Goal: Task Accomplishment & Management: Use online tool/utility

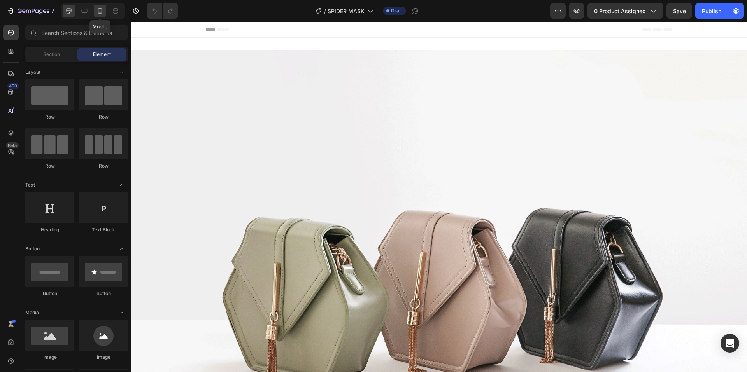
click at [102, 13] on icon at bounding box center [100, 11] width 8 height 8
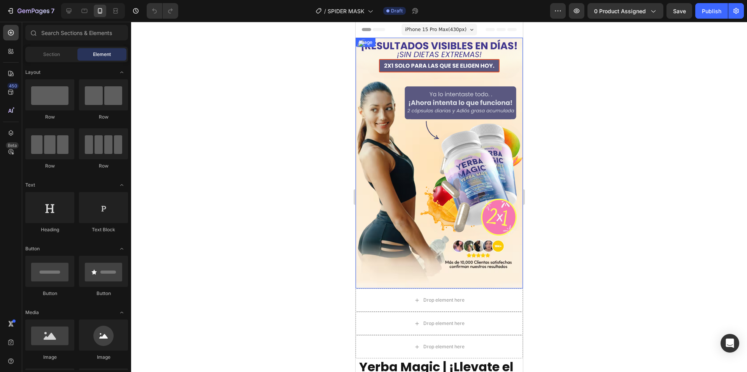
click at [427, 157] on img at bounding box center [438, 163] width 167 height 251
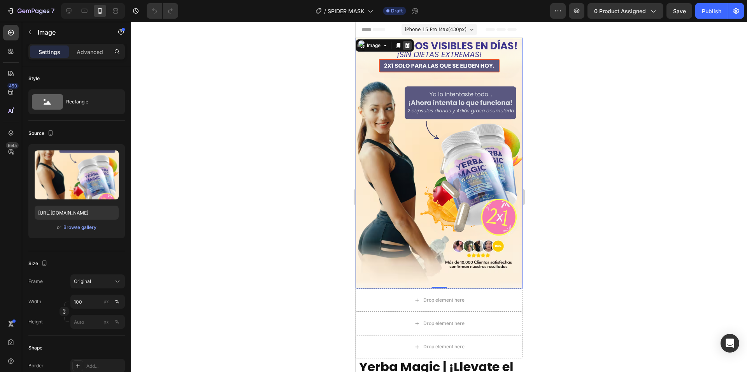
click at [410, 49] on div at bounding box center [406, 45] width 9 height 9
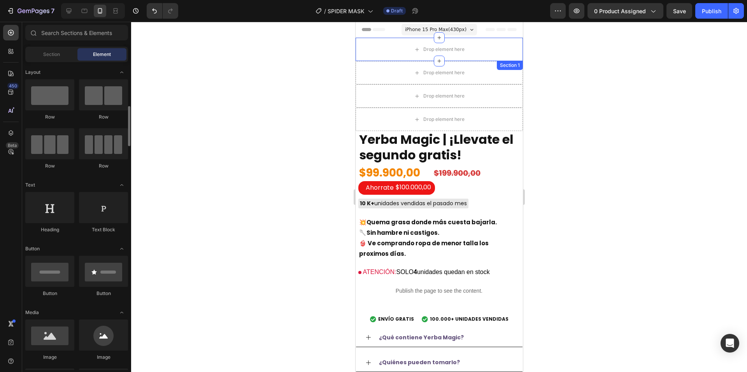
scroll to position [156, 0]
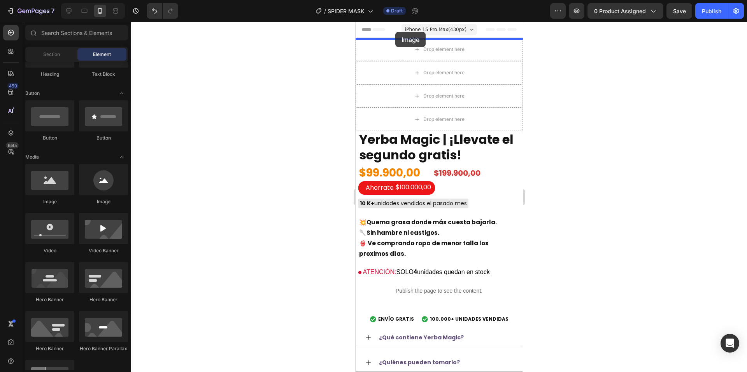
drag, startPoint x: 411, startPoint y: 219, endPoint x: 395, endPoint y: 32, distance: 188.2
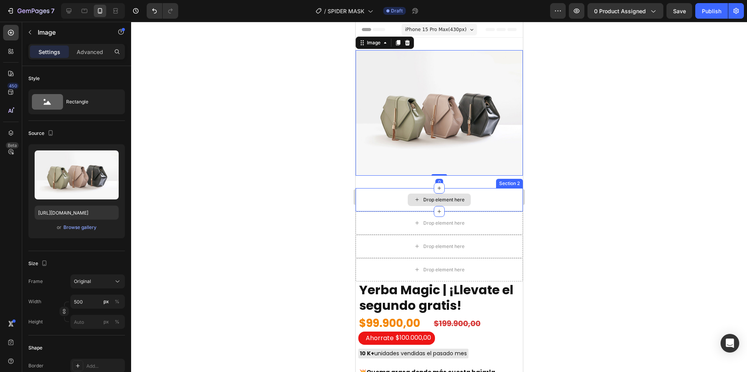
click at [493, 193] on div "Drop element here" at bounding box center [438, 199] width 167 height 23
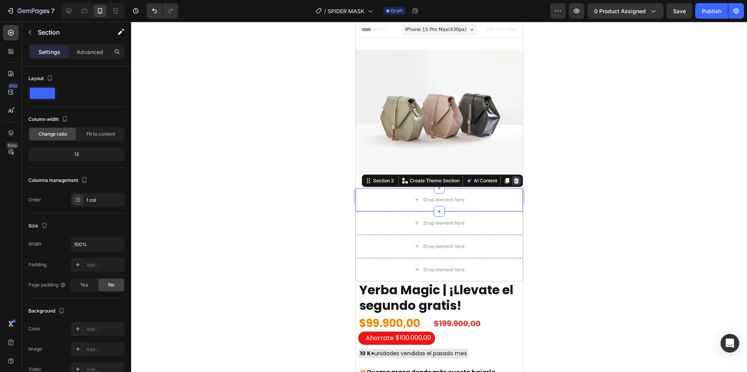
click at [514, 178] on icon at bounding box center [516, 180] width 5 height 5
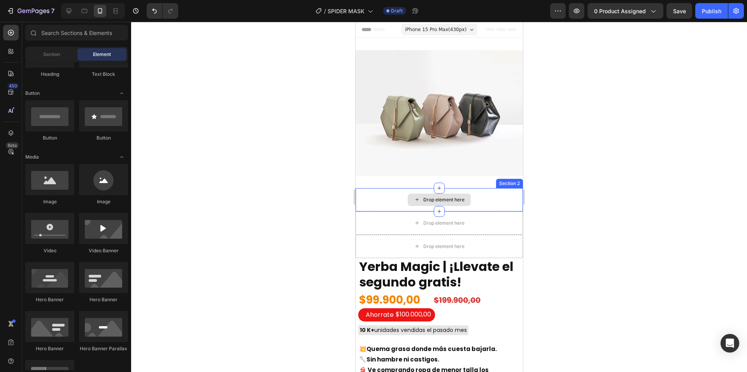
click at [502, 195] on div "Drop element here" at bounding box center [438, 199] width 167 height 23
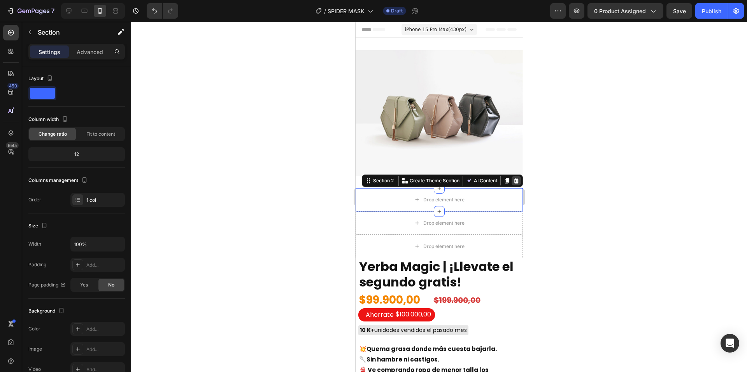
click at [513, 179] on icon at bounding box center [516, 181] width 6 height 6
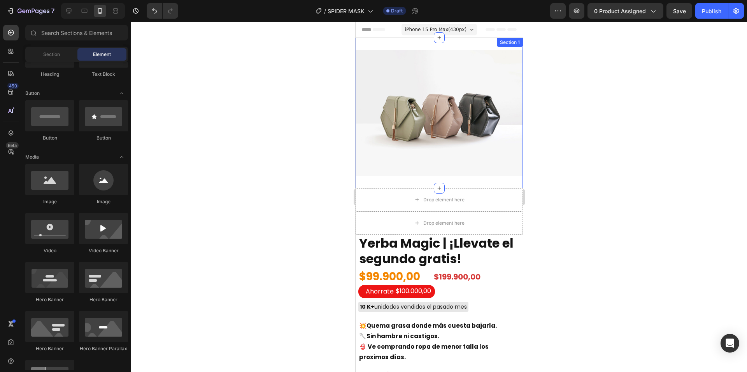
click at [496, 198] on div "Drop element here" at bounding box center [438, 199] width 167 height 23
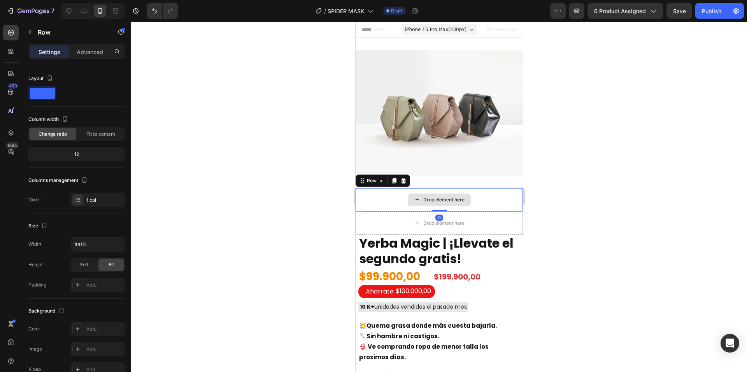
click at [504, 191] on div "Drop element here" at bounding box center [438, 199] width 167 height 23
click at [405, 178] on icon at bounding box center [403, 181] width 6 height 6
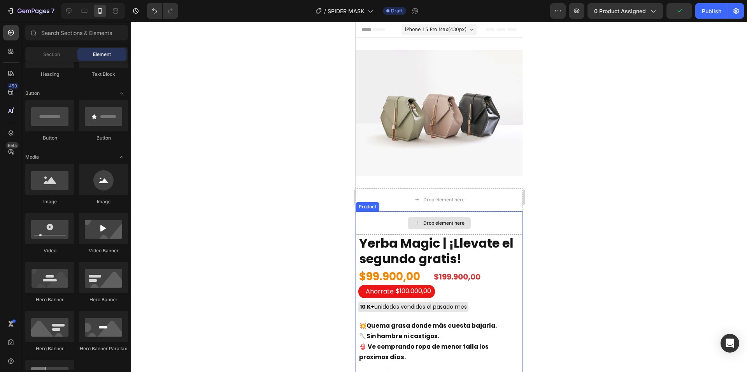
click at [489, 214] on div "Drop element here" at bounding box center [438, 223] width 167 height 23
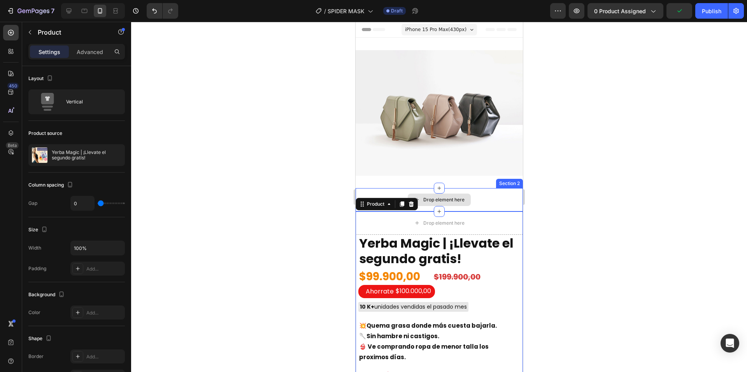
click at [495, 194] on div "Drop element here" at bounding box center [438, 199] width 167 height 23
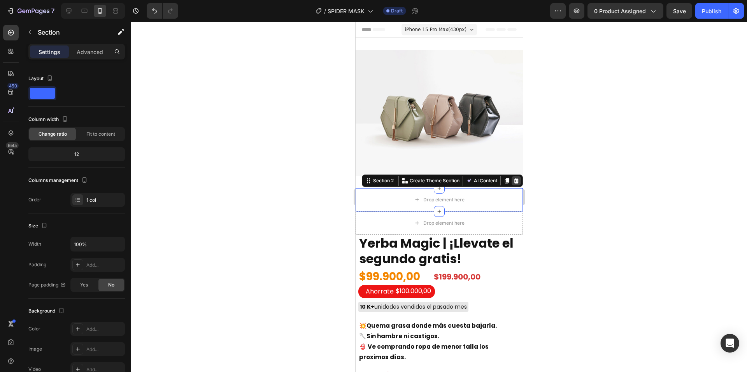
click at [513, 178] on icon at bounding box center [516, 181] width 6 height 6
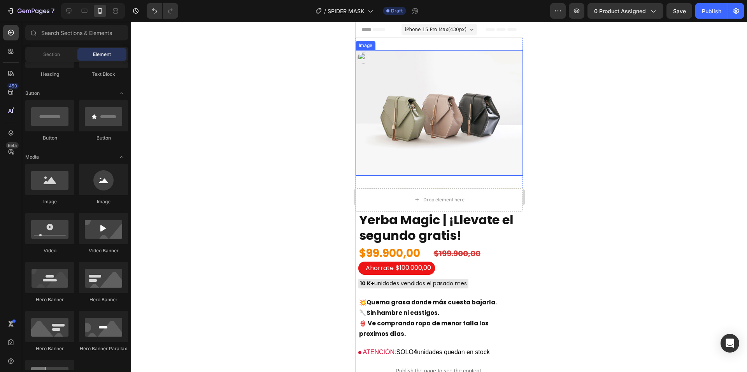
click at [450, 110] on img at bounding box center [438, 113] width 167 height 126
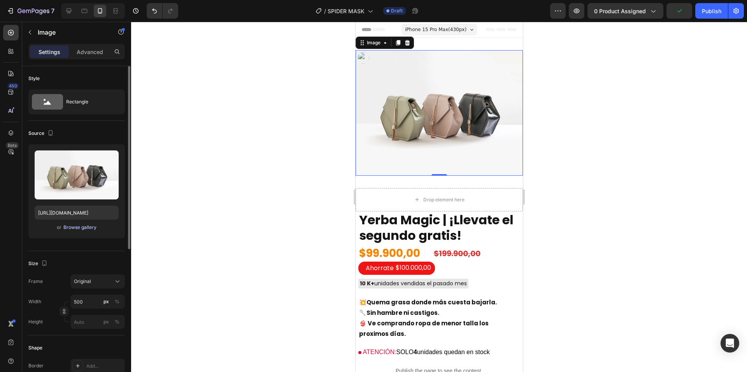
click at [87, 227] on div "Browse gallery" at bounding box center [79, 227] width 33 height 7
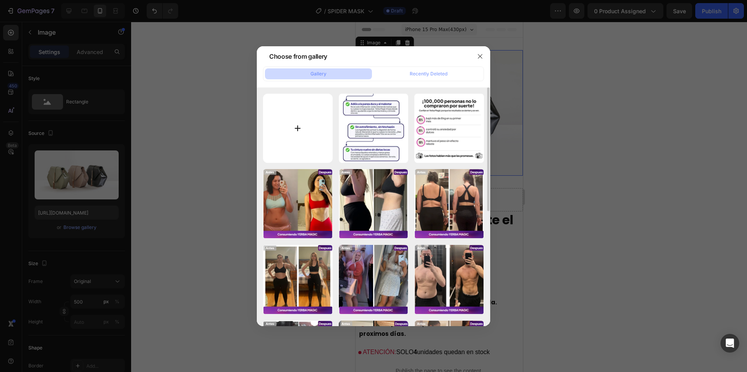
click at [331, 140] on input "file" at bounding box center [298, 129] width 70 height 70
type input "C:\fakepath\1.png"
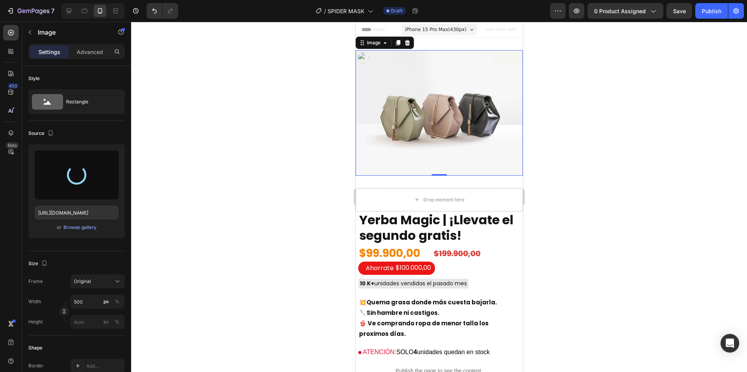
type input "[URL][DOMAIN_NAME]"
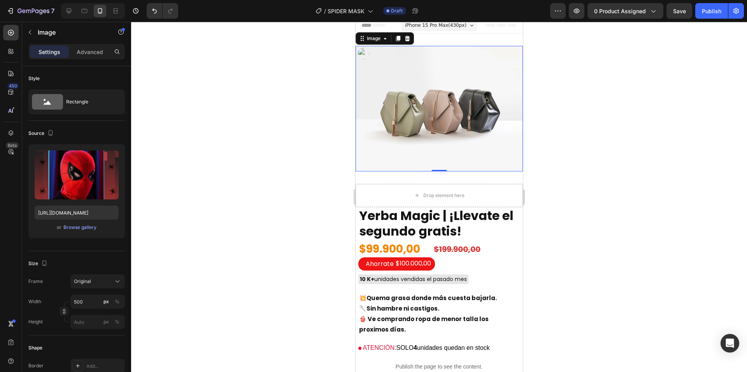
scroll to position [0, 0]
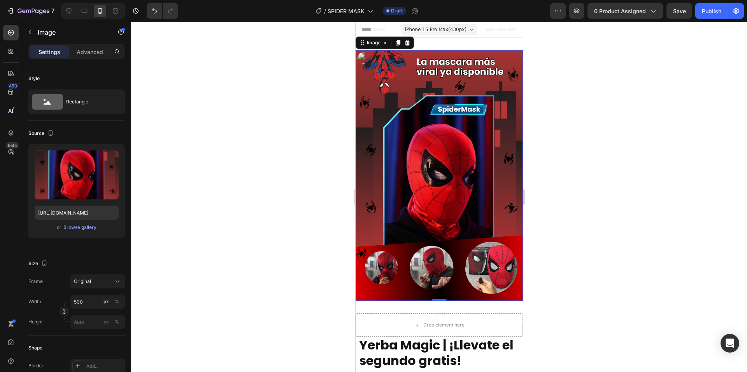
click at [446, 116] on img at bounding box center [438, 175] width 167 height 251
click at [86, 56] on div "Advanced" at bounding box center [89, 52] width 39 height 12
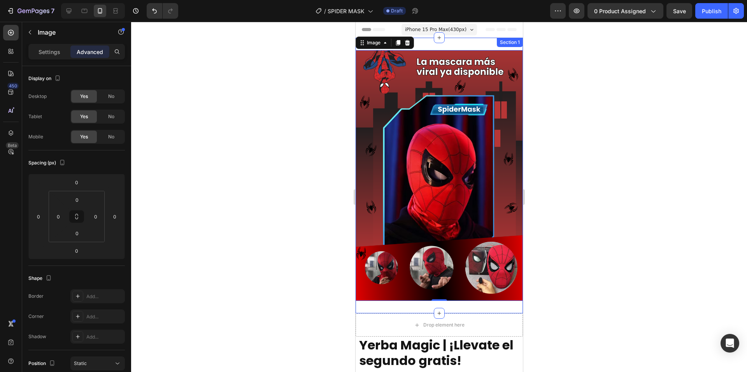
click at [460, 44] on div "Image 0 Section 1" at bounding box center [438, 176] width 167 height 276
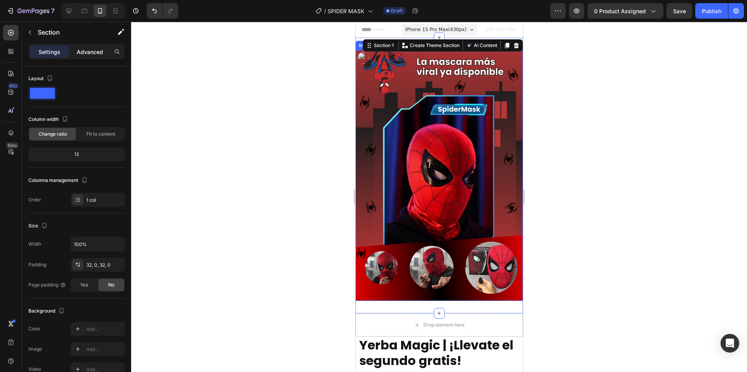
click at [94, 56] on div "Advanced" at bounding box center [89, 52] width 39 height 12
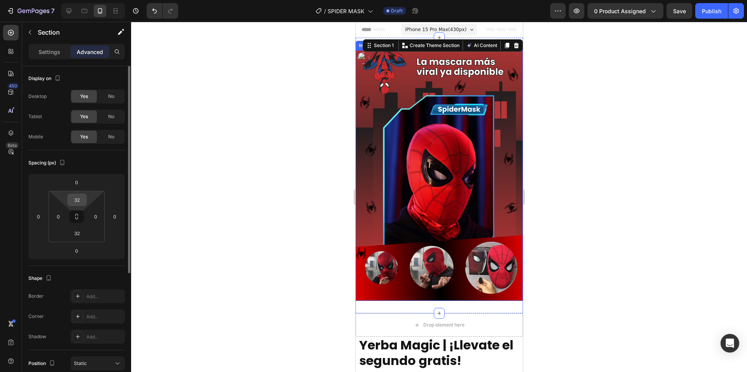
click at [81, 202] on input "32" at bounding box center [77, 200] width 16 height 12
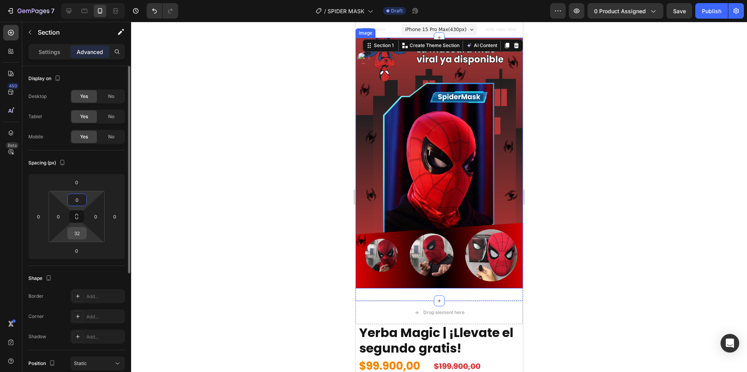
type input "0"
click at [75, 234] on input "32" at bounding box center [77, 234] width 16 height 12
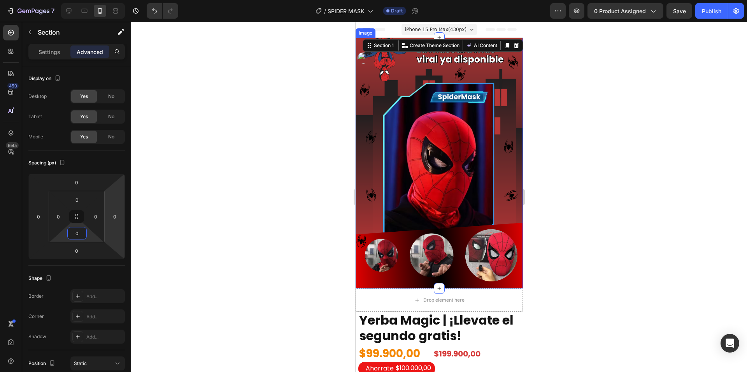
type input "0"
click at [221, 205] on div at bounding box center [439, 197] width 616 height 351
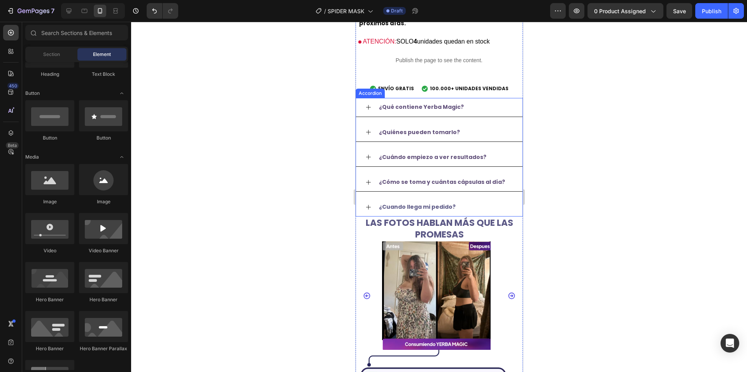
scroll to position [506, 0]
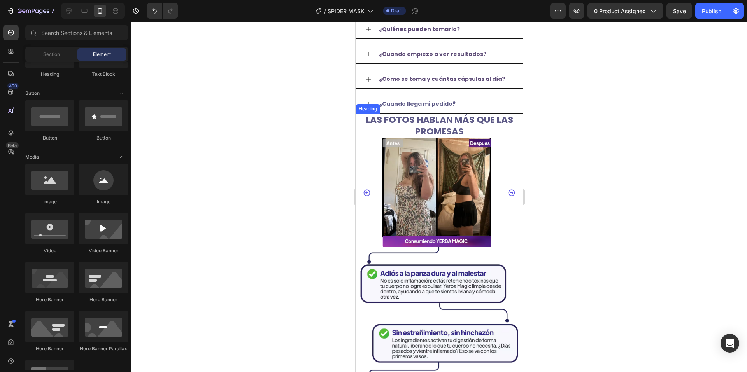
click at [513, 121] on h2 "LAS FOTOS HABLAN MÁS QUE LAS PROMESAS" at bounding box center [438, 126] width 167 height 25
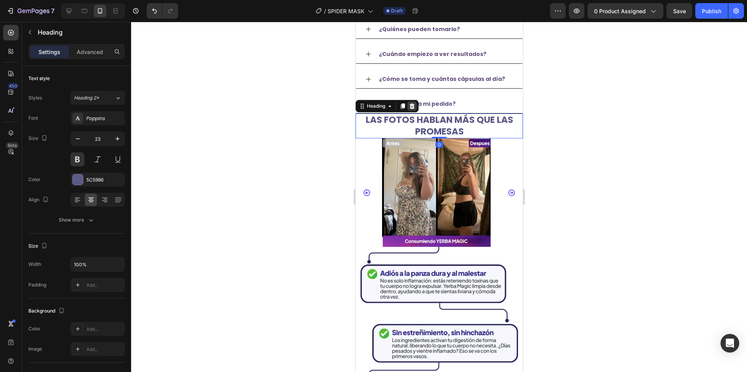
click at [412, 105] on icon at bounding box center [411, 105] width 5 height 5
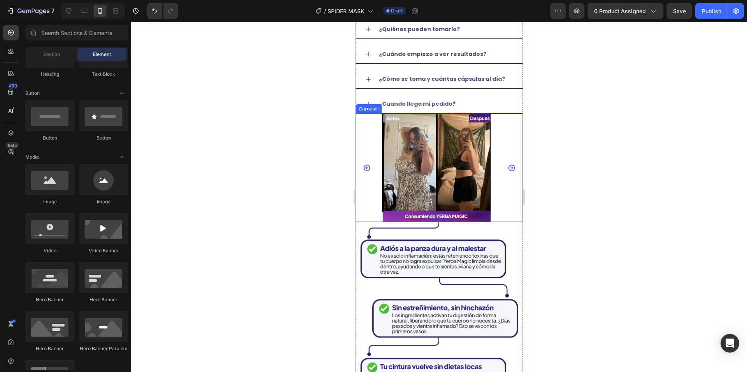
click at [370, 141] on div "Image Image Image Image Image Image Image Image Image" at bounding box center [438, 168] width 167 height 109
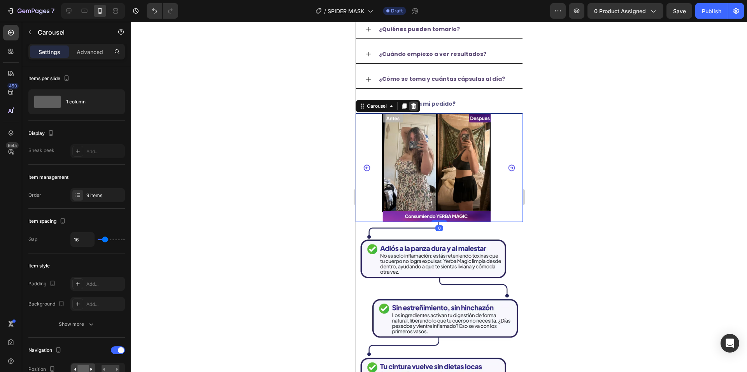
click at [415, 105] on icon at bounding box center [413, 105] width 5 height 5
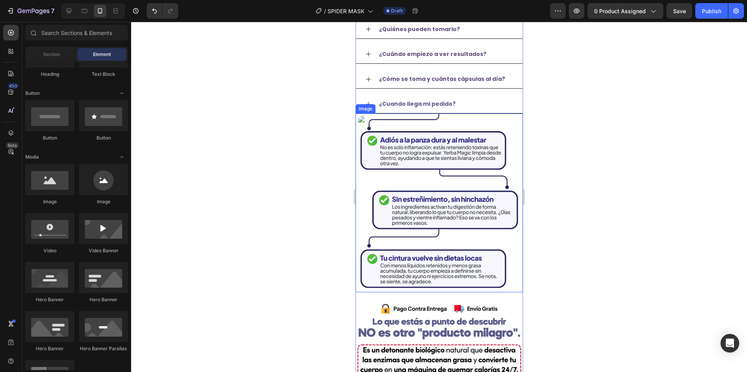
click at [372, 177] on img at bounding box center [438, 203] width 167 height 179
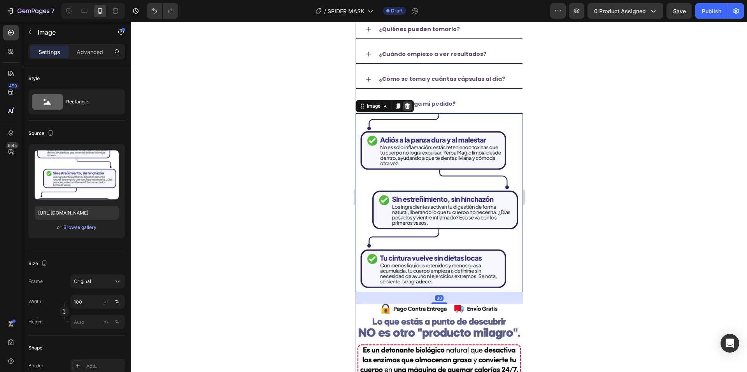
click at [409, 106] on icon at bounding box center [407, 106] width 6 height 6
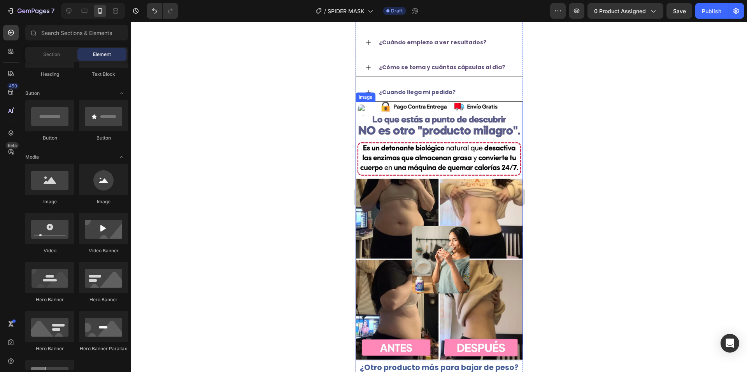
scroll to position [545, 0]
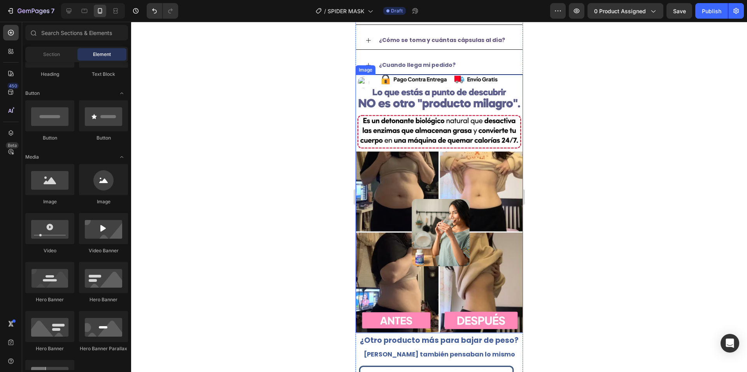
click at [407, 139] on img at bounding box center [438, 204] width 167 height 259
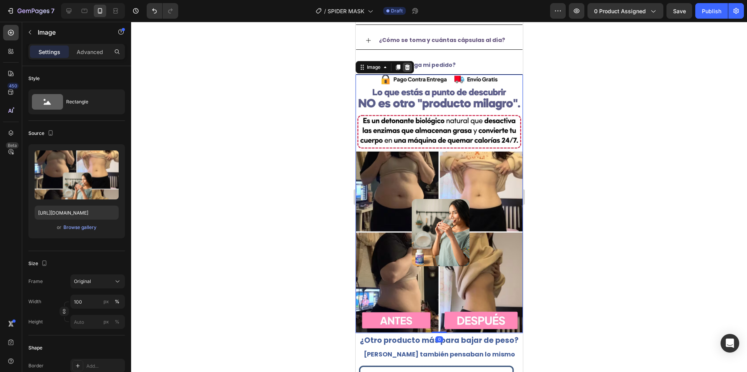
click at [410, 69] on div at bounding box center [406, 67] width 9 height 9
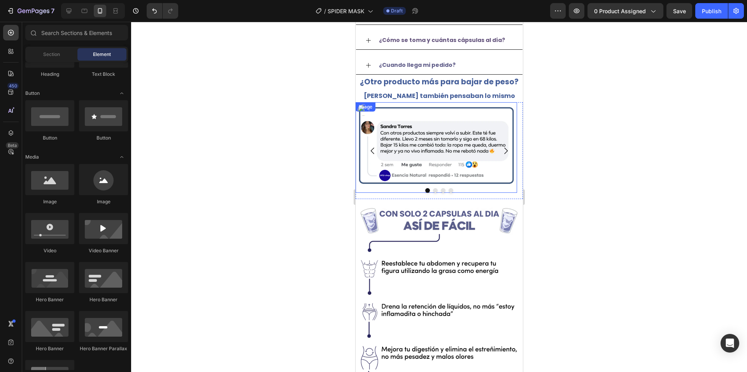
click at [403, 130] on img at bounding box center [435, 147] width 161 height 91
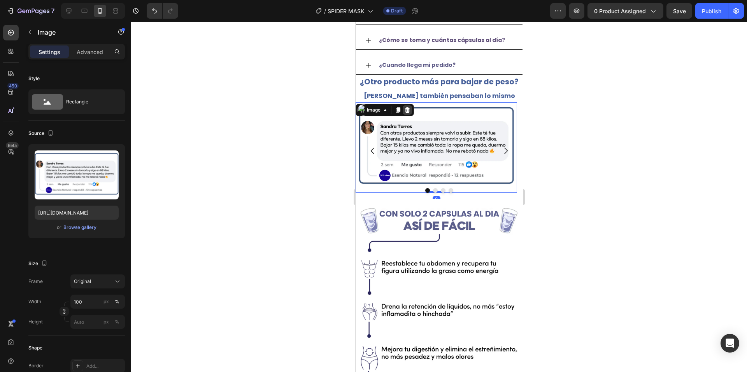
click at [407, 109] on icon at bounding box center [407, 109] width 5 height 5
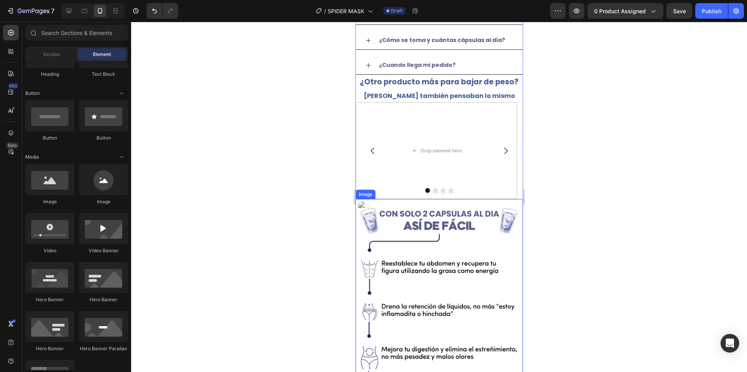
click at [402, 214] on img at bounding box center [438, 328] width 167 height 259
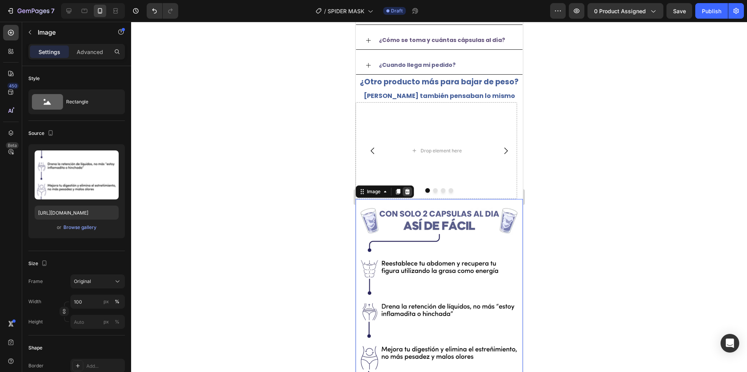
click at [409, 188] on div at bounding box center [406, 191] width 9 height 9
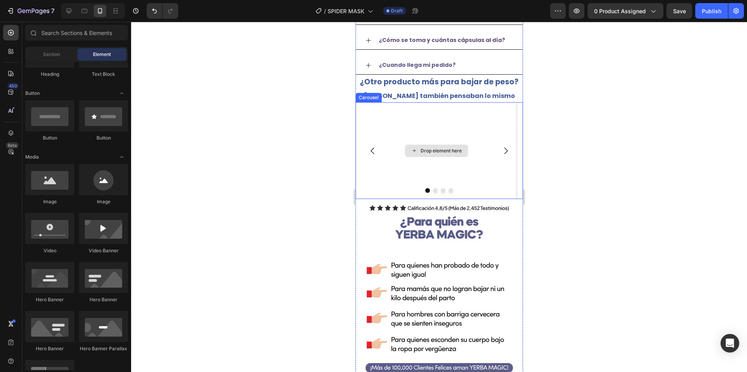
click at [450, 121] on div "Drop element here" at bounding box center [435, 150] width 161 height 97
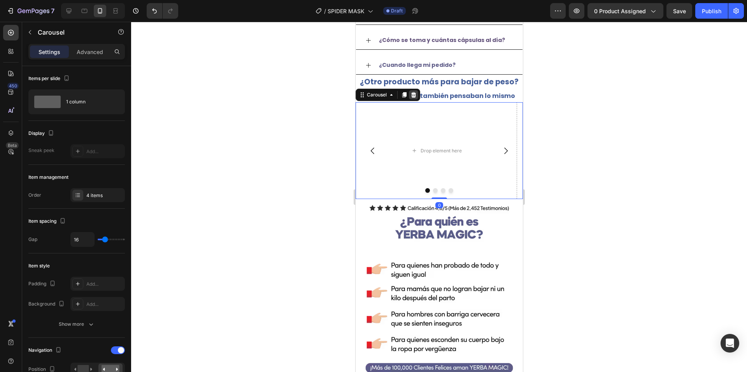
click at [409, 95] on div at bounding box center [413, 94] width 9 height 9
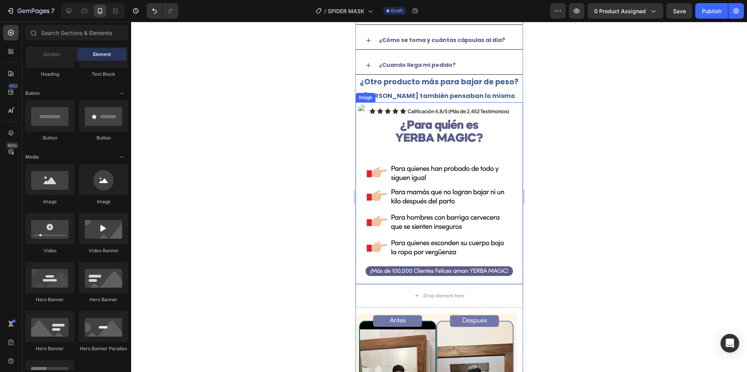
click at [412, 196] on img at bounding box center [438, 193] width 167 height 182
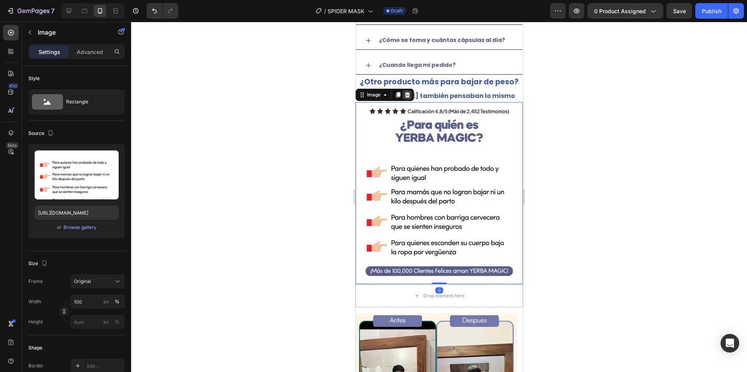
click at [405, 91] on div at bounding box center [406, 94] width 9 height 9
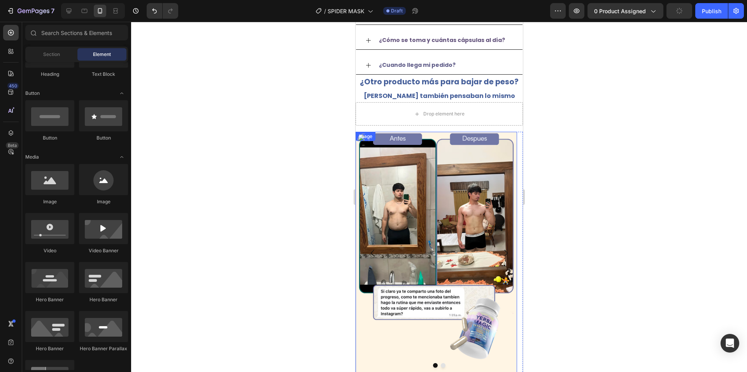
scroll to position [584, 0]
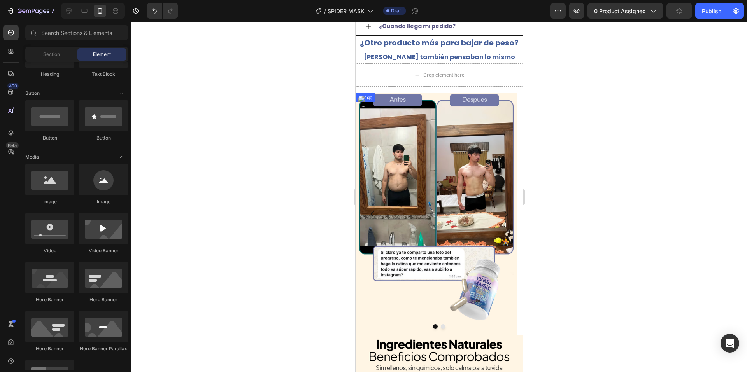
click at [422, 150] on img at bounding box center [435, 214] width 161 height 242
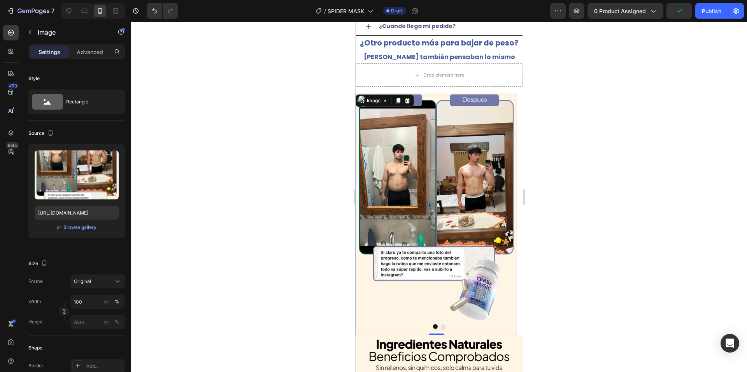
click at [413, 101] on div "Image" at bounding box center [384, 101] width 58 height 12
click at [410, 103] on div at bounding box center [406, 100] width 9 height 9
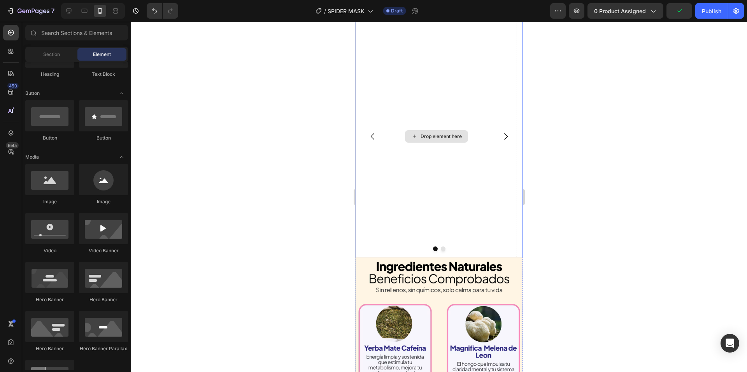
click at [432, 174] on div "Drop element here" at bounding box center [435, 136] width 161 height 242
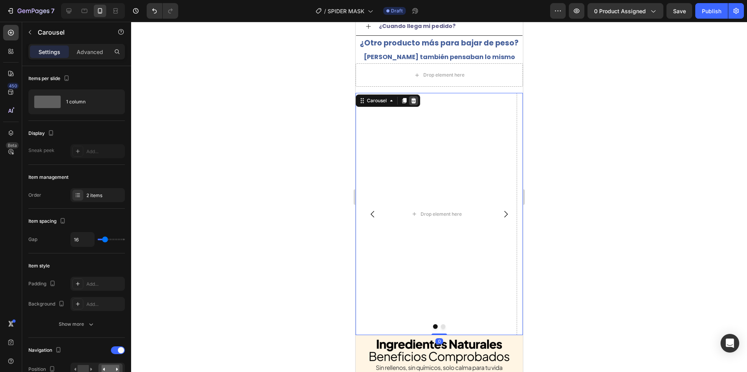
click at [409, 100] on div at bounding box center [413, 100] width 9 height 9
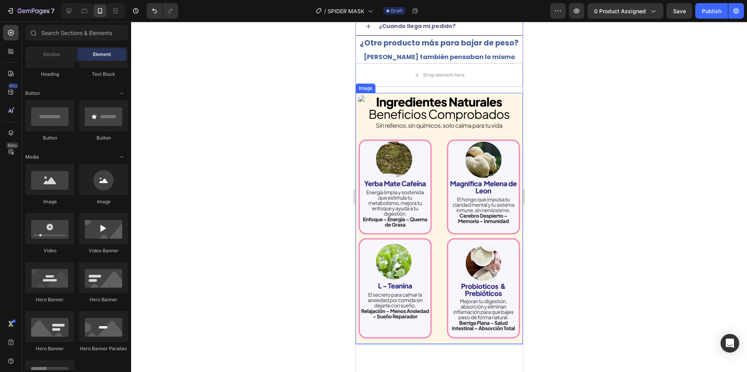
click at [409, 101] on img at bounding box center [438, 218] width 167 height 251
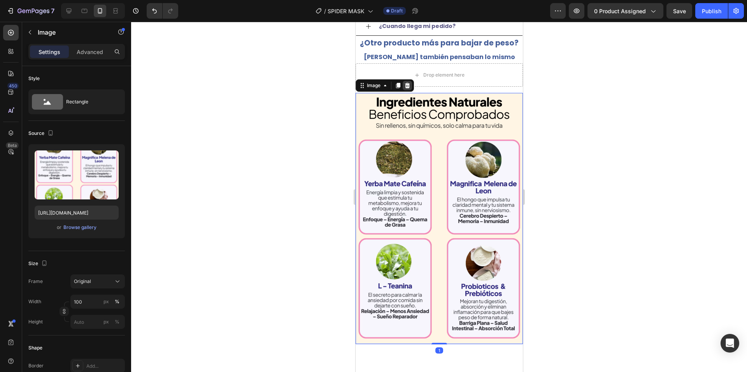
click at [408, 84] on icon at bounding box center [407, 85] width 5 height 5
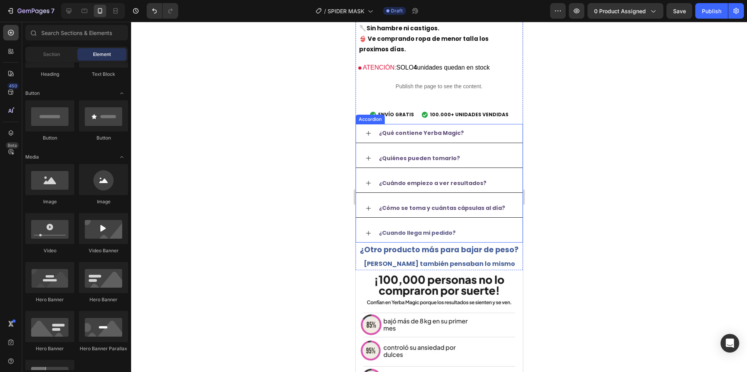
scroll to position [501, 0]
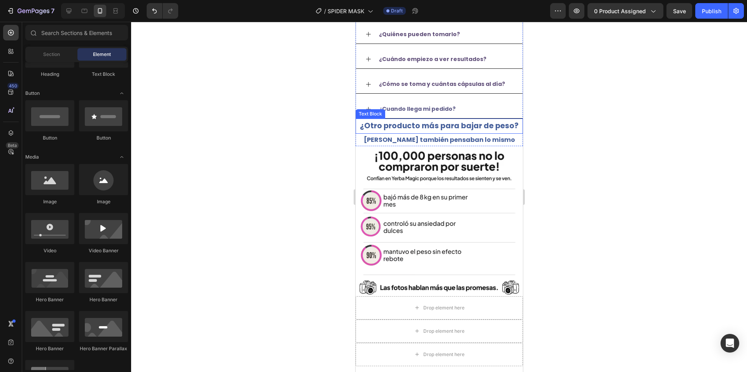
click at [431, 130] on p "¿Otro producto más para bajar de peso?" at bounding box center [439, 125] width 166 height 13
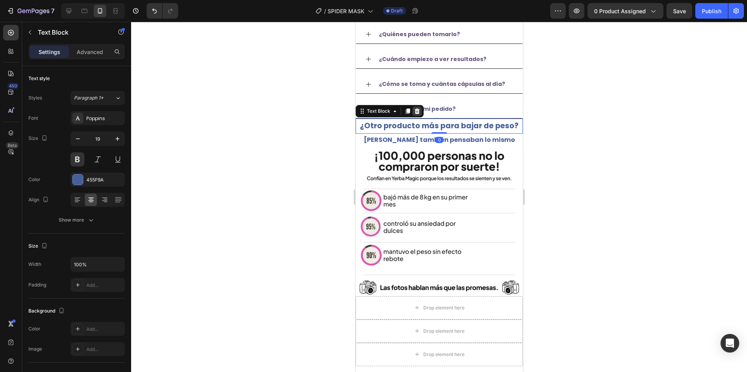
click at [418, 110] on icon at bounding box center [416, 111] width 5 height 5
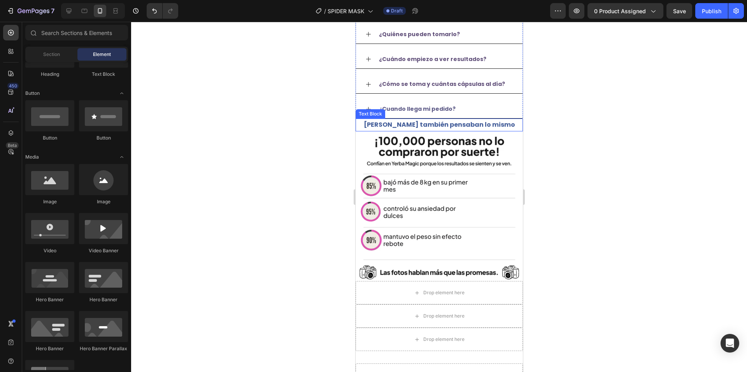
click at [420, 127] on p "[PERSON_NAME] también pensaban lo mismo" at bounding box center [439, 124] width 166 height 11
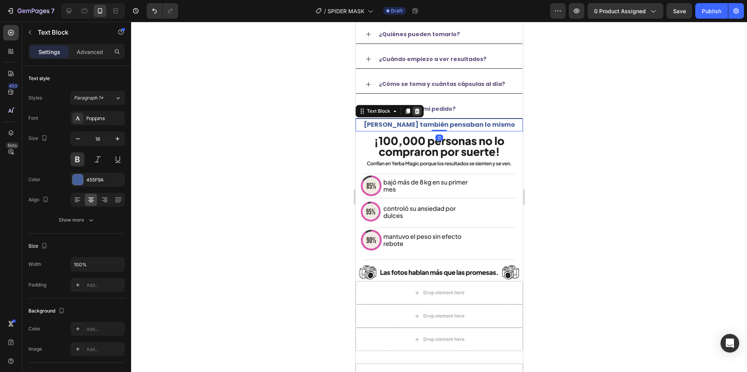
click at [416, 109] on icon at bounding box center [417, 111] width 6 height 6
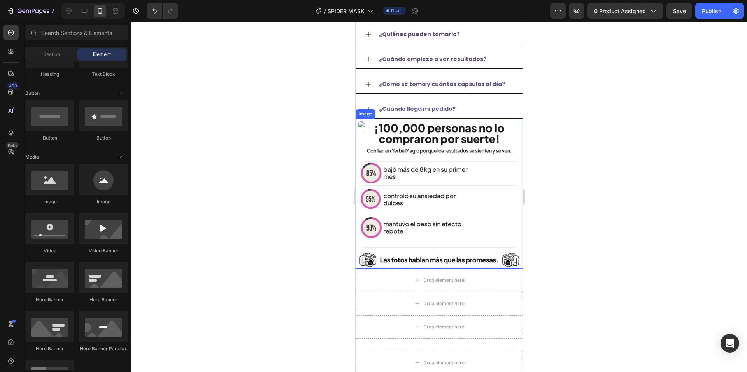
click at [409, 143] on img at bounding box center [438, 194] width 167 height 150
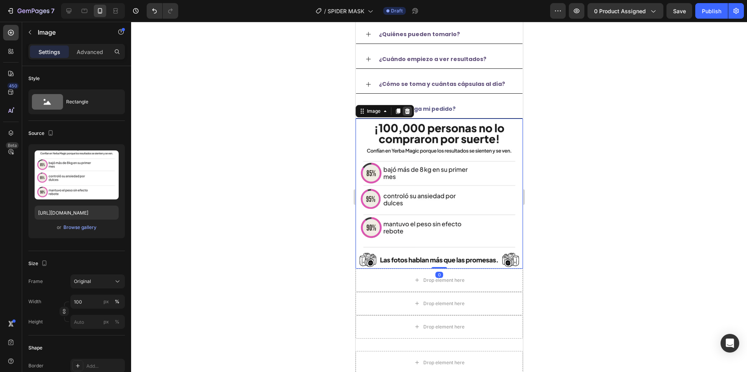
click at [408, 110] on icon at bounding box center [407, 111] width 5 height 5
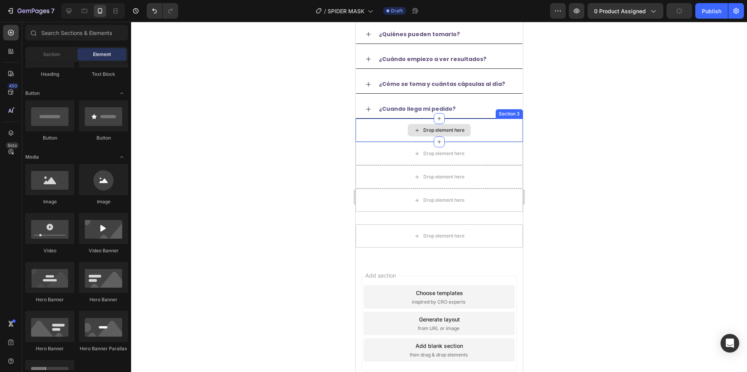
click at [487, 133] on div "Drop element here" at bounding box center [438, 130] width 167 height 23
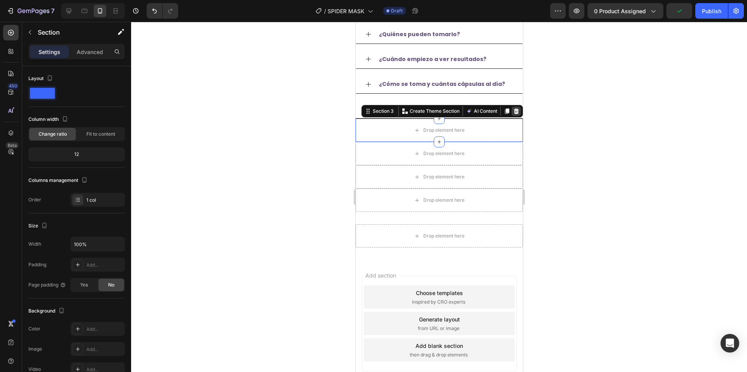
click at [514, 112] on div at bounding box center [515, 111] width 9 height 9
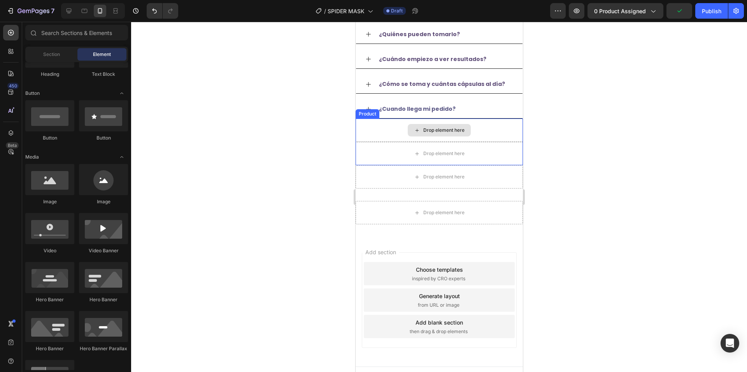
click at [499, 129] on div "Drop element here" at bounding box center [438, 130] width 167 height 23
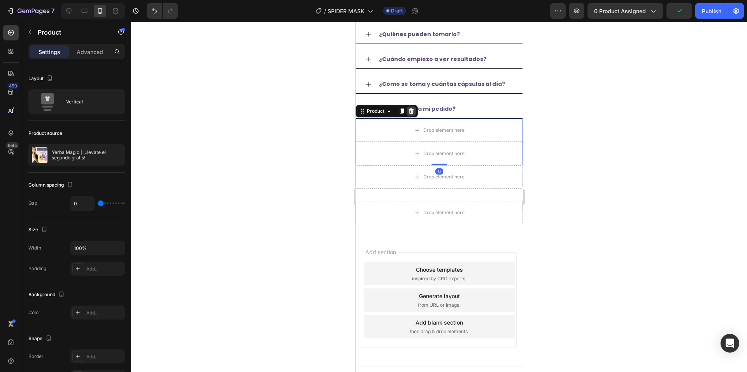
click at [414, 112] on div at bounding box center [410, 111] width 9 height 9
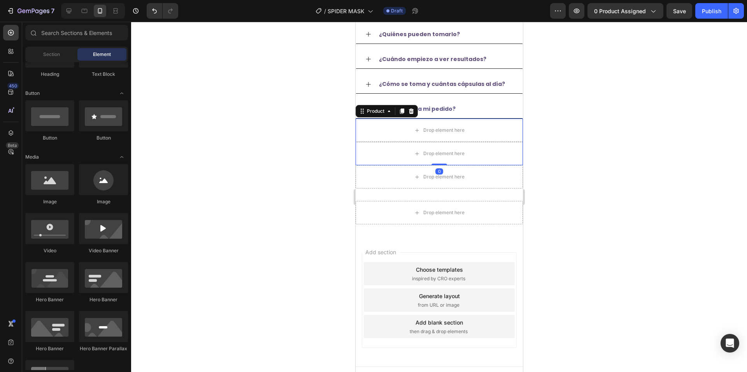
scroll to position [488, 0]
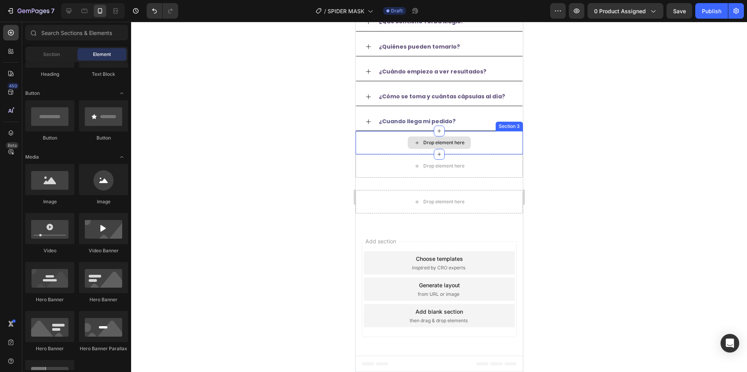
click at [494, 139] on div "Drop element here" at bounding box center [438, 142] width 167 height 23
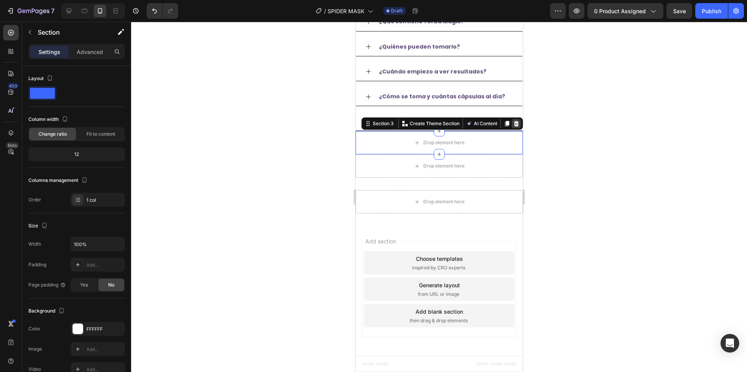
click at [514, 125] on icon at bounding box center [516, 123] width 5 height 5
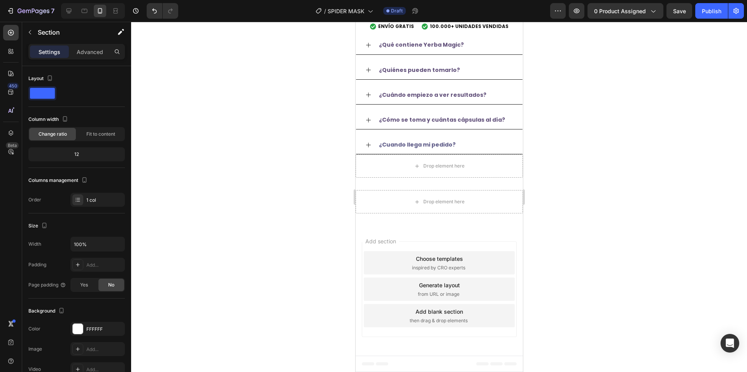
scroll to position [465, 0]
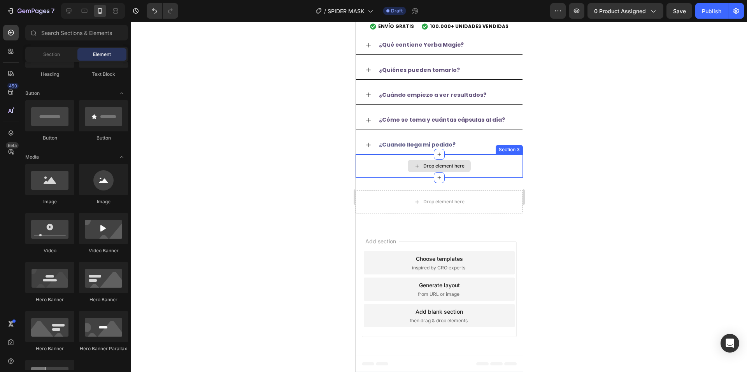
click at [481, 170] on div "Drop element here" at bounding box center [438, 165] width 167 height 23
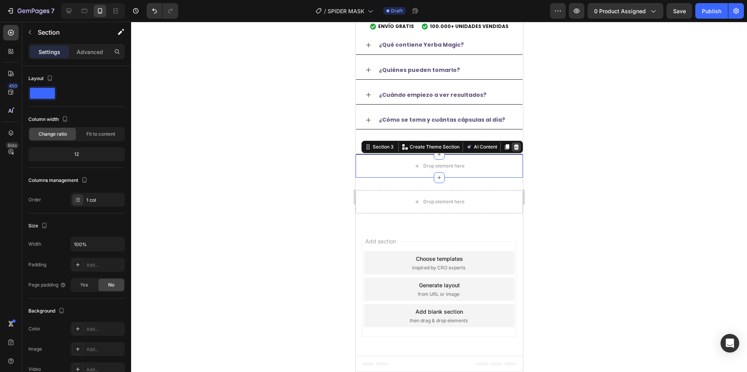
click at [514, 149] on icon at bounding box center [516, 146] width 5 height 5
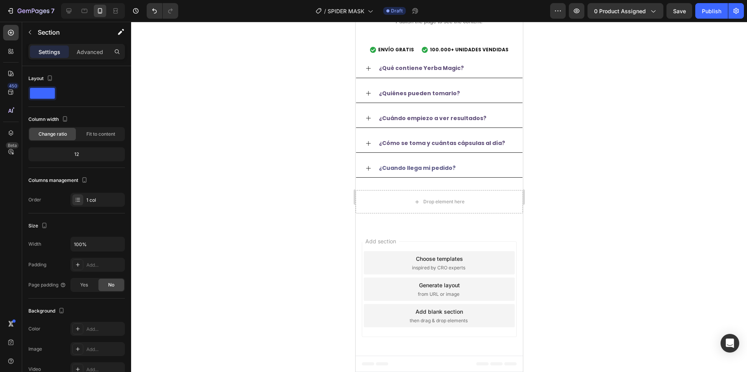
scroll to position [442, 0]
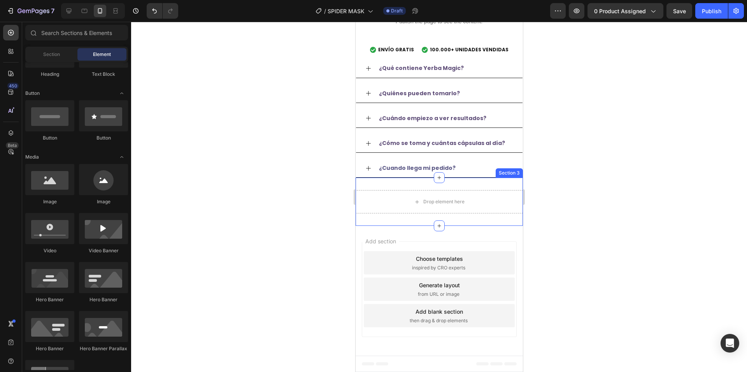
click at [494, 184] on div "Drop element here Section 3" at bounding box center [438, 202] width 167 height 48
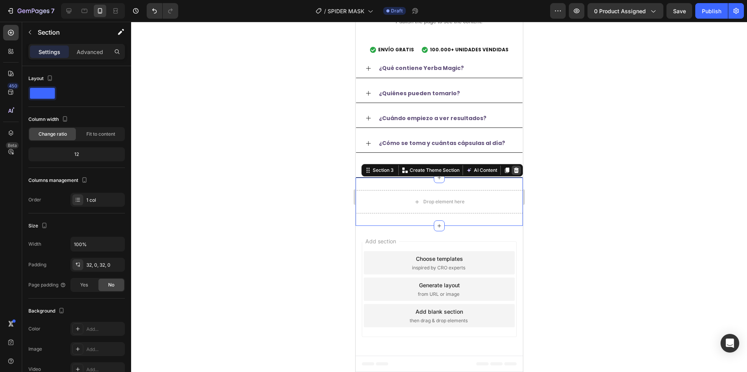
click at [514, 169] on icon at bounding box center [516, 170] width 5 height 5
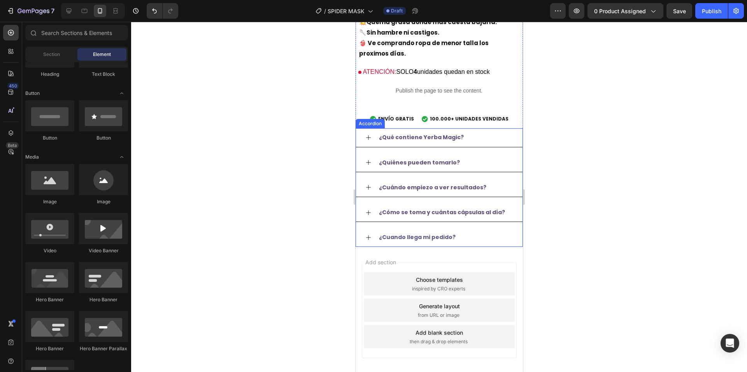
scroll to position [393, 0]
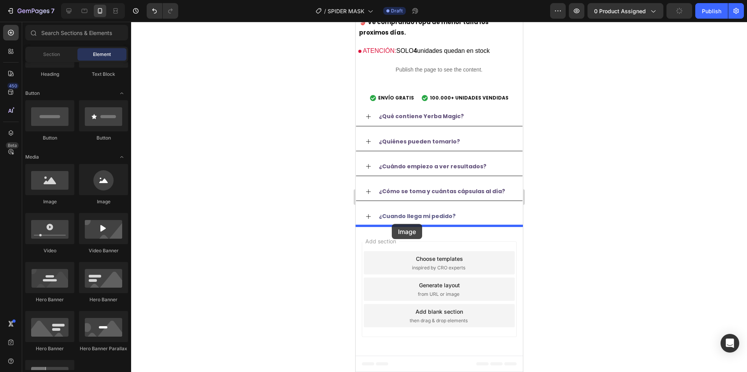
drag, startPoint x: 503, startPoint y: 219, endPoint x: 391, endPoint y: 224, distance: 111.8
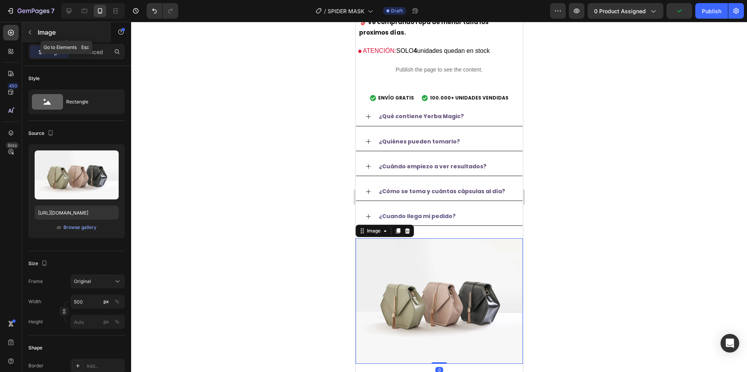
click at [36, 35] on button "button" at bounding box center [30, 32] width 12 height 12
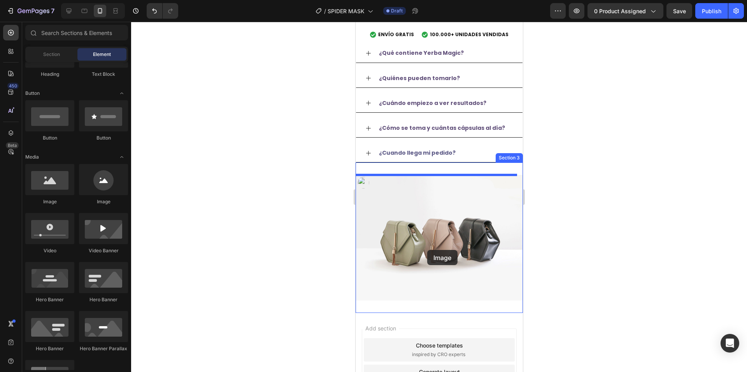
scroll to position [540, 0]
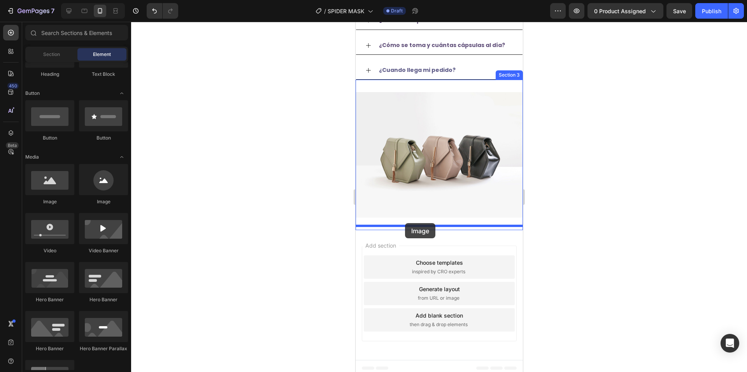
drag, startPoint x: 410, startPoint y: 210, endPoint x: 405, endPoint y: 226, distance: 17.7
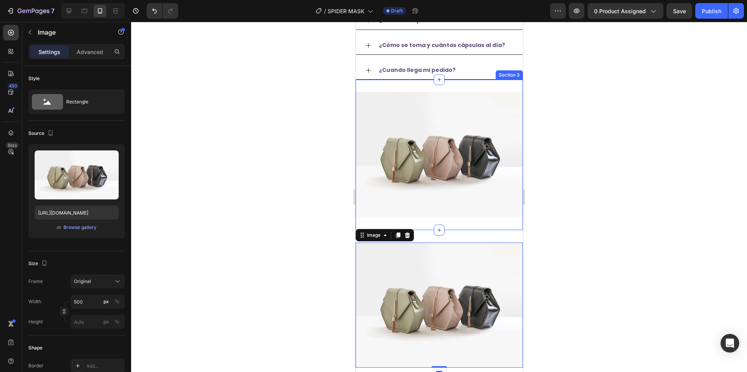
click at [469, 85] on div "Image Section 3" at bounding box center [438, 155] width 167 height 151
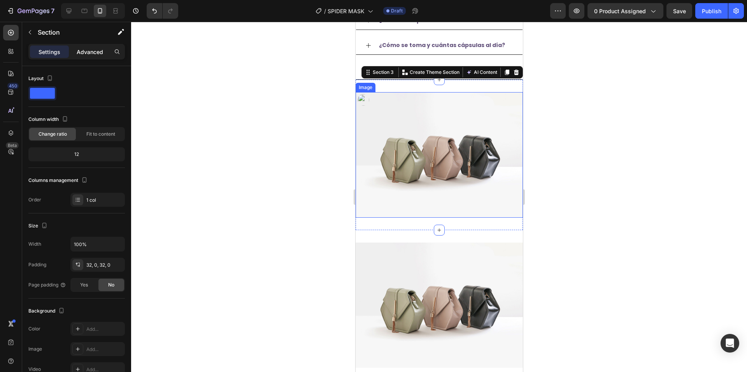
click at [98, 56] on div "Advanced" at bounding box center [89, 52] width 39 height 12
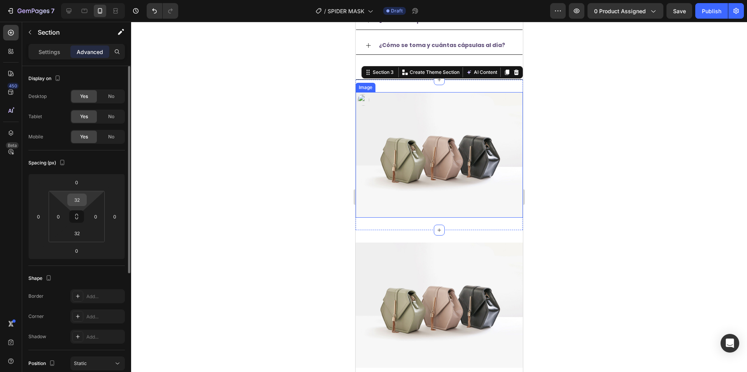
click at [81, 199] on input "32" at bounding box center [77, 200] width 16 height 12
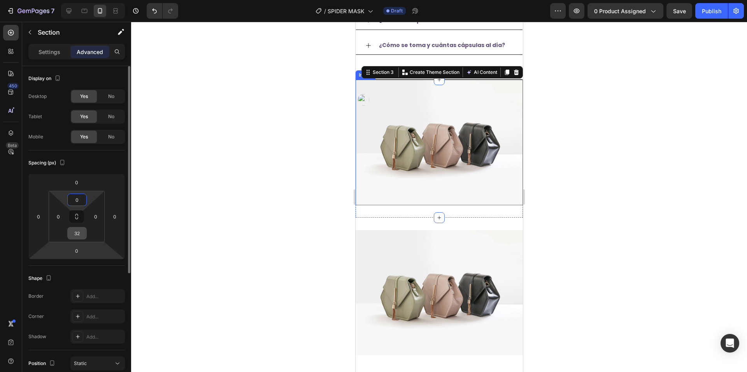
type input "0"
click at [81, 237] on input "32" at bounding box center [77, 234] width 16 height 12
type input "0"
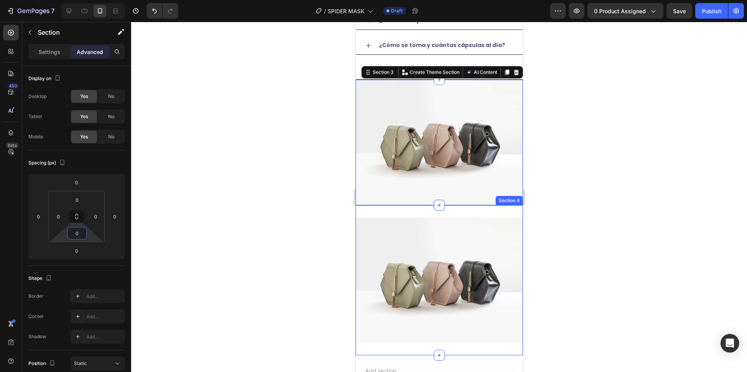
click at [408, 208] on div "Image Section 4" at bounding box center [438, 280] width 167 height 151
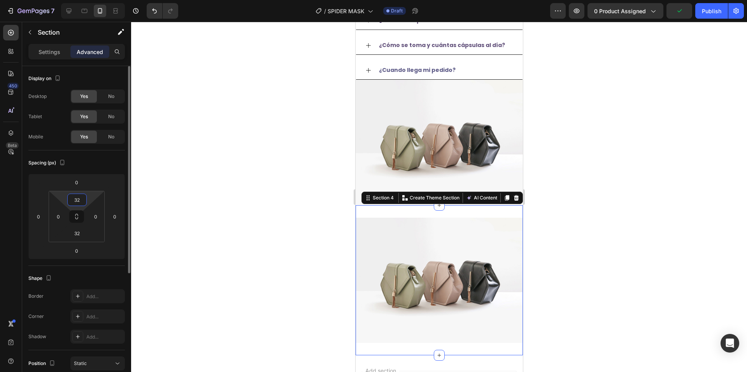
click at [83, 202] on input "32" at bounding box center [77, 200] width 16 height 12
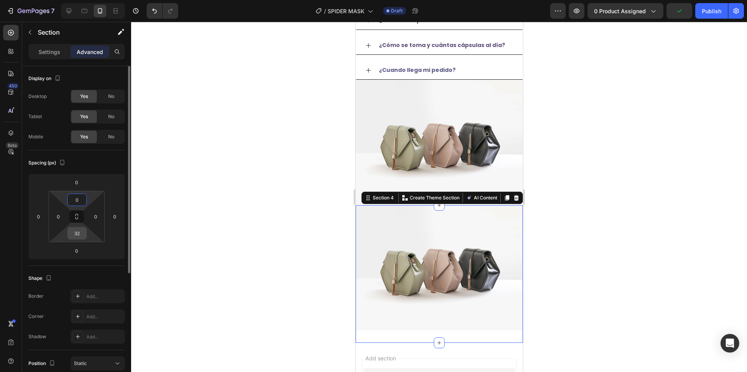
type input "0"
click at [79, 230] on input "32" at bounding box center [77, 234] width 16 height 12
type input "0"
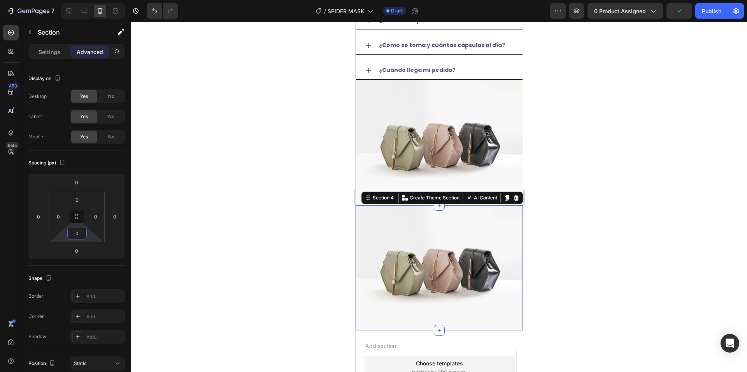
click at [167, 216] on div at bounding box center [439, 197] width 616 height 351
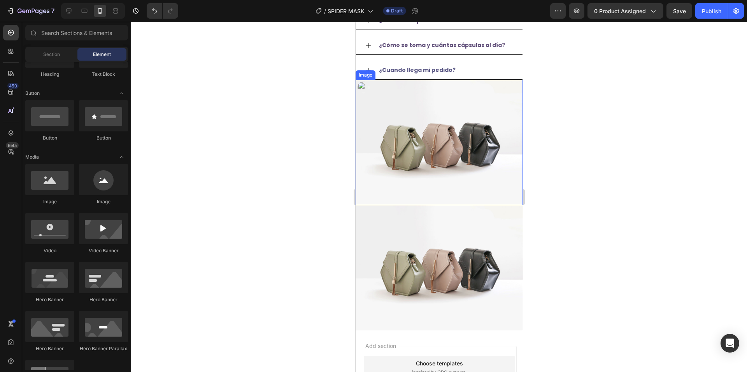
click at [435, 151] on img at bounding box center [438, 143] width 167 height 126
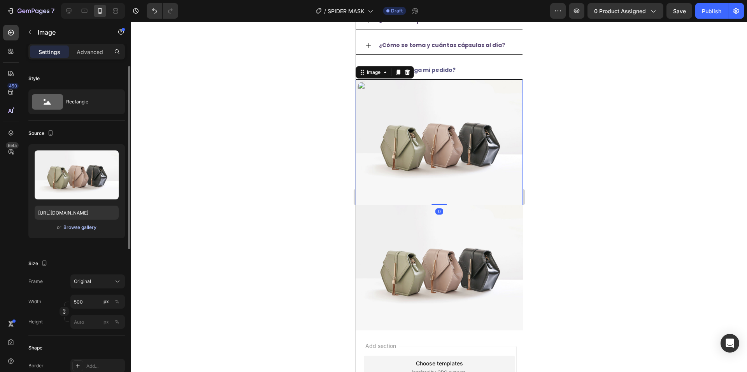
click at [94, 230] on div "Browse gallery" at bounding box center [79, 227] width 33 height 7
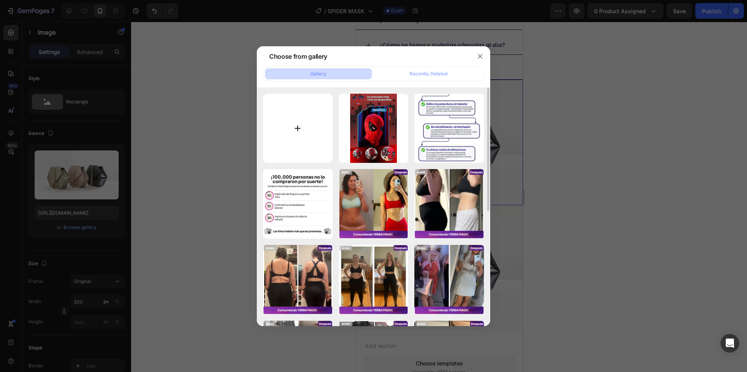
click at [324, 133] on input "file" at bounding box center [298, 129] width 70 height 70
type input "C:\fakepath\2.png"
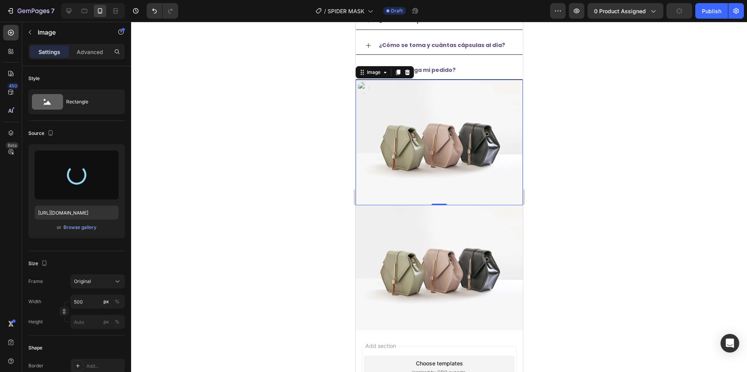
type input "[URL][DOMAIN_NAME]"
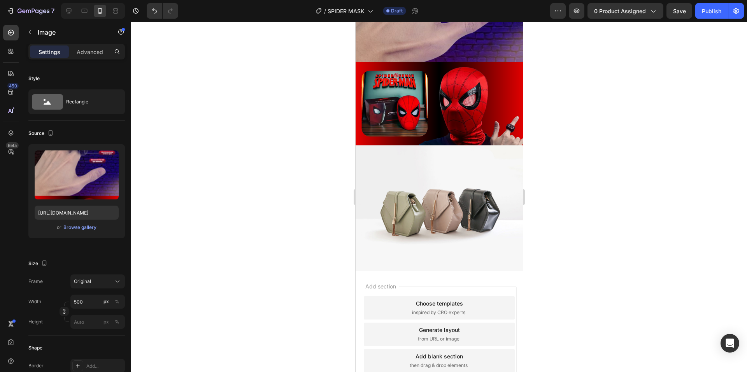
scroll to position [757, 0]
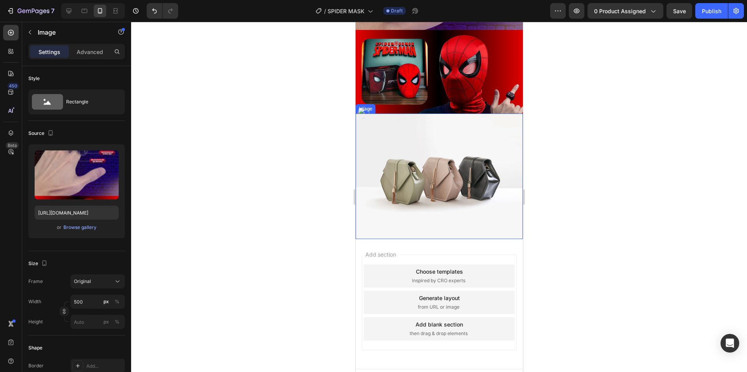
click at [470, 169] on img at bounding box center [438, 177] width 167 height 126
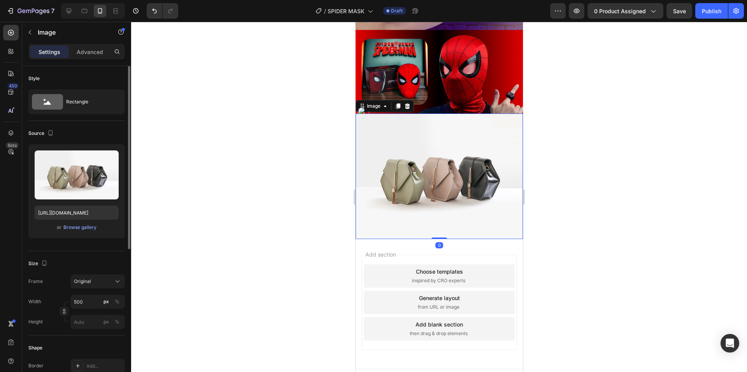
click at [62, 227] on div "or Browse gallery" at bounding box center [77, 227] width 84 height 9
click at [66, 228] on div "Browse gallery" at bounding box center [79, 227] width 33 height 7
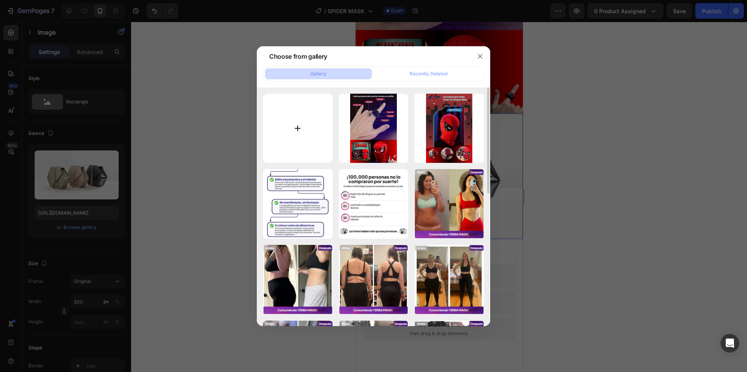
click at [308, 140] on input "file" at bounding box center [298, 129] width 70 height 70
click at [314, 136] on input "file" at bounding box center [298, 129] width 70 height 70
type input "C:\fakepath\3.png"
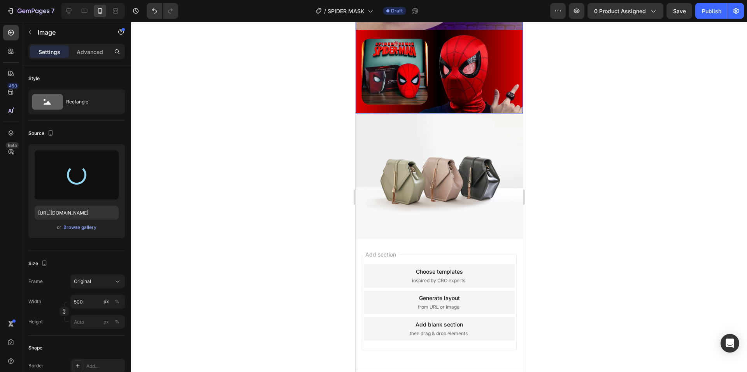
type input "[URL][DOMAIN_NAME]"
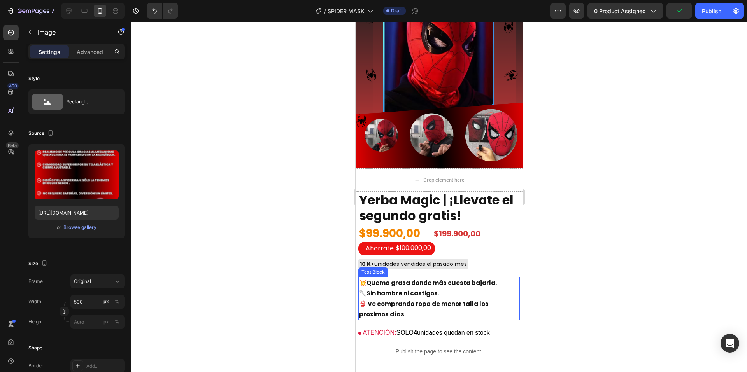
scroll to position [95, 0]
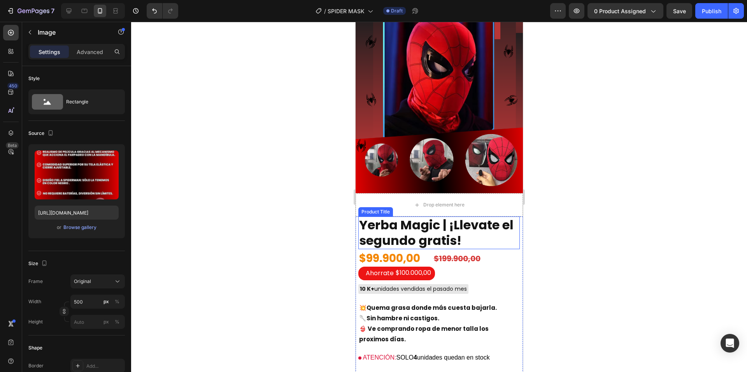
click at [418, 222] on h2 "Yerba Magic | ¡Llevate el segundo gratis!" at bounding box center [438, 233] width 161 height 33
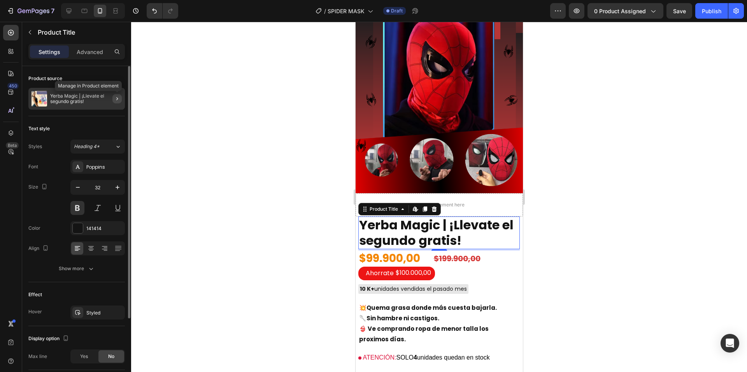
click at [114, 98] on icon "button" at bounding box center [117, 99] width 6 height 6
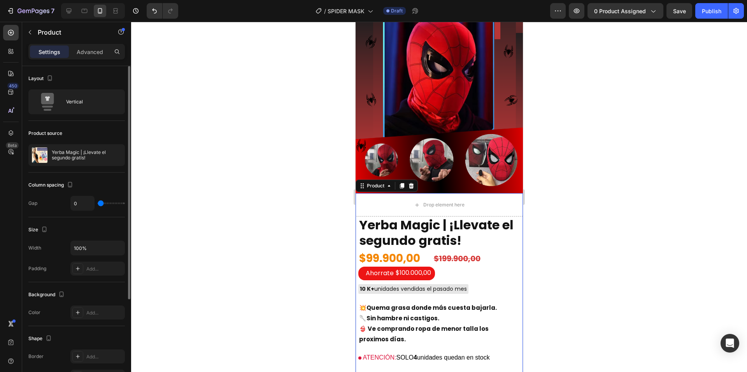
click at [175, 156] on div at bounding box center [439, 197] width 616 height 351
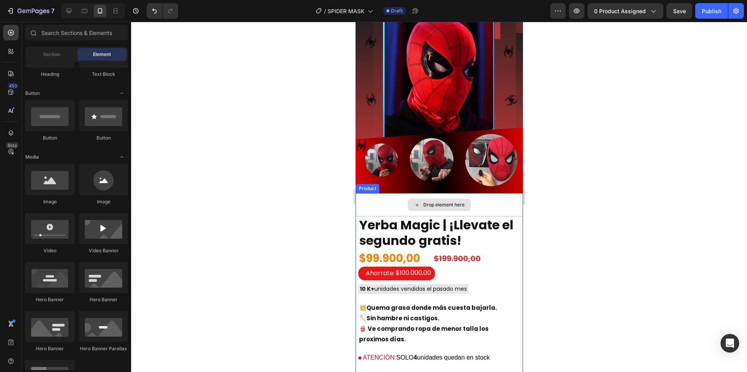
click at [588, 247] on div at bounding box center [439, 197] width 616 height 351
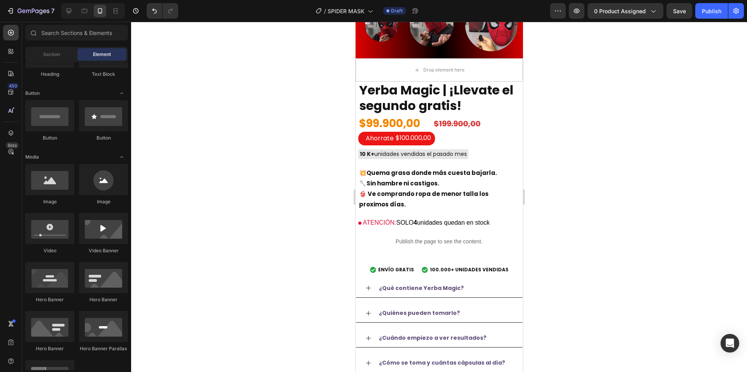
scroll to position [233, 0]
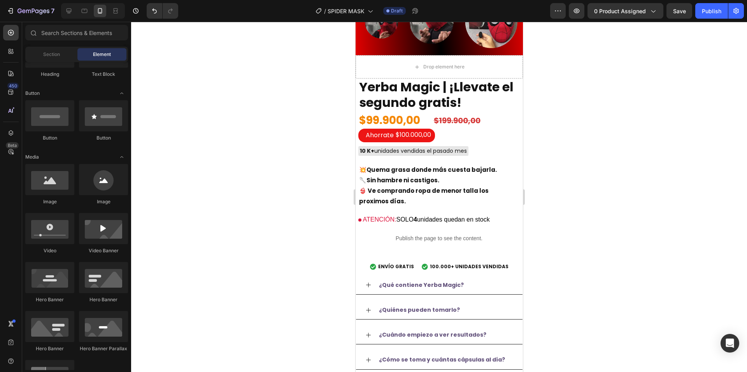
click at [429, 91] on h2 "Yerba Magic | ¡Llevate el segundo gratis!" at bounding box center [438, 95] width 161 height 33
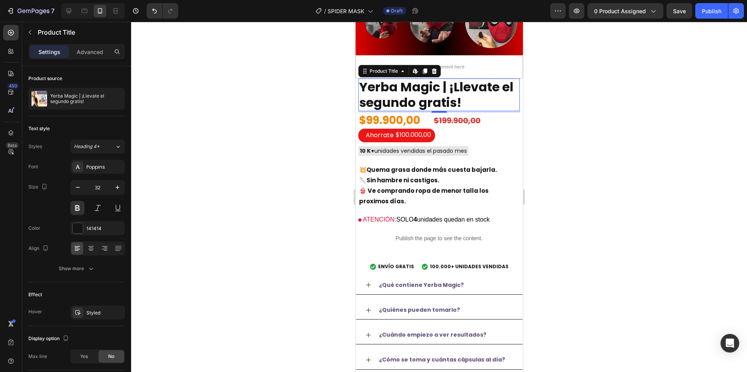
click at [436, 79] on h2 "Yerba Magic | ¡Llevate el segundo gratis!" at bounding box center [438, 95] width 161 height 33
click at [439, 175] on p "🥄 Sin hambre ni castigos. 👙 Ve comprando ropa de menor talla los proximos días." at bounding box center [439, 191] width 160 height 32
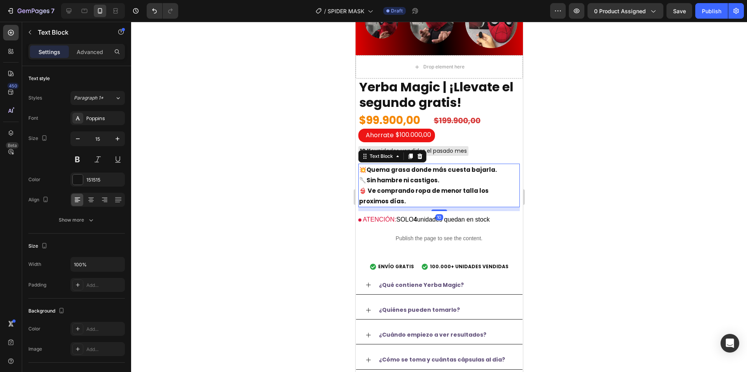
click at [286, 198] on div at bounding box center [439, 197] width 616 height 351
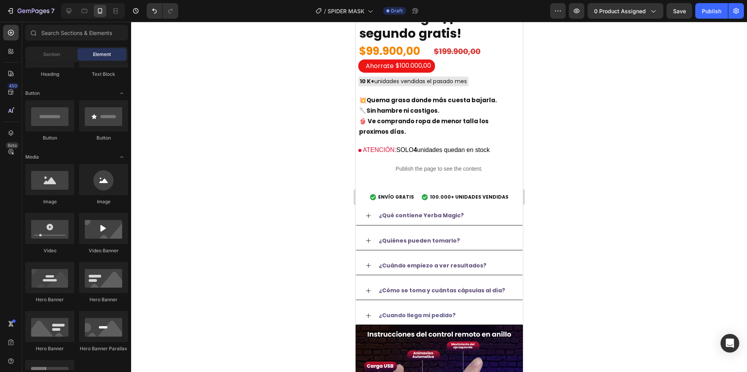
scroll to position [311, 0]
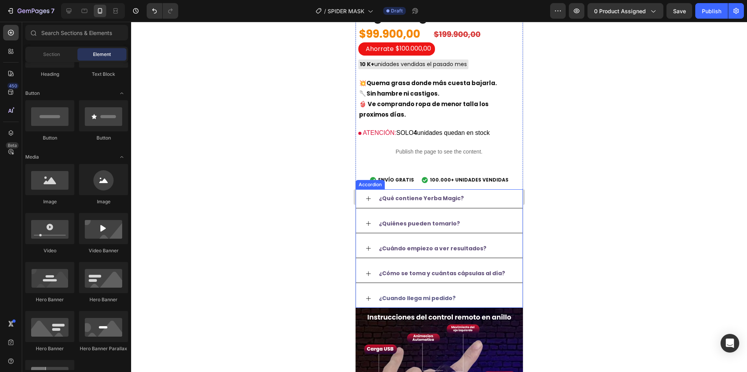
click at [410, 192] on div "¿Qué contiene Yerba Magic?" at bounding box center [439, 198] width 167 height 19
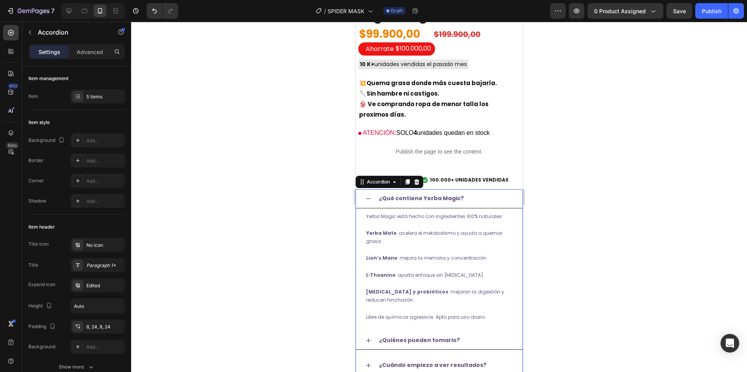
click at [398, 201] on strong "¿Qué contiene Yerba Magic?" at bounding box center [421, 199] width 85 height 8
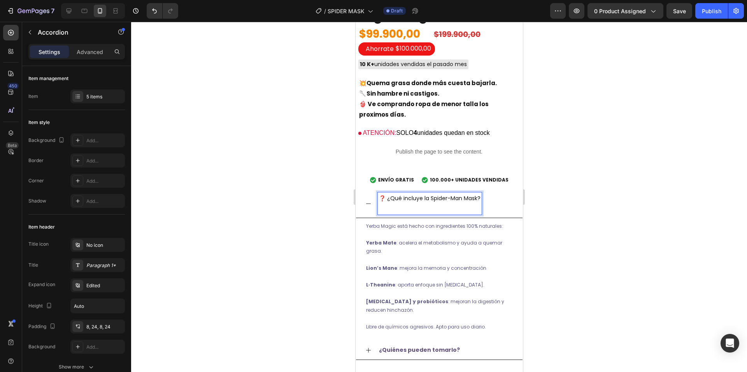
click at [576, 225] on div at bounding box center [439, 197] width 616 height 351
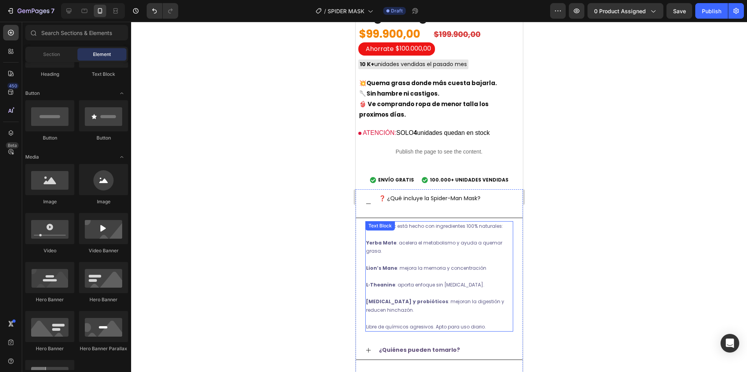
click at [444, 205] on p "Rich Text Editor. Editing area: main" at bounding box center [430, 209] width 102 height 10
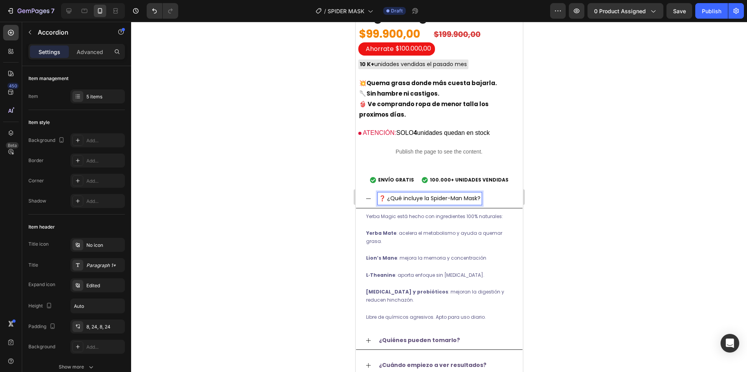
click at [436, 218] on p "Yerba Magic está hecho con ingredientes 100% naturales:" at bounding box center [439, 220] width 146 height 17
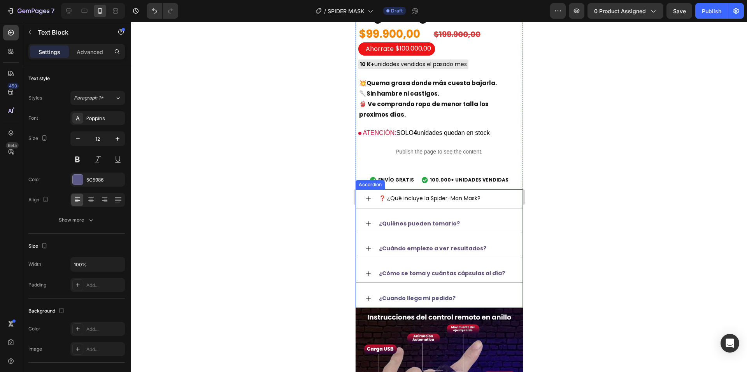
click at [359, 200] on div "❓ ¿Qué incluye la Spider-Man Mask?" at bounding box center [439, 198] width 167 height 19
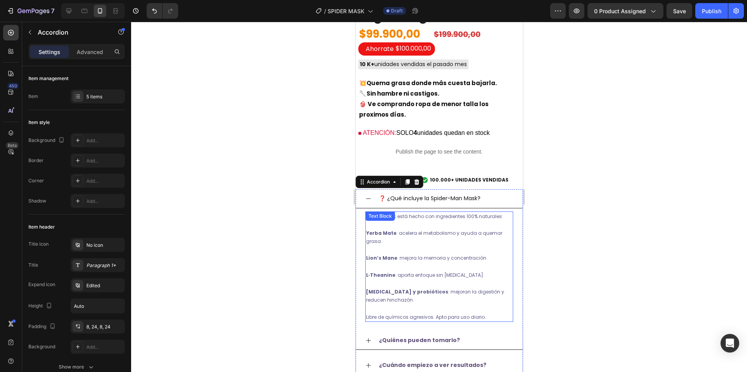
click at [384, 222] on div "Yerba Magic está hecho con ingredientes 100% naturales: Yerba Mate : acelera el…" at bounding box center [439, 267] width 148 height 111
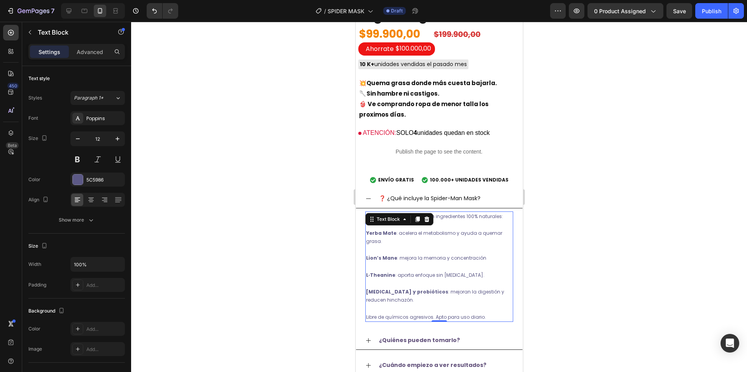
click at [486, 315] on p "Libre de químicos agresivos. Apto para uso diario." at bounding box center [439, 317] width 146 height 9
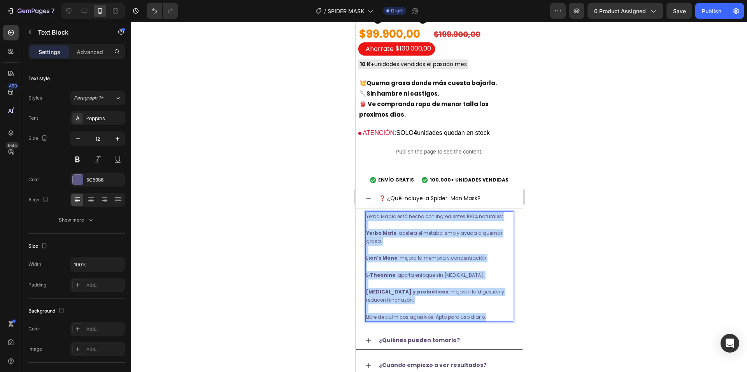
drag, startPoint x: 487, startPoint y: 314, endPoint x: 366, endPoint y: 214, distance: 157.3
click at [366, 214] on div "Yerba Magic está hecho con ingredientes 100% naturales: Yerba Mate : acelera el…" at bounding box center [439, 267] width 148 height 111
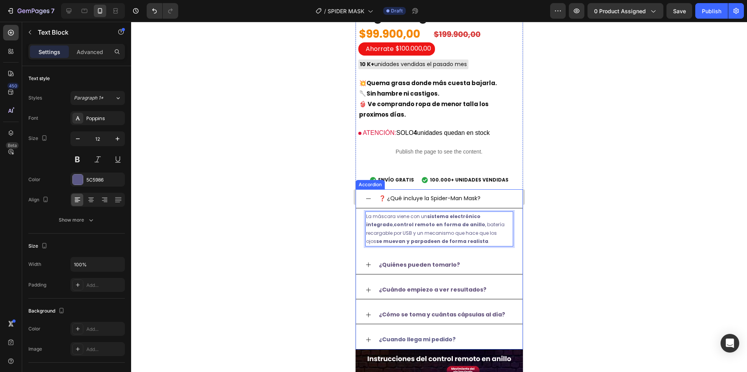
click at [365, 265] on icon at bounding box center [368, 265] width 6 height 6
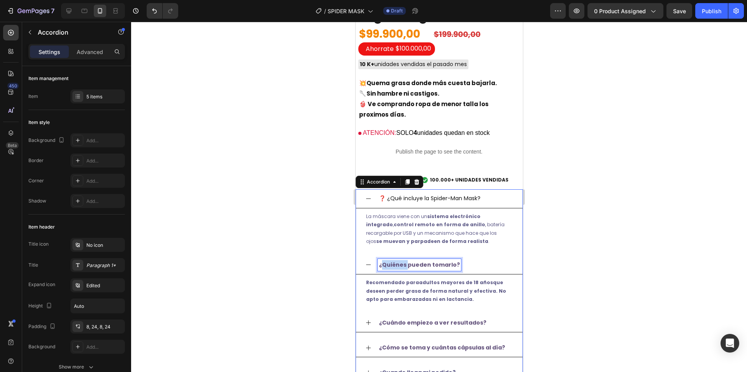
click at [402, 261] on strong "¿Quiénes pueden tomarlo?" at bounding box center [419, 265] width 81 height 8
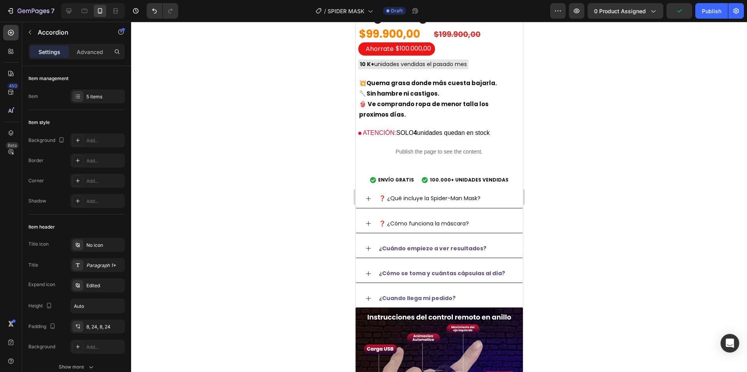
click at [368, 224] on icon at bounding box center [368, 223] width 5 height 5
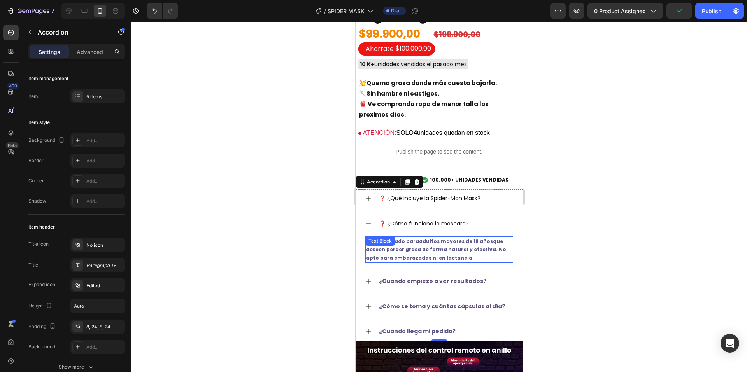
click at [393, 250] on div "Recomendado para adultos mayores de 18 años que deseen perder grasa de forma na…" at bounding box center [439, 250] width 148 height 27
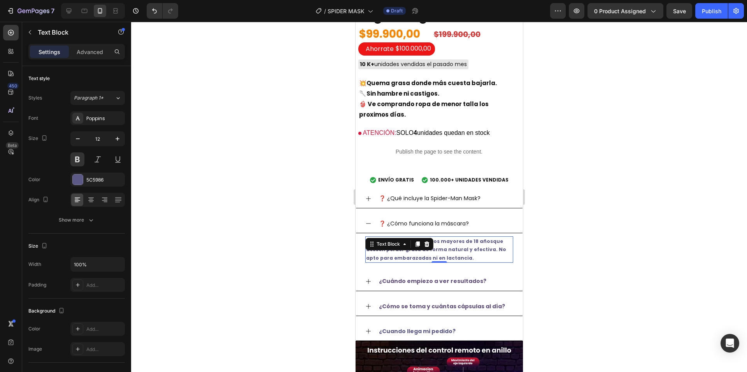
click at [455, 252] on p "Recomendado para adultos mayores de 18 años que deseen perder grasa de forma na…" at bounding box center [439, 249] width 146 height 25
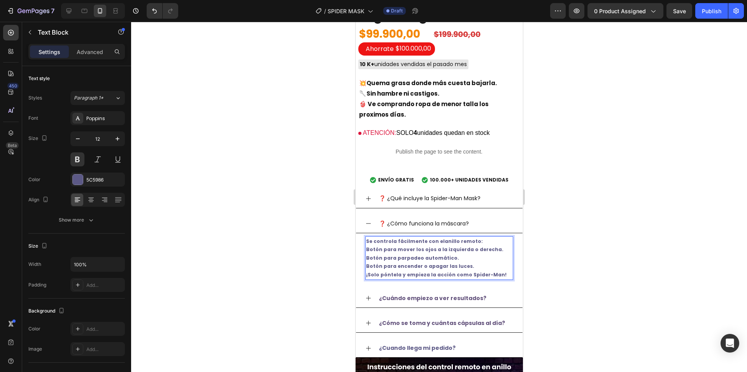
click at [470, 240] on p "Se controla fácilmente con el anillo remoto :" at bounding box center [439, 241] width 146 height 9
click at [367, 249] on p "Botón para mover los ojos a la izquierda o derecha." at bounding box center [439, 250] width 146 height 9
click at [477, 239] on p "Se controla fácilmente con el anillo remoto :" at bounding box center [439, 241] width 146 height 9
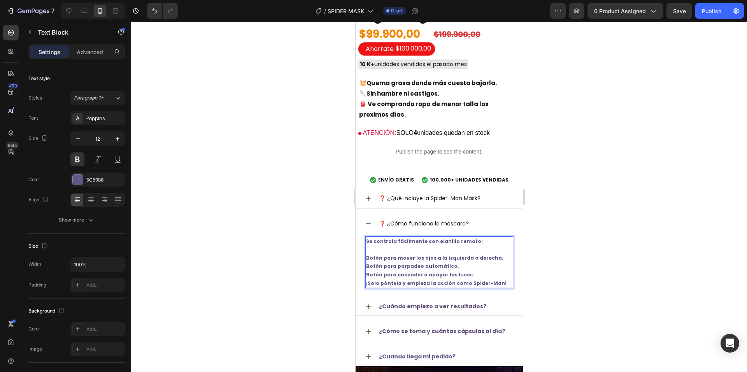
click at [499, 261] on p "Botón para mover los ojos a la izquierda o derecha." at bounding box center [439, 258] width 146 height 9
click at [478, 266] on p "Botón para parpadeo automático." at bounding box center [439, 266] width 146 height 9
click at [467, 272] on p "Botón para encender o apagar las luces. ¡Solo póntela y empieza la acción como …" at bounding box center [439, 279] width 146 height 17
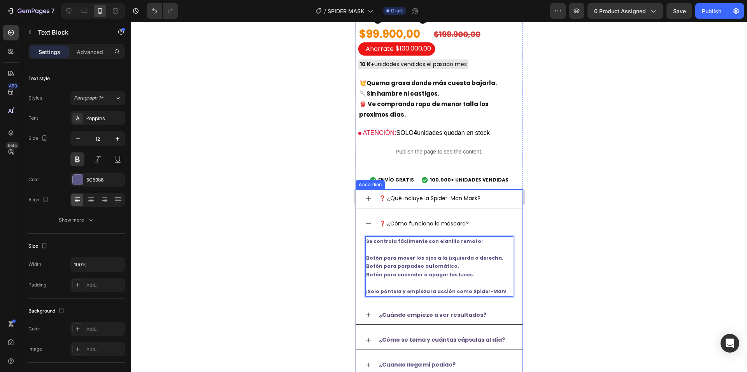
click at [368, 223] on icon at bounding box center [368, 224] width 6 height 6
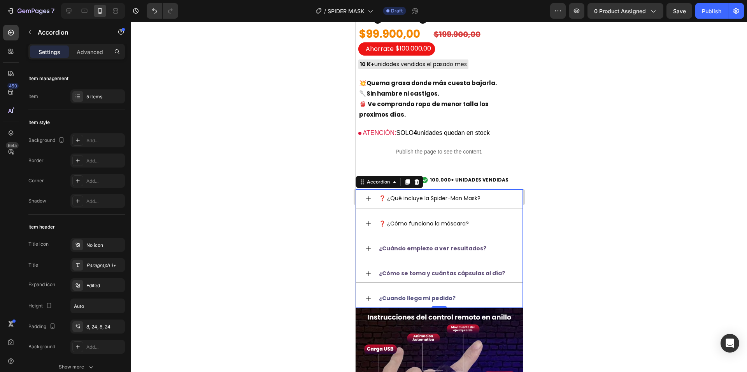
click at [368, 244] on div "¿Cuándo empiezo a ver resultados?" at bounding box center [439, 249] width 167 height 19
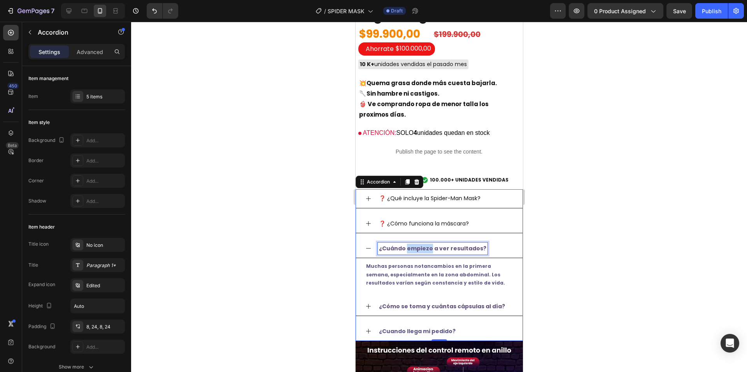
click at [409, 247] on strong "¿Cuándo empiezo a ver resultados?" at bounding box center [432, 249] width 107 height 8
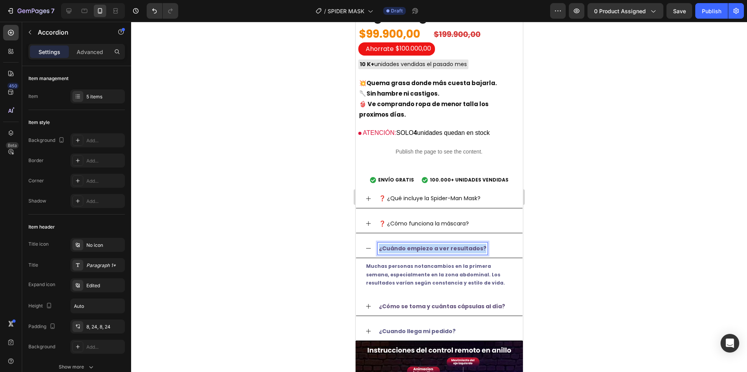
click at [409, 247] on strong "¿Cuándo empiezo a ver resultados?" at bounding box center [432, 249] width 107 height 8
click at [567, 232] on div at bounding box center [439, 197] width 616 height 351
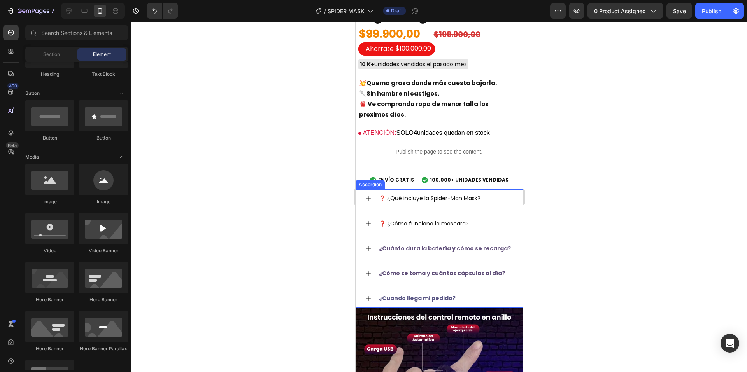
click at [365, 247] on icon at bounding box center [368, 249] width 6 height 6
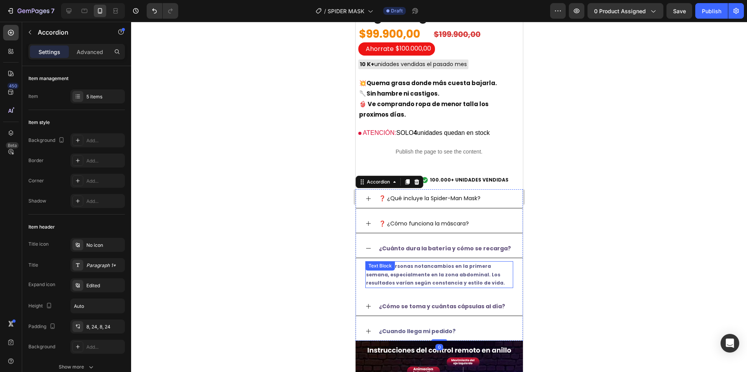
click at [406, 270] on p "Muchas personas notan cambios en la primera semana , especialmente en la zona a…" at bounding box center [439, 274] width 146 height 25
click at [406, 270] on icon at bounding box center [404, 269] width 6 height 6
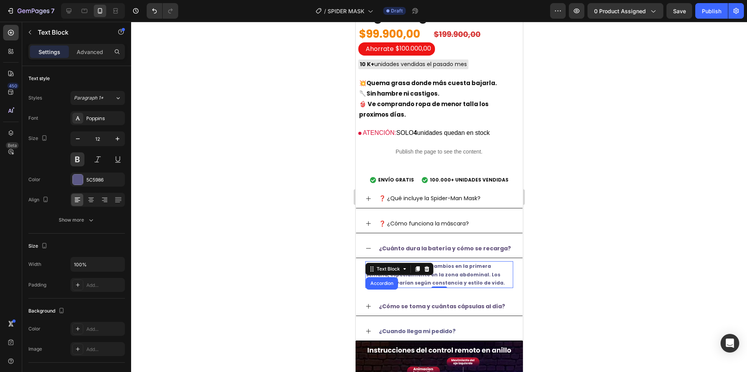
click at [442, 277] on p "Muchas personas notan cambios en la primera semana , especialmente en la zona a…" at bounding box center [439, 274] width 146 height 25
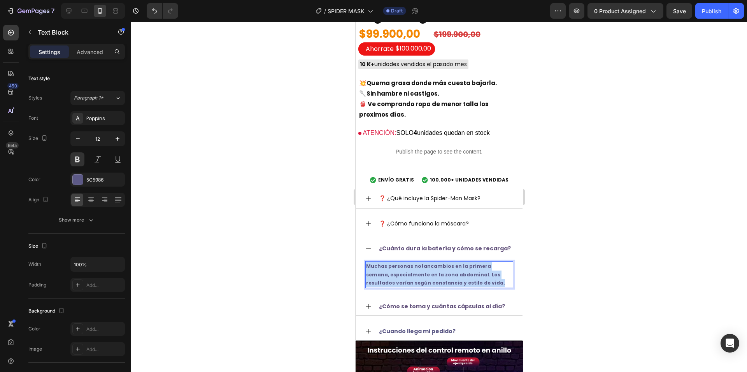
click at [442, 277] on p "Muchas personas notan cambios en la primera semana , especialmente en la zona a…" at bounding box center [439, 274] width 146 height 25
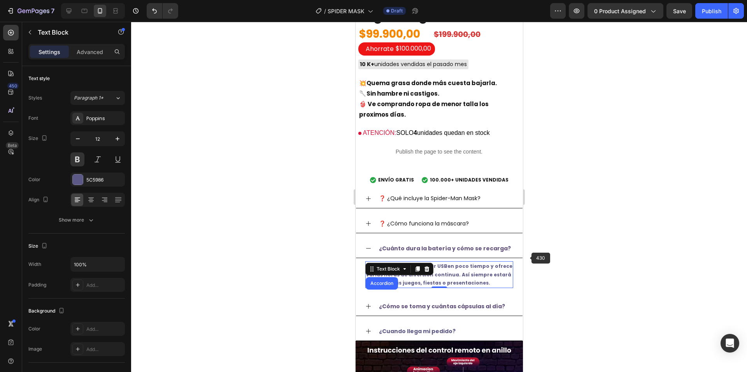
click at [546, 258] on div at bounding box center [439, 197] width 616 height 351
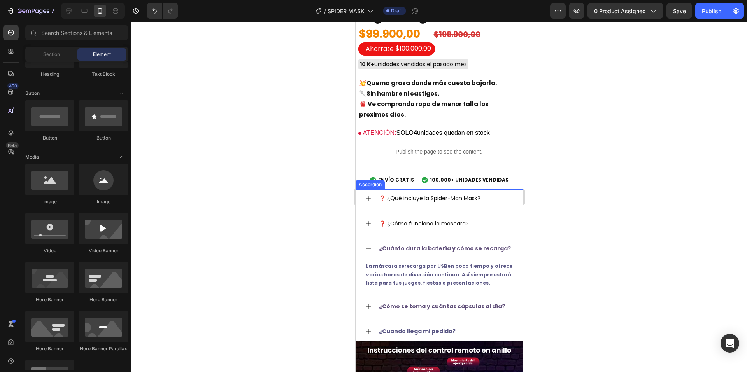
click at [391, 248] on strong "¿Cuánto dura la batería y cómo se recarga?" at bounding box center [445, 249] width 132 height 8
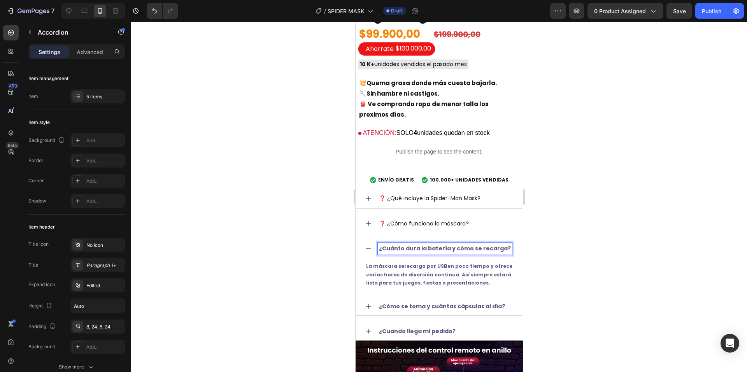
click at [371, 249] on icon at bounding box center [368, 249] width 6 height 6
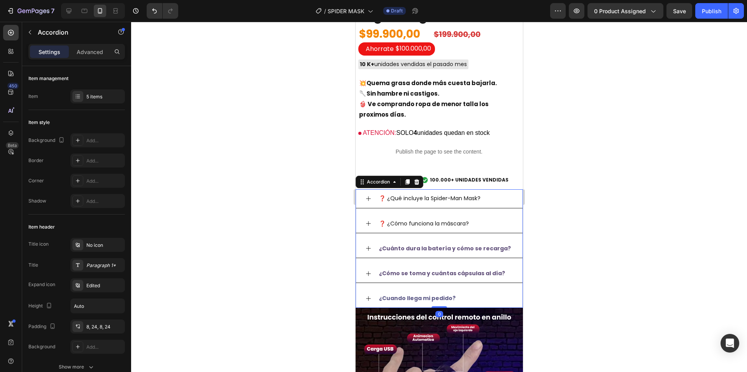
click at [379, 250] on div "¿Cuánto dura la batería y cómo se recarga?" at bounding box center [444, 249] width 134 height 12
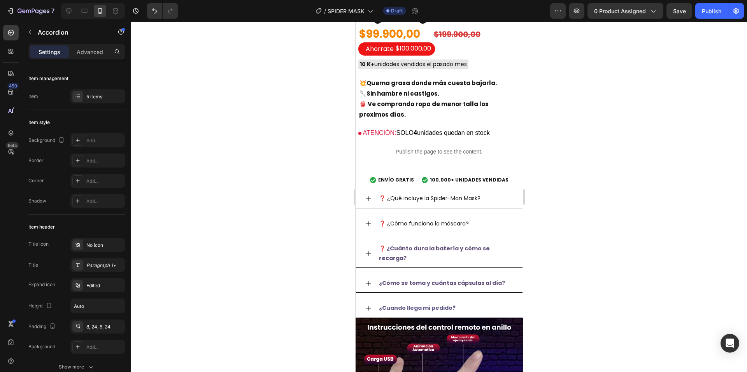
click at [594, 259] on div at bounding box center [439, 197] width 616 height 351
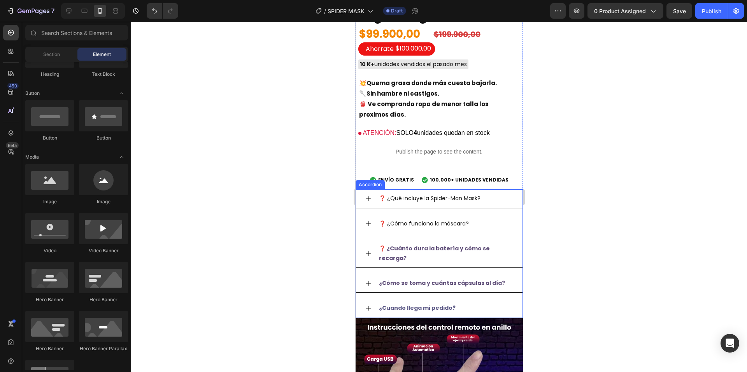
click at [398, 216] on div "❓ ¿Cómo funciona la máscara?" at bounding box center [439, 224] width 167 height 19
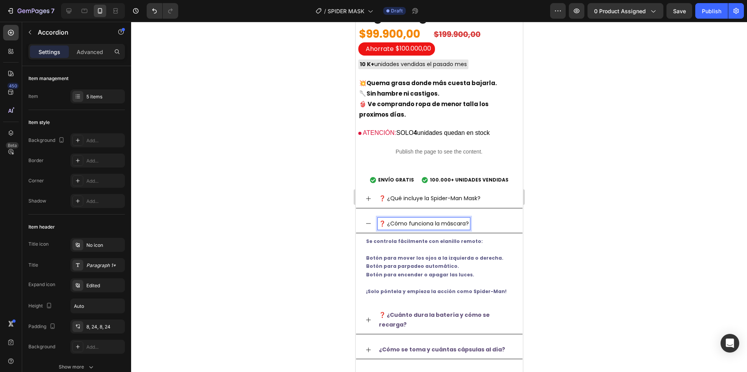
click at [397, 223] on p "❓ ¿Cómo funciona la máscara?" at bounding box center [424, 224] width 90 height 10
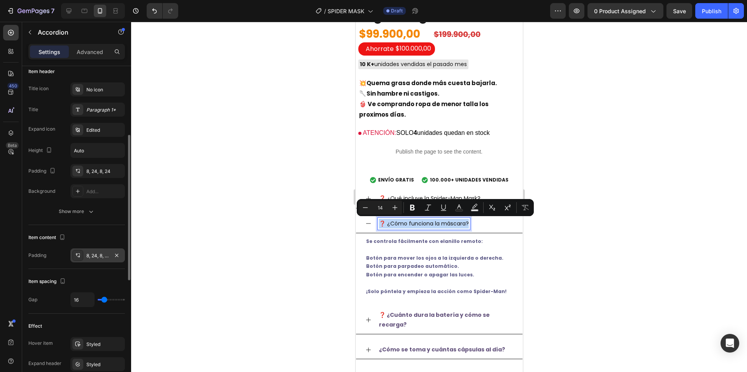
scroll to position [195, 0]
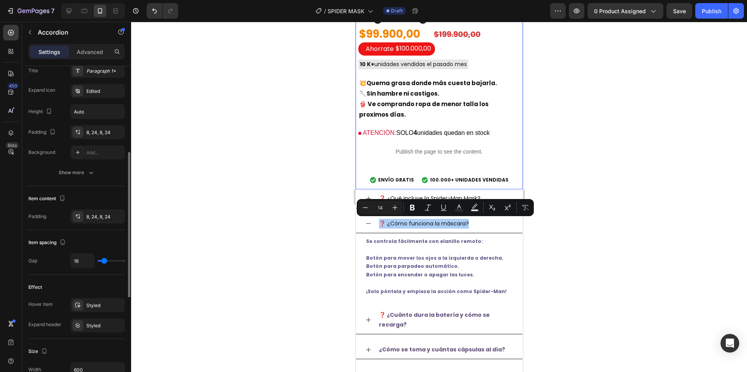
click at [317, 161] on div at bounding box center [439, 197] width 616 height 351
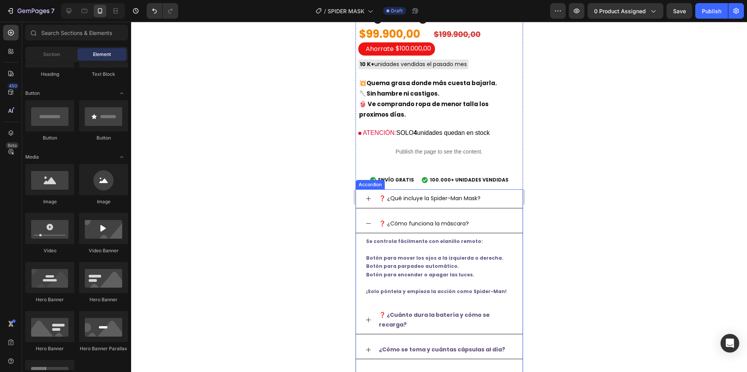
click at [428, 218] on div "❓ ¿Cómo funciona la máscara?" at bounding box center [423, 224] width 92 height 12
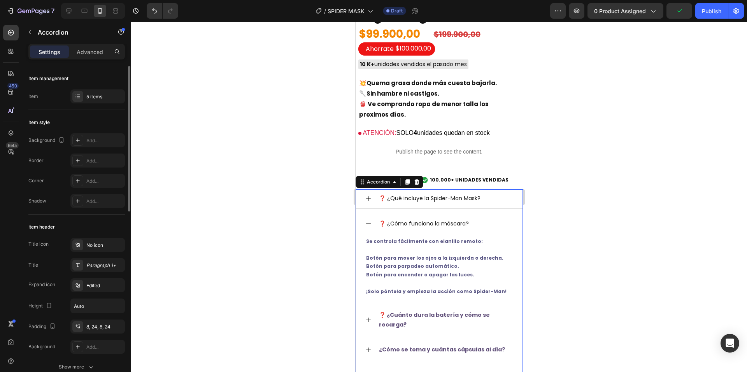
scroll to position [117, 0]
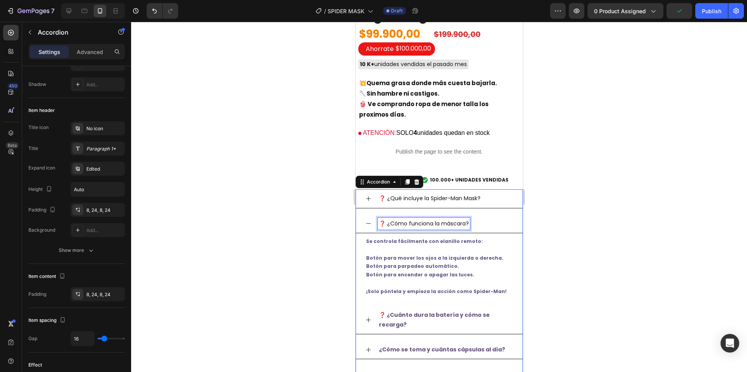
click at [403, 225] on p "❓ ¿Cómo funciona la máscara?" at bounding box center [424, 224] width 90 height 10
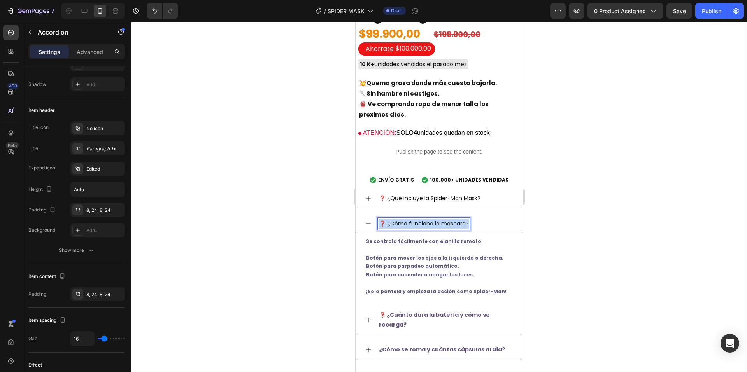
click at [403, 225] on p "❓ ¿Cómo funciona la máscara?" at bounding box center [424, 224] width 90 height 10
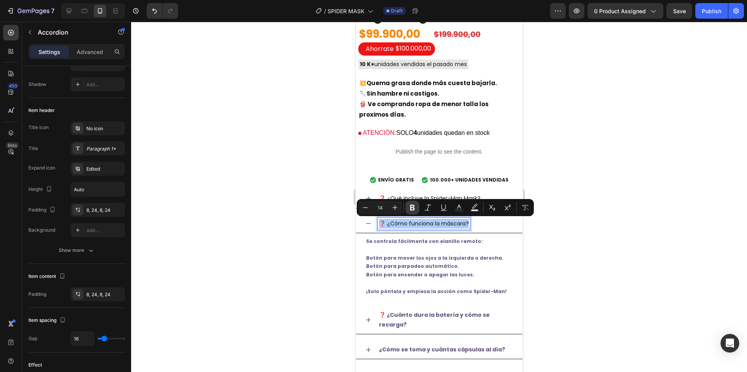
click at [412, 204] on icon "Editor contextual toolbar" at bounding box center [413, 208] width 8 height 8
click at [568, 261] on div at bounding box center [439, 197] width 616 height 351
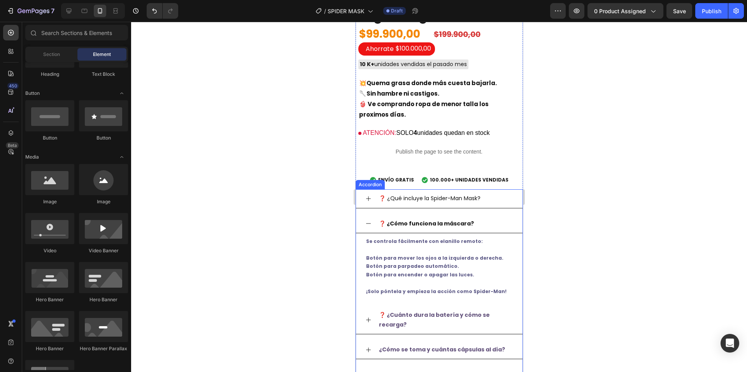
click at [431, 200] on p "❓ ¿Qué incluye la Spider-Man Mask?" at bounding box center [430, 199] width 102 height 10
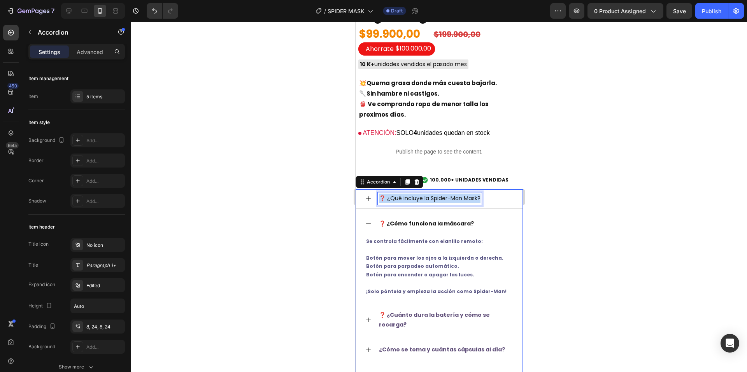
click at [431, 200] on p "❓ ¿Qué incluye la Spider-Man Mask?" at bounding box center [430, 199] width 102 height 10
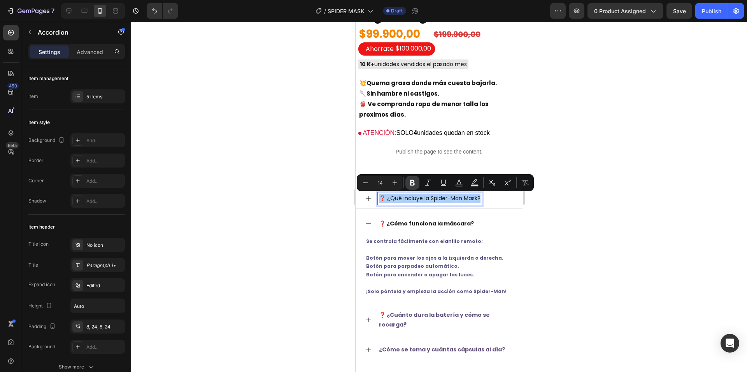
click at [415, 183] on icon "Editor contextual toolbar" at bounding box center [413, 183] width 8 height 8
click at [571, 244] on div at bounding box center [439, 197] width 616 height 351
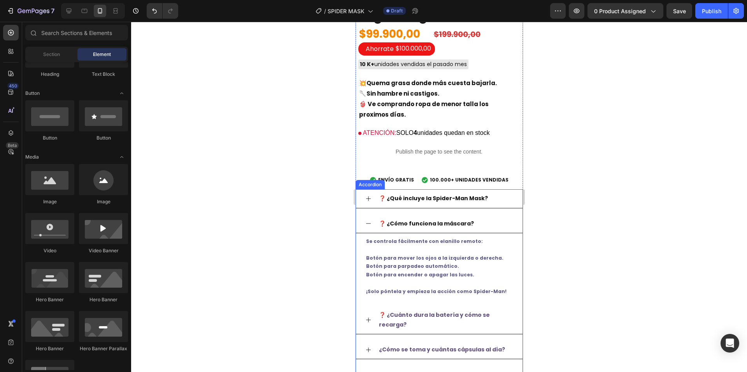
click at [368, 228] on div "❓ ¿Cómo funciona la máscara?" at bounding box center [439, 224] width 167 height 19
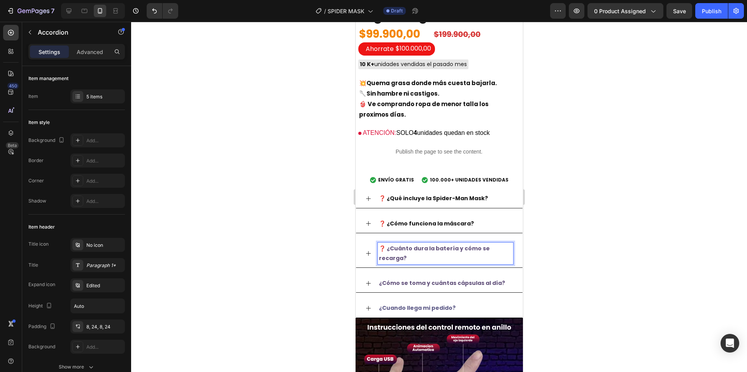
click at [404, 256] on p "❓ ¿Cuánto dura la batería y cómo se recarga?" at bounding box center [445, 253] width 133 height 19
click at [404, 253] on p "❓ ¿Cuánto dura la batería y cómo se recarga?" at bounding box center [445, 253] width 133 height 19
click at [404, 252] on strong "❓ ¿Cuánto dura la batería y cómo se recarga?" at bounding box center [434, 254] width 111 height 18
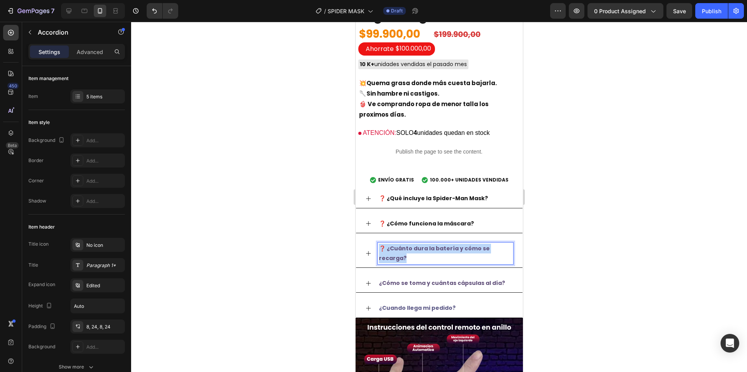
click at [404, 252] on strong "❓ ¿Cuánto dura la batería y cómo se recarga?" at bounding box center [434, 254] width 111 height 18
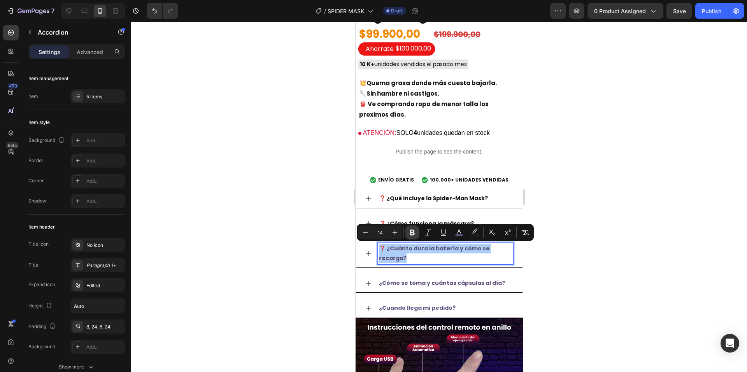
click at [412, 231] on icon "Editor contextual toolbar" at bounding box center [413, 233] width 8 height 8
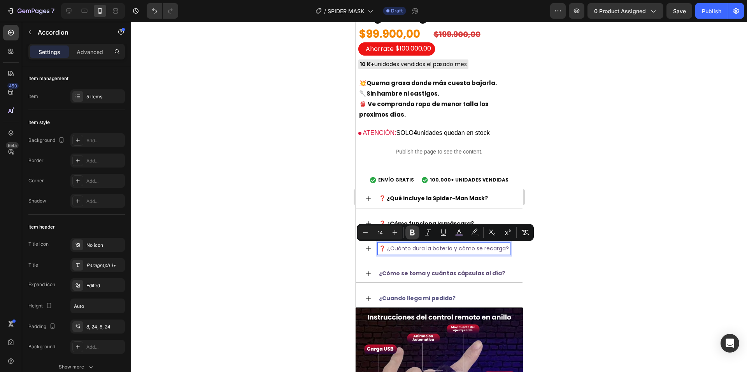
click at [412, 231] on icon "Editor contextual toolbar" at bounding box center [413, 233] width 8 height 8
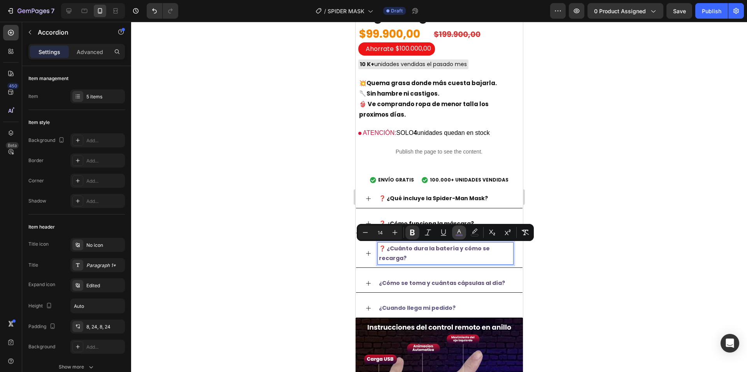
click at [463, 232] on button "color" at bounding box center [459, 233] width 14 height 14
type input "61507A"
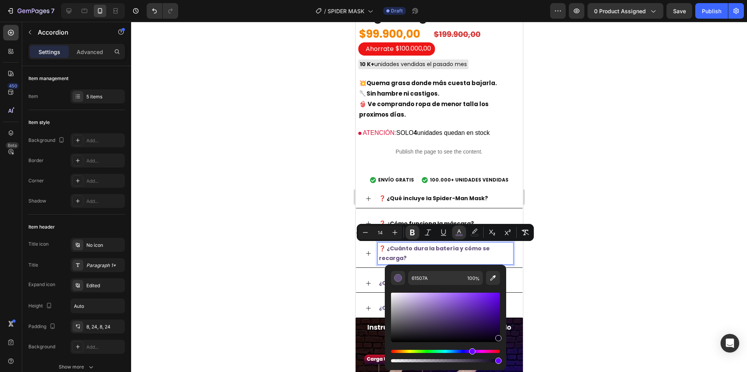
drag, startPoint x: 426, startPoint y: 322, endPoint x: 161, endPoint y: 315, distance: 265.8
click at [503, 337] on div "61507A 100 %" at bounding box center [445, 314] width 121 height 99
type input "0B001C"
click at [532, 334] on div at bounding box center [439, 197] width 616 height 351
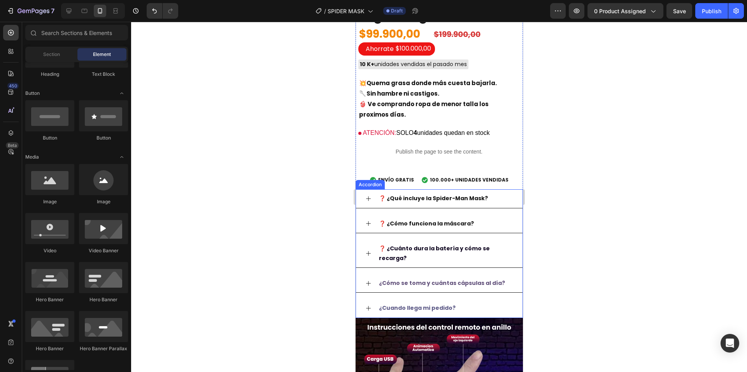
click at [370, 282] on icon at bounding box center [368, 284] width 6 height 6
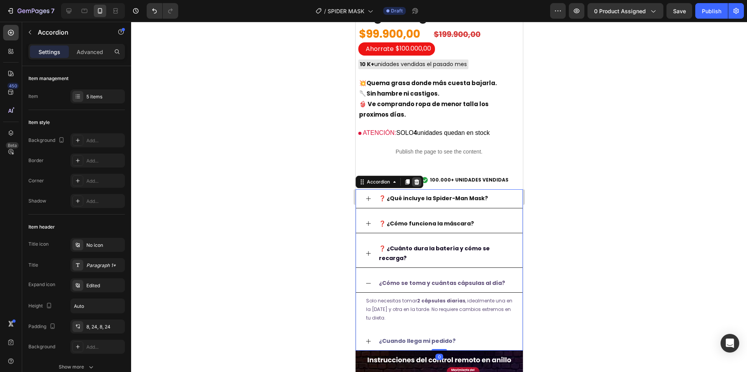
click at [417, 181] on icon at bounding box center [416, 182] width 6 height 6
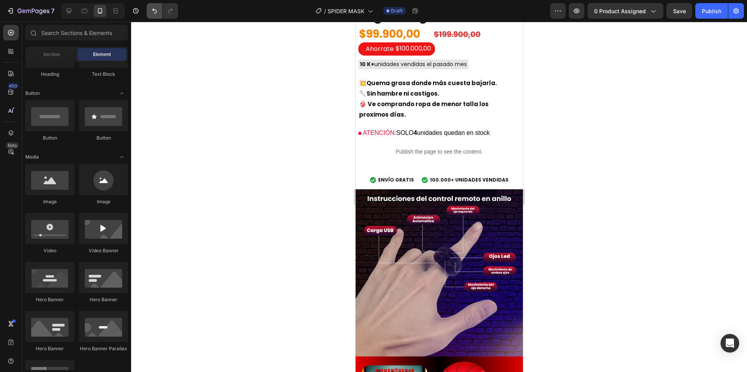
click at [153, 15] on button "Undo/Redo" at bounding box center [155, 11] width 16 height 16
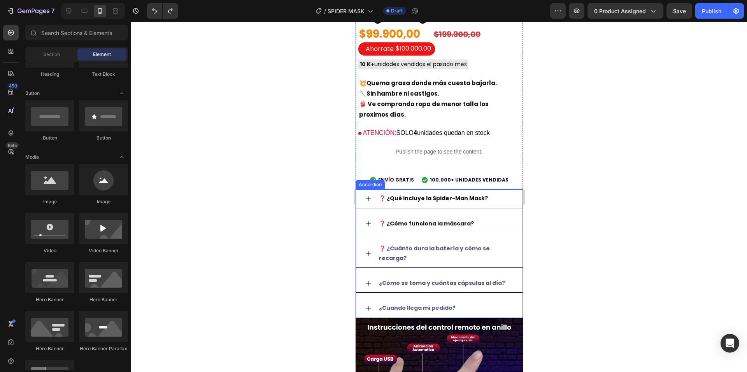
click at [367, 276] on div "¿Cómo se toma y cuántas cápsulas al día?" at bounding box center [439, 283] width 167 height 19
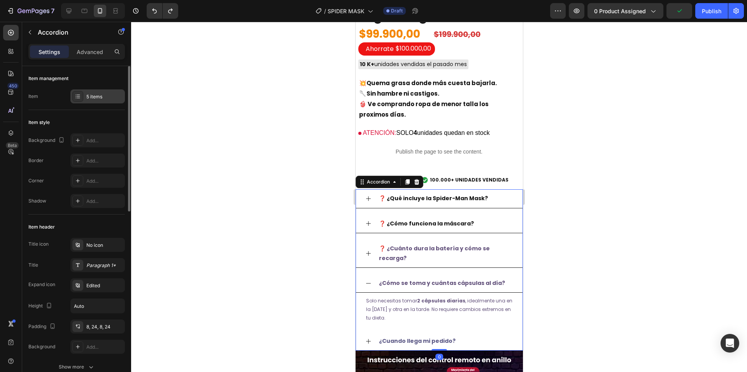
click at [81, 96] on icon at bounding box center [78, 96] width 6 height 6
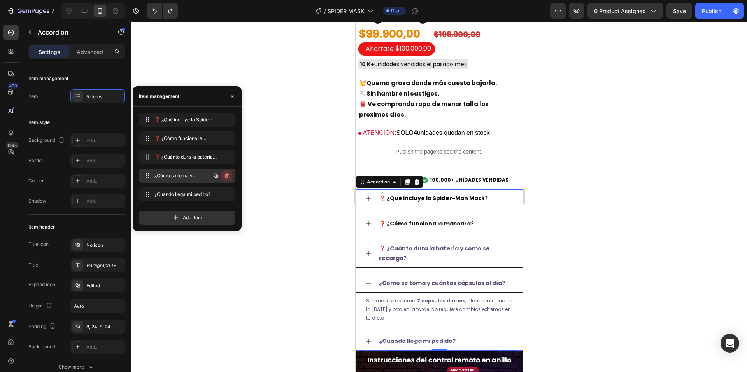
click at [225, 175] on icon "button" at bounding box center [227, 176] width 6 height 6
click at [228, 177] on div "Delete" at bounding box center [221, 175] width 14 height 7
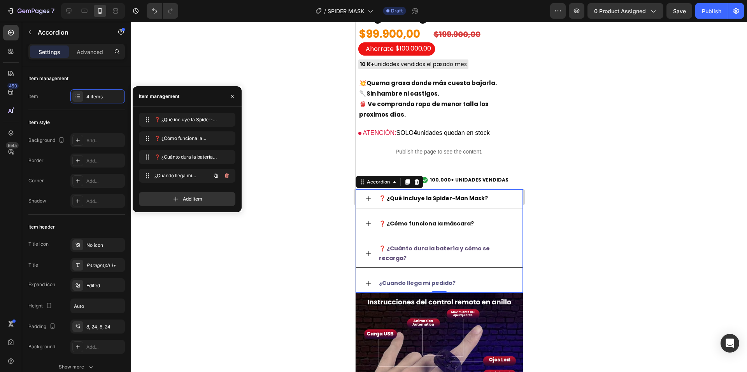
click at [228, 175] on icon "button" at bounding box center [227, 176] width 4 height 5
click at [228, 175] on div "Delete" at bounding box center [221, 175] width 14 height 7
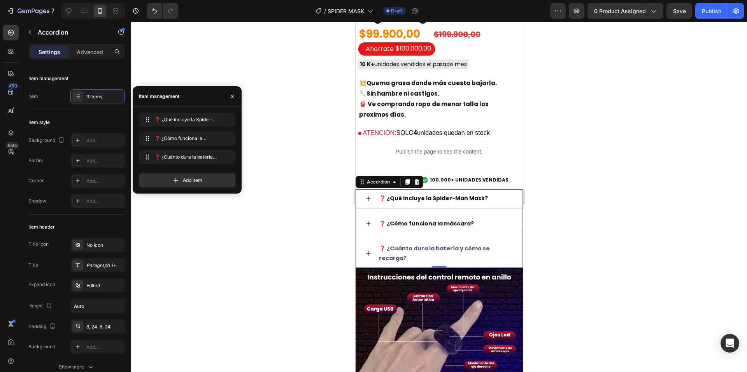
click at [283, 172] on div at bounding box center [439, 197] width 616 height 351
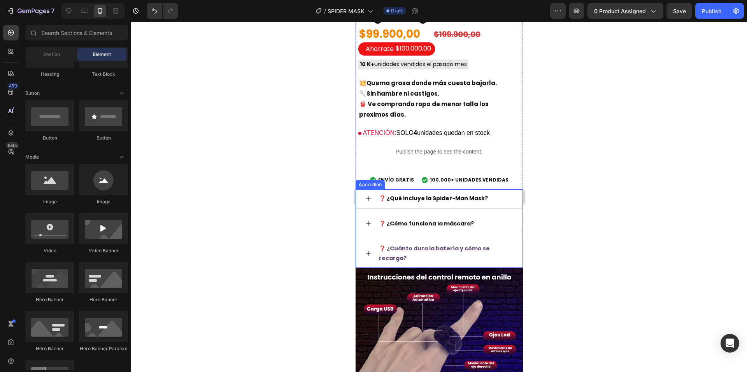
click at [403, 247] on strong "❓ ¿Cuánto dura la batería y cómo se recarga?" at bounding box center [434, 254] width 111 height 18
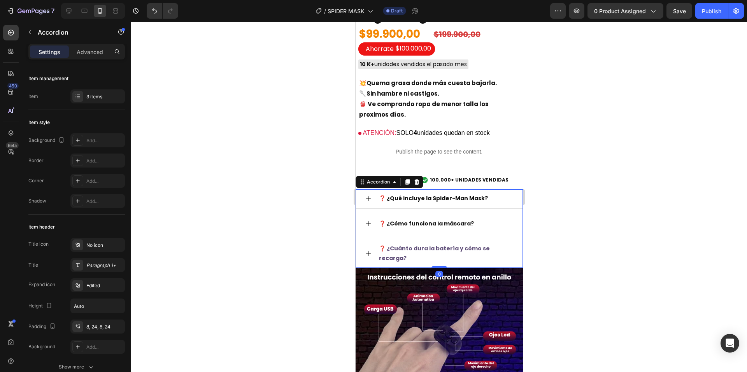
click at [405, 246] on strong "❓ ¿Cuánto dura la batería y cómo se recarga?" at bounding box center [434, 254] width 111 height 18
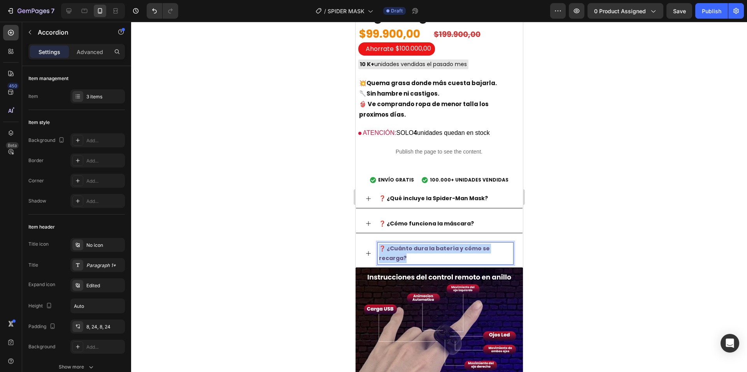
click at [405, 246] on strong "❓ ¿Cuánto dura la batería y cómo se recarga?" at bounding box center [434, 254] width 111 height 18
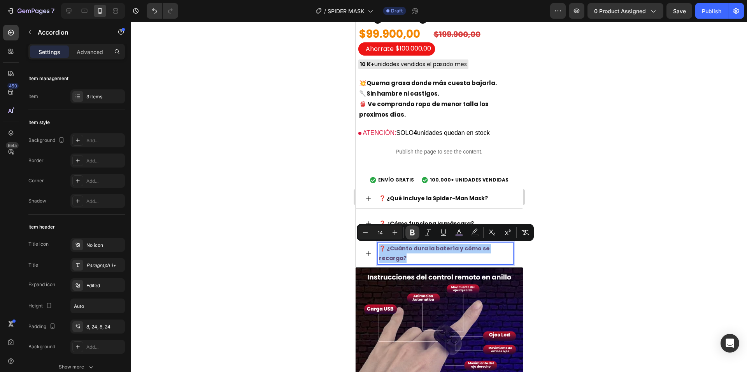
click at [416, 233] on icon "Editor contextual toolbar" at bounding box center [413, 233] width 8 height 8
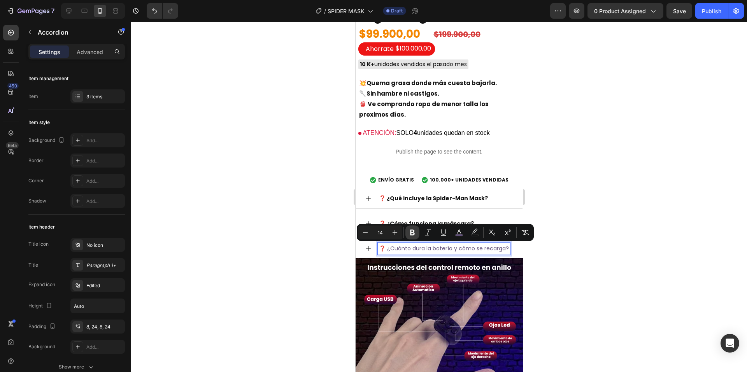
click at [416, 233] on icon "Editor contextual toolbar" at bounding box center [413, 233] width 8 height 8
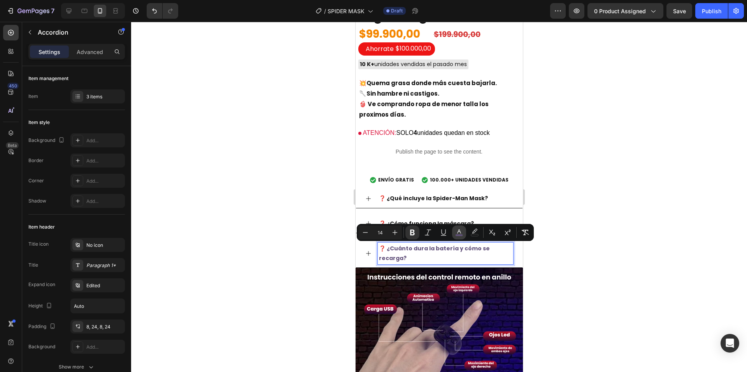
click at [461, 233] on icon "Editor contextual toolbar" at bounding box center [459, 233] width 8 height 8
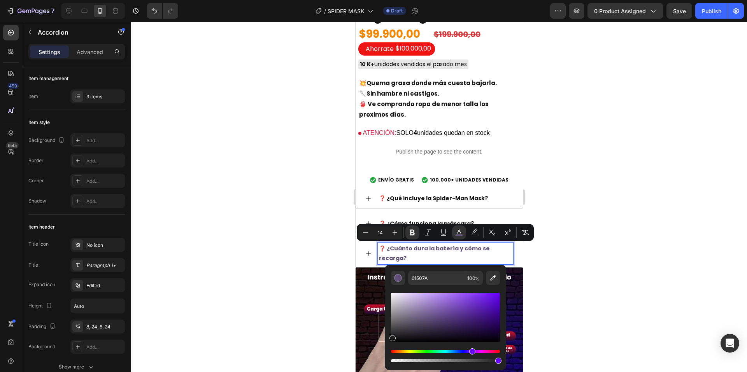
drag, startPoint x: 775, startPoint y: 348, endPoint x: 379, endPoint y: 341, distance: 395.4
type input "0F0F0F"
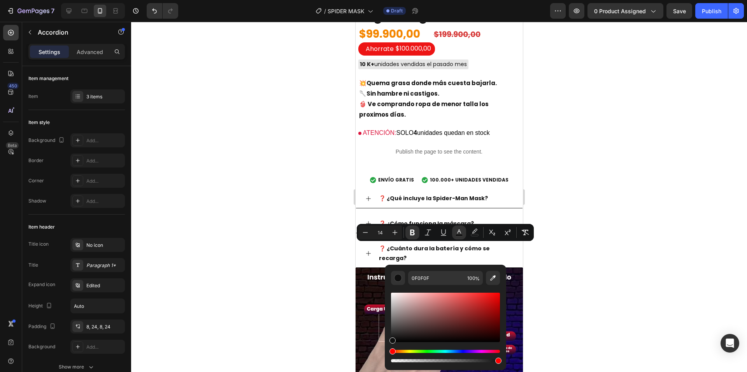
click at [551, 316] on div at bounding box center [439, 197] width 616 height 351
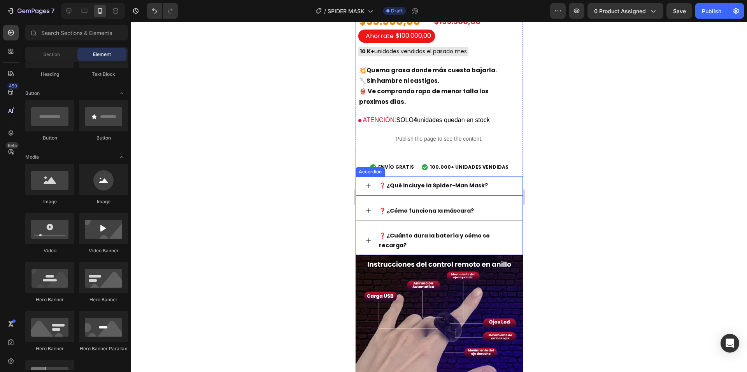
scroll to position [350, 0]
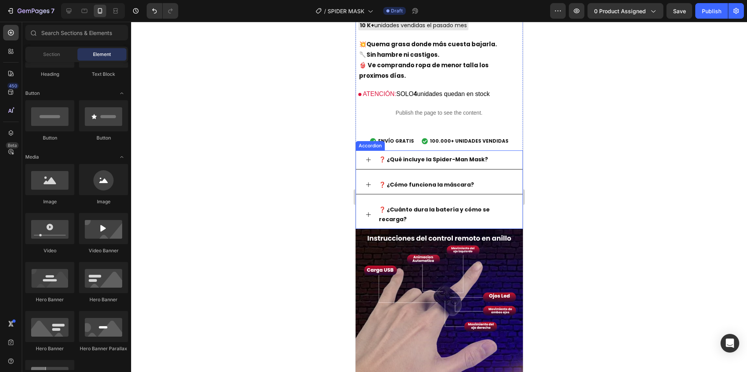
click at [368, 210] on div "❓ ¿Cuánto dura la batería y cómo se recarga?" at bounding box center [439, 215] width 167 height 28
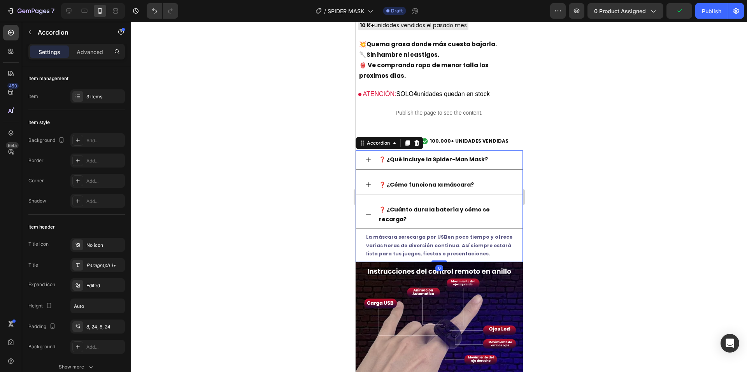
click at [368, 212] on icon at bounding box center [368, 215] width 6 height 6
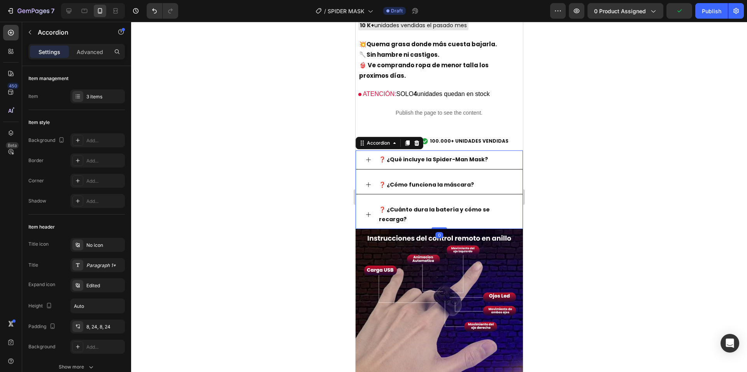
click at [359, 182] on div "❓ ¿Cómo funciona la máscara?" at bounding box center [439, 185] width 167 height 19
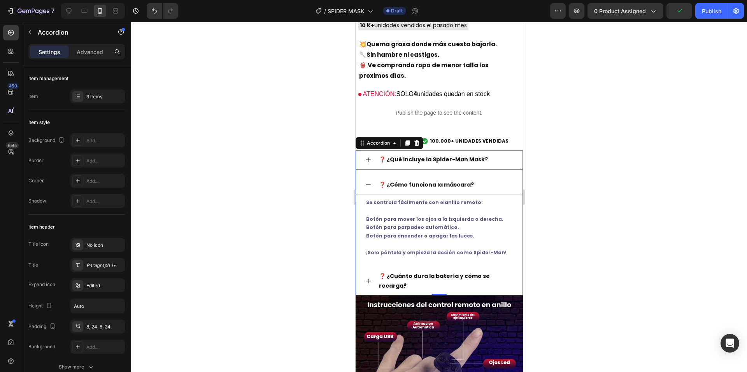
click at [370, 182] on icon at bounding box center [368, 185] width 6 height 6
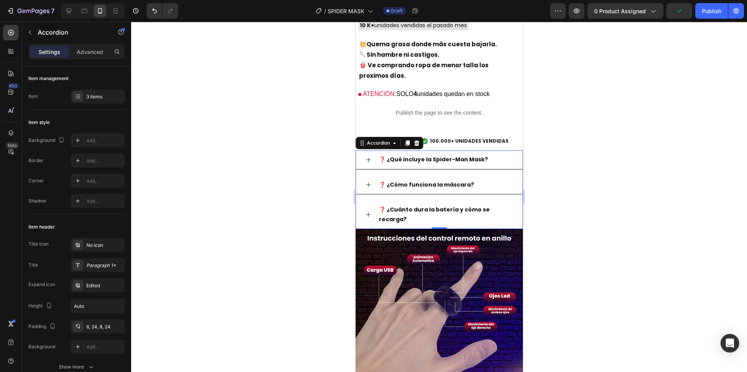
click at [368, 162] on div "❓ ¿Qué incluye la Spider-Man Mask?" at bounding box center [439, 160] width 167 height 19
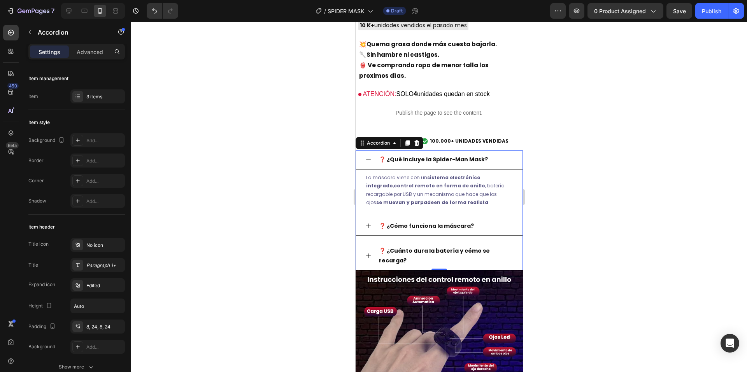
click at [368, 162] on icon at bounding box center [368, 160] width 6 height 6
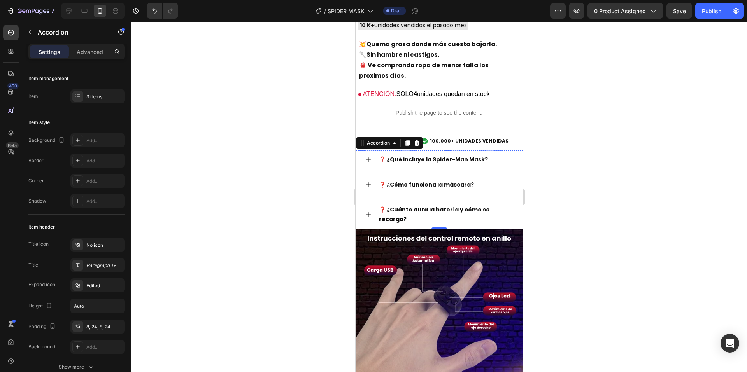
click at [577, 215] on div at bounding box center [439, 197] width 616 height 351
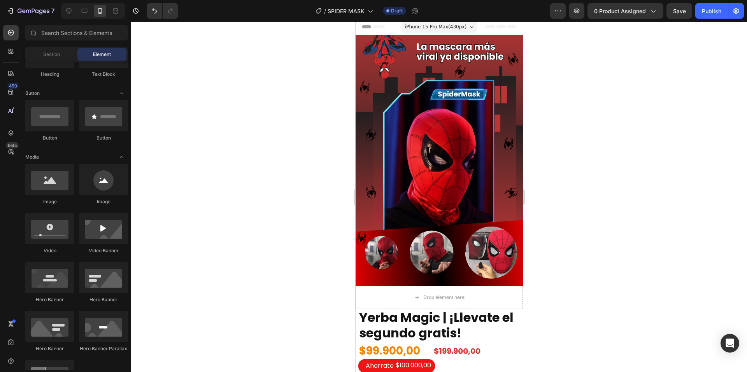
scroll to position [0, 0]
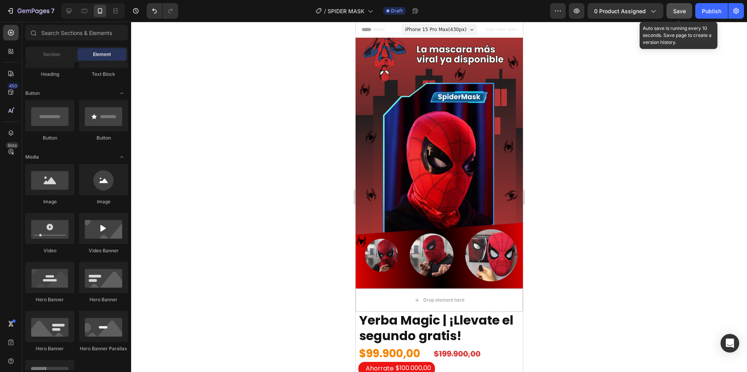
click at [672, 12] on button "Save" at bounding box center [680, 11] width 26 height 16
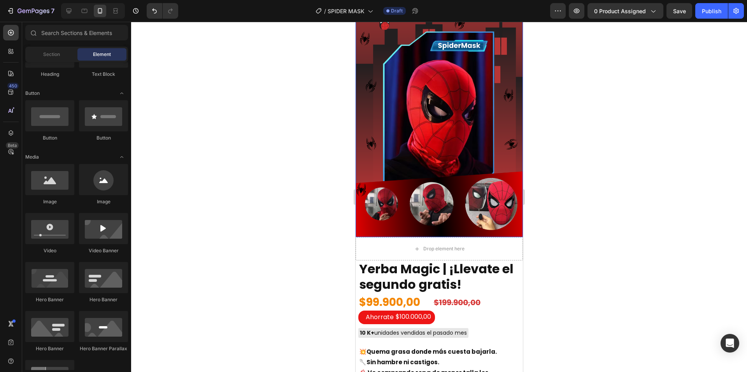
scroll to position [78, 0]
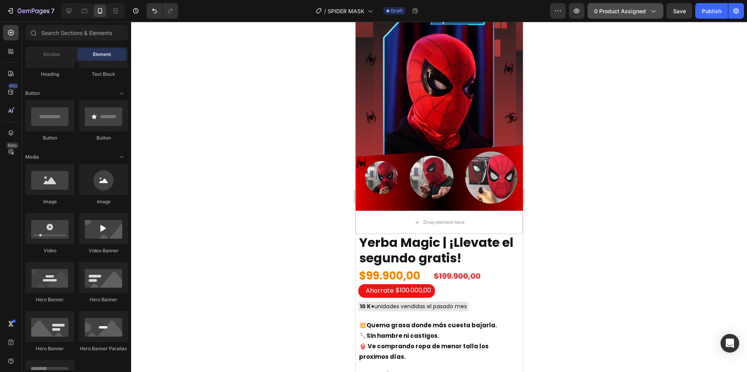
click at [653, 17] on button "0 product assigned" at bounding box center [626, 11] width 76 height 16
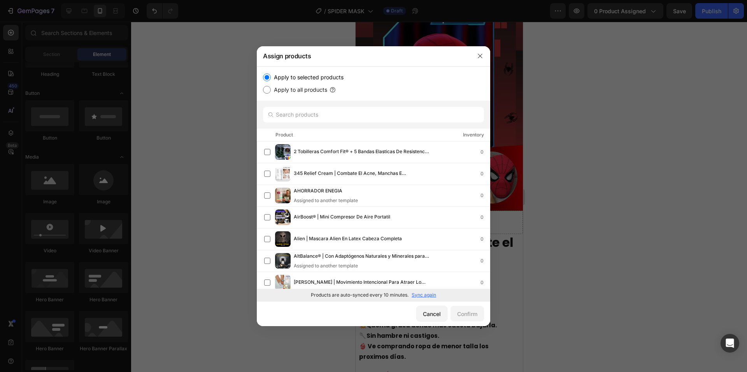
click at [419, 296] on p "Sync again" at bounding box center [424, 295] width 25 height 7
click at [369, 120] on input "text" at bounding box center [373, 115] width 221 height 16
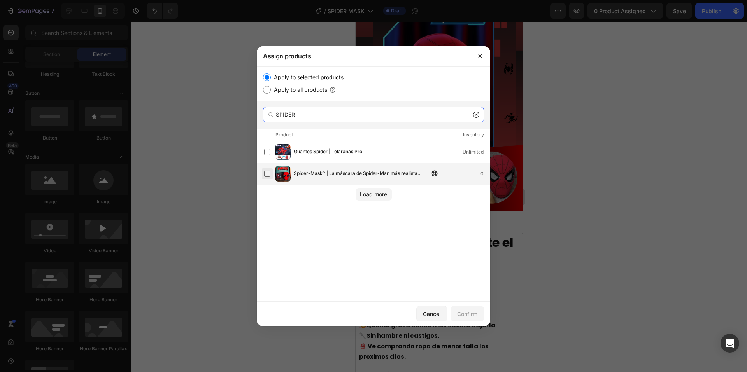
type input "SPIDER"
click at [270, 175] on label at bounding box center [267, 174] width 6 height 6
click at [463, 307] on button "Confirm" at bounding box center [467, 314] width 33 height 16
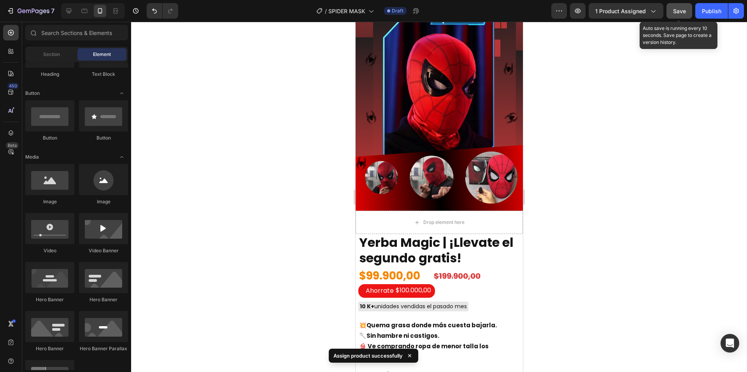
click at [677, 10] on span "Save" at bounding box center [679, 11] width 13 height 7
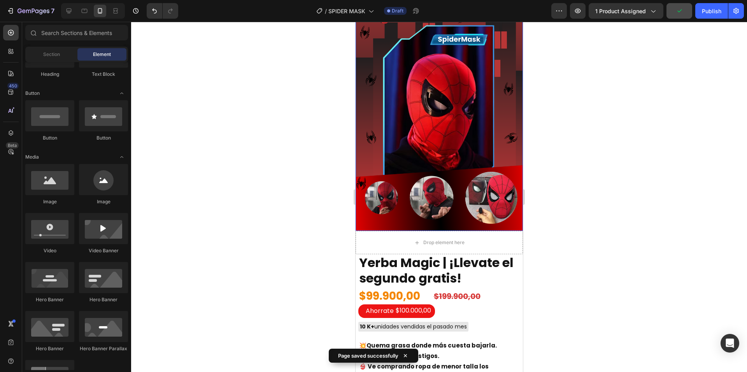
scroll to position [0, 0]
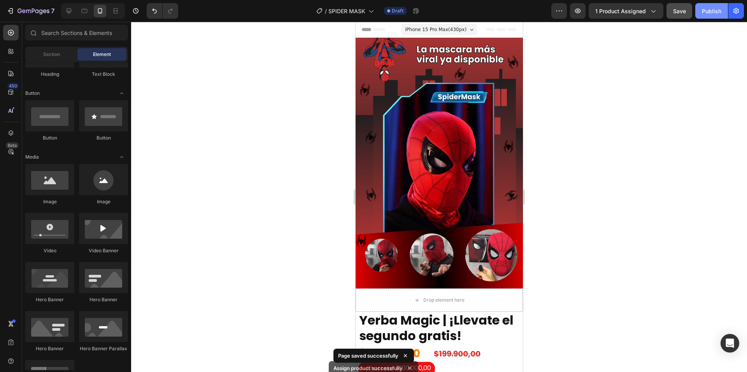
click at [709, 16] on button "Publish" at bounding box center [711, 11] width 33 height 16
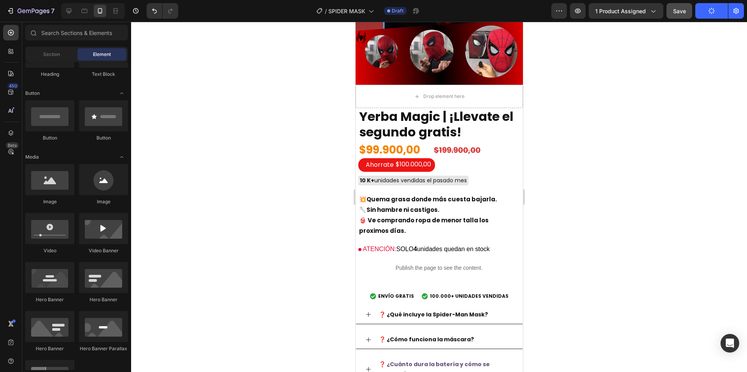
scroll to position [176, 0]
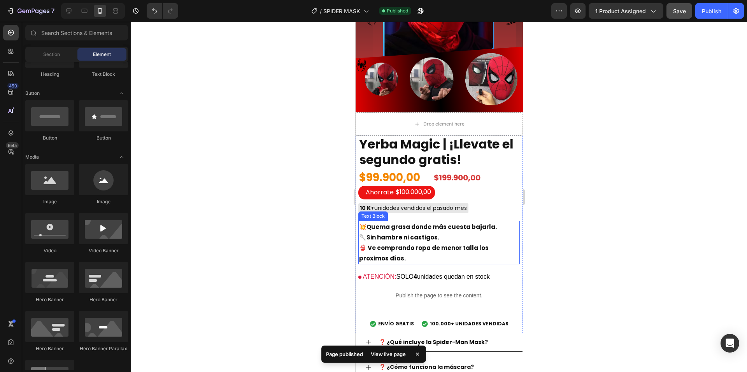
click at [288, 228] on div at bounding box center [439, 197] width 616 height 351
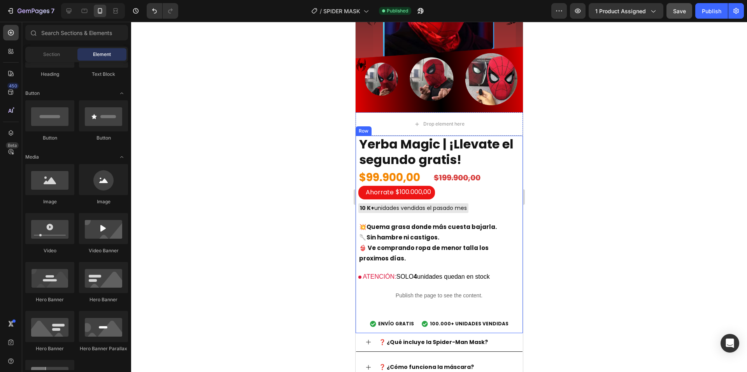
click at [419, 233] on strong "Sin hambre ni castigos." at bounding box center [402, 237] width 73 height 8
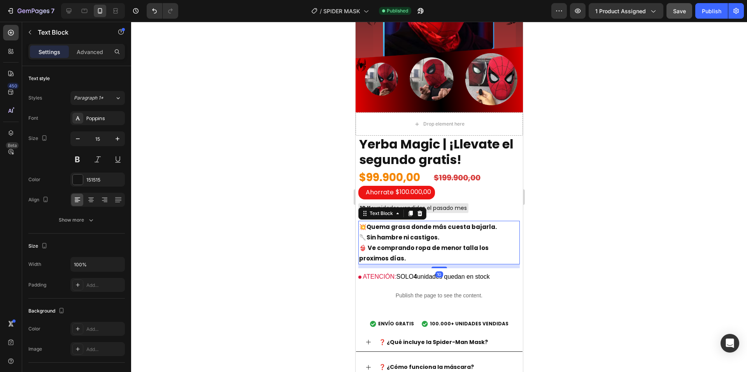
click at [404, 246] on p "🥄 Sin hambre ni castigos. 👙 Ve comprando ropa de menor talla los proximos días." at bounding box center [439, 248] width 160 height 32
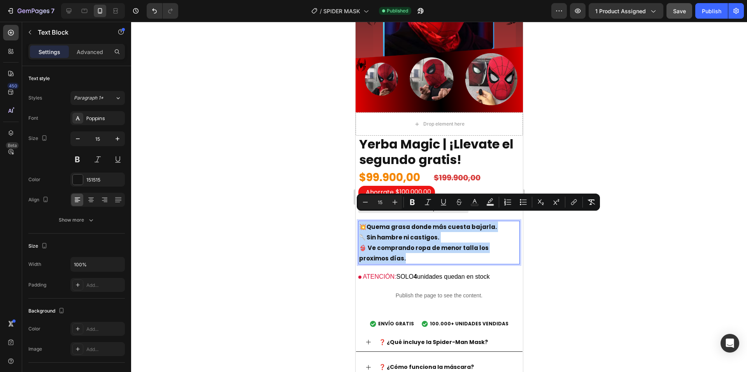
drag, startPoint x: 391, startPoint y: 249, endPoint x: 360, endPoint y: 219, distance: 43.2
click at [360, 221] on div "💥 Quema grasa donde más cuesta bajarla. 🥄 Sin hambre ni castigos. 👙 Ve comprand…" at bounding box center [438, 243] width 161 height 44
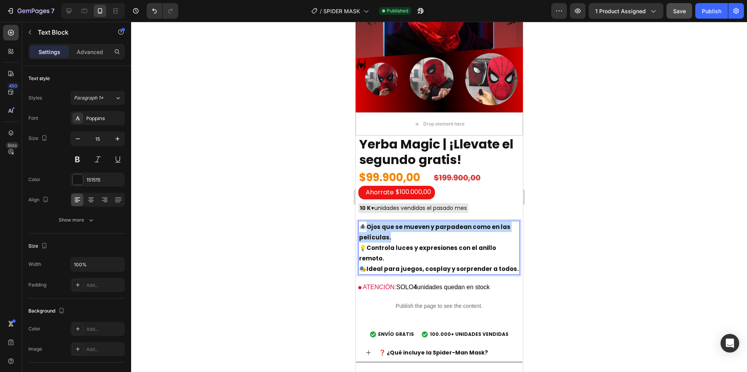
drag, startPoint x: 389, startPoint y: 227, endPoint x: 370, endPoint y: 217, distance: 21.9
click at [370, 222] on p "🕷️ Ojos que se mueven y parpadean como en las películas. 💡 Controla luces y exp…" at bounding box center [439, 248] width 160 height 53
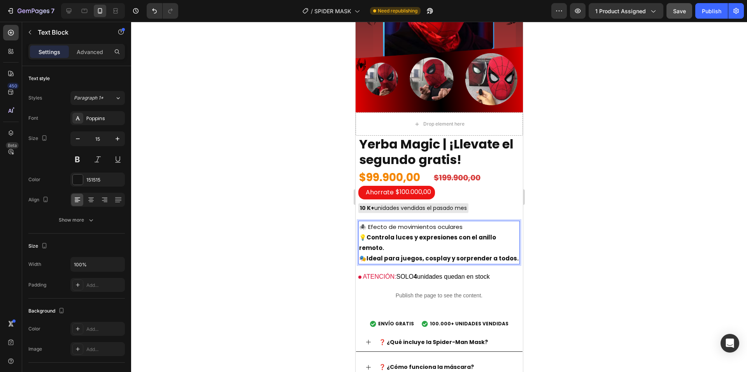
click at [377, 222] on p "🕷️ Efecto de movimientos oculares 💡 Controla luces y expresiones con el anillo …" at bounding box center [439, 243] width 160 height 42
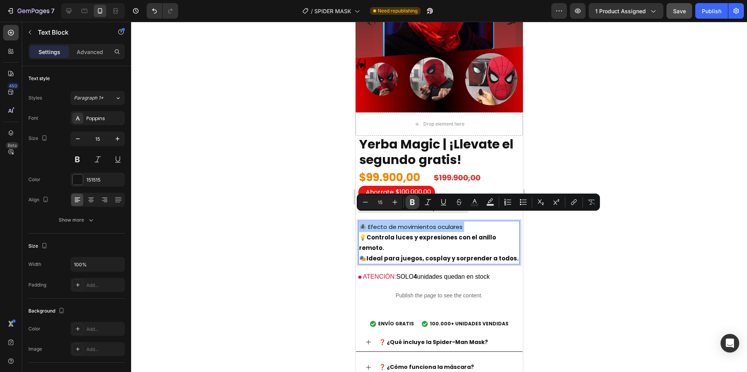
click at [408, 204] on button "Bold" at bounding box center [412, 202] width 14 height 14
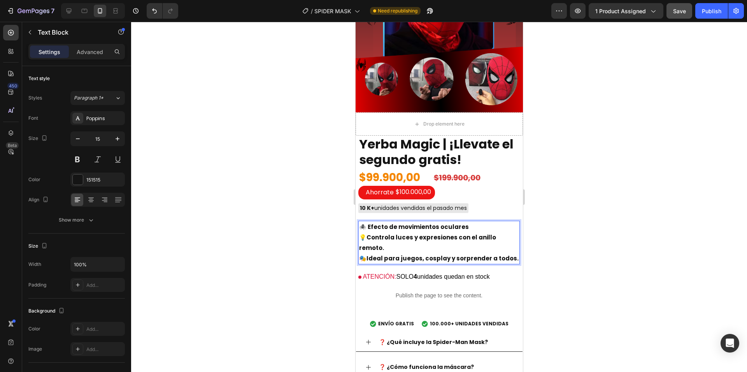
click at [409, 233] on strong "Controla luces y expresiones con el anillo remoto." at bounding box center [427, 242] width 137 height 19
click at [404, 237] on p "🕷️ Efecto de movimientos oculares 💡 Controla luces y expresiones con el anillo …" at bounding box center [439, 243] width 160 height 42
drag, startPoint x: 400, startPoint y: 249, endPoint x: 509, endPoint y: 248, distance: 108.6
click at [457, 254] on strong "Ideal para juegos, cosplay y sorprender a todos." at bounding box center [442, 258] width 152 height 8
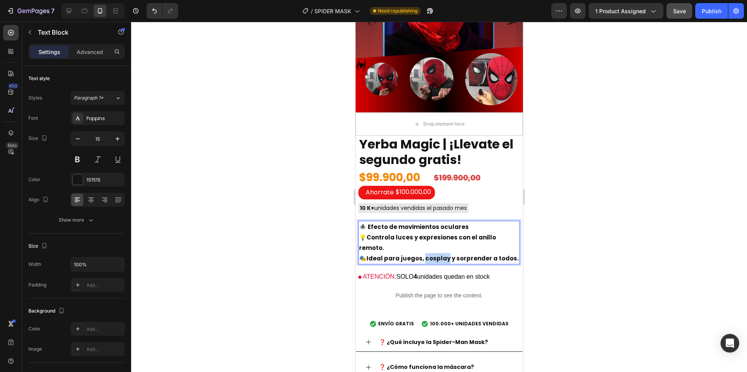
drag, startPoint x: 447, startPoint y: 249, endPoint x: 423, endPoint y: 250, distance: 24.1
click at [423, 254] on strong "Ideal para juegos, cosplay y sorprender a todos." at bounding box center [442, 258] width 152 height 8
click at [421, 254] on strong "Ideal para juegos, cosplay y sorprender a todos." at bounding box center [442, 258] width 152 height 8
drag, startPoint x: 446, startPoint y: 248, endPoint x: 423, endPoint y: 251, distance: 23.2
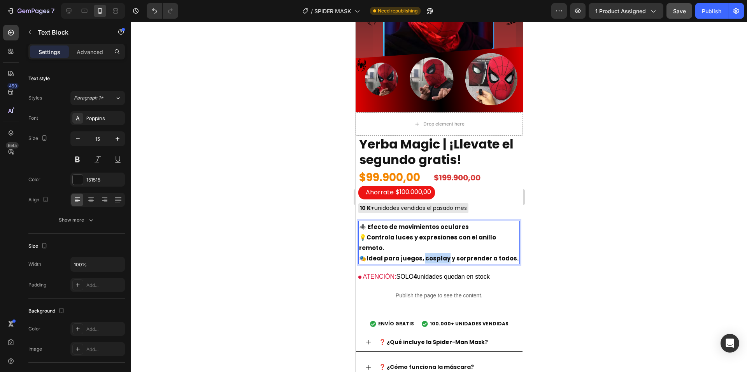
click at [423, 254] on strong "Ideal para juegos, cosplay y sorprender a todos." at bounding box center [442, 258] width 152 height 8
click at [433, 254] on strong "Ideal para juegos, cosplay y sorprender a todos." at bounding box center [442, 258] width 152 height 8
click at [447, 254] on strong "Ideal para juegos, cosplay y sorprender a todos." at bounding box center [442, 258] width 152 height 8
click at [422, 254] on strong "Ideal para juegos, y sorprender a todos." at bounding box center [429, 258] width 127 height 8
click at [421, 254] on strong "Ideal para juegos, y sorprender a todos." at bounding box center [429, 258] width 127 height 8
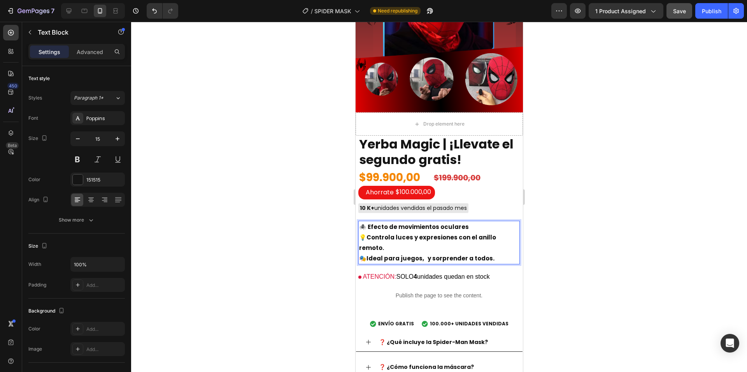
click at [424, 254] on strong "Ideal para juegos, y sorprender a todos." at bounding box center [430, 258] width 128 height 8
click at [421, 254] on strong "Ideal para juegos, y sorprender a todos." at bounding box center [430, 258] width 128 height 8
click at [412, 223] on strong "🕷️ Efecto de movimientos oculares" at bounding box center [414, 227] width 110 height 8
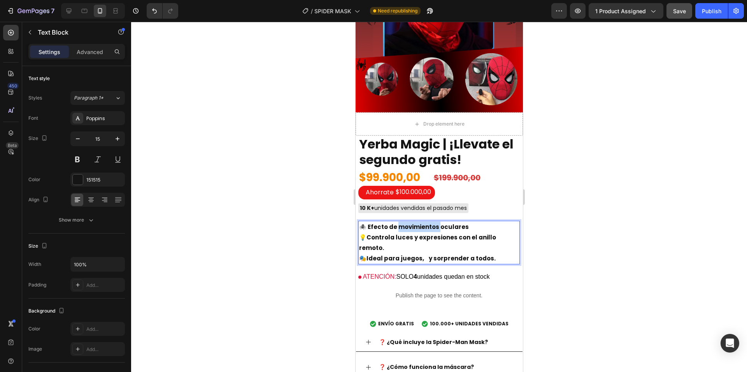
click at [412, 223] on strong "🕷️ Efecto de movimientos oculares" at bounding box center [414, 227] width 110 height 8
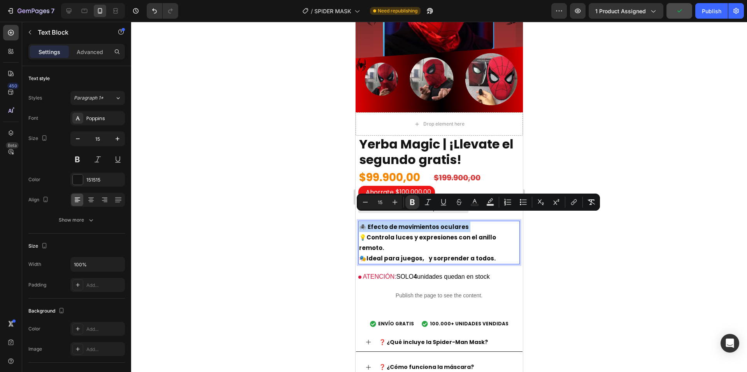
click at [412, 223] on strong "🕷️ Efecto de movimientos oculares" at bounding box center [414, 227] width 110 height 8
copy p "🕷️ Efecto de movimientos oculares"
click at [465, 244] on p "🕷️ Efecto de movimientos oculares 💡 Controla luces y expresiones con el anillo …" at bounding box center [439, 243] width 160 height 42
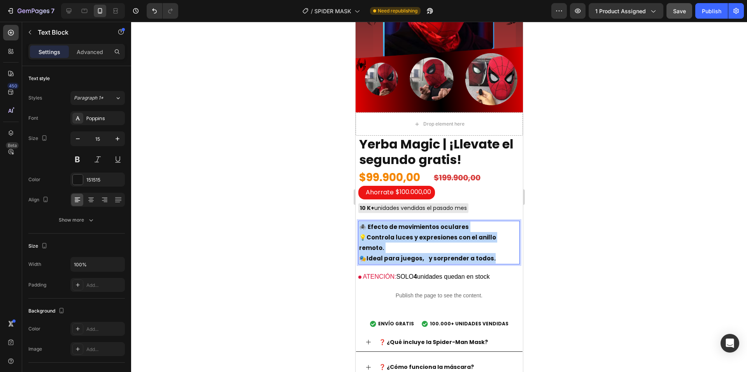
drag, startPoint x: 493, startPoint y: 247, endPoint x: 352, endPoint y: 214, distance: 145.1
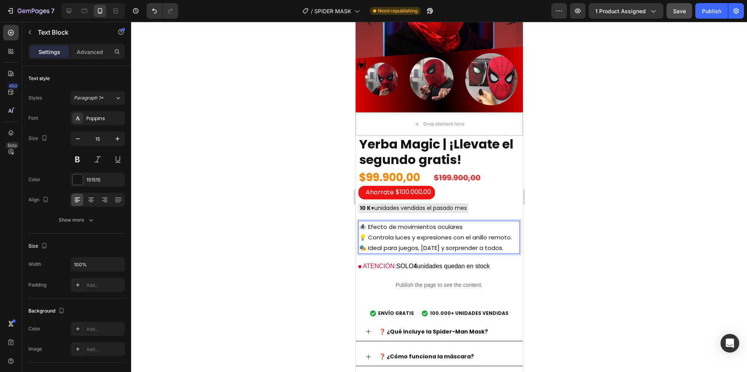
drag, startPoint x: 389, startPoint y: 243, endPoint x: 354, endPoint y: 214, distance: 45.4
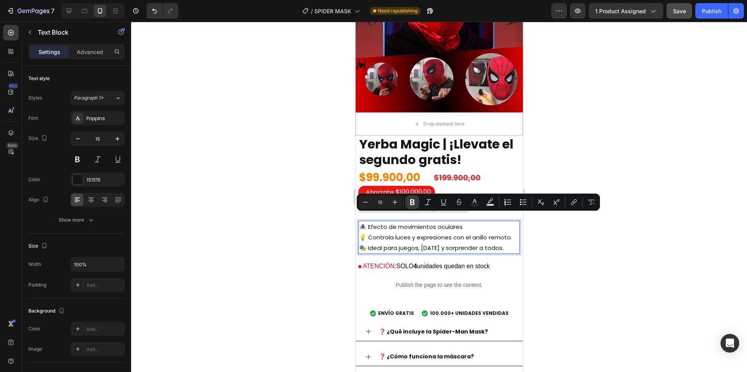
click at [411, 203] on icon "Editor contextual toolbar" at bounding box center [412, 203] width 5 height 6
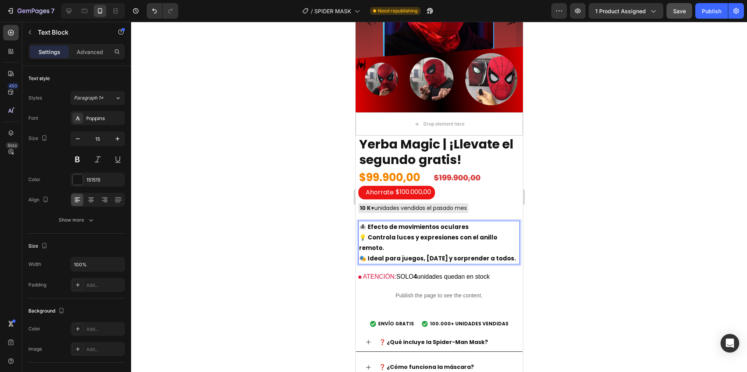
click at [536, 252] on div at bounding box center [439, 197] width 616 height 351
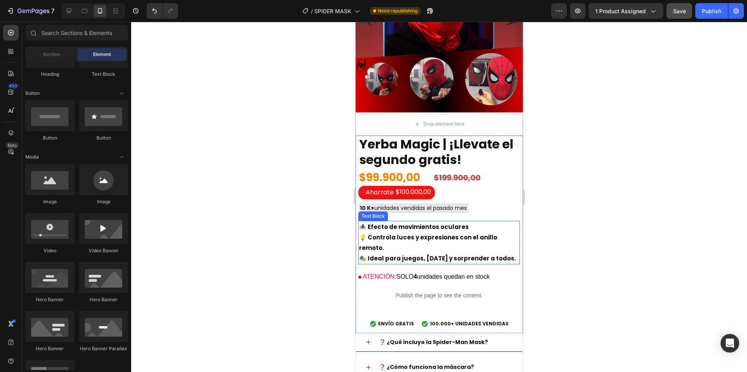
click at [470, 222] on p "🕷️ Efecto de movimientos oculares" at bounding box center [439, 227] width 160 height 11
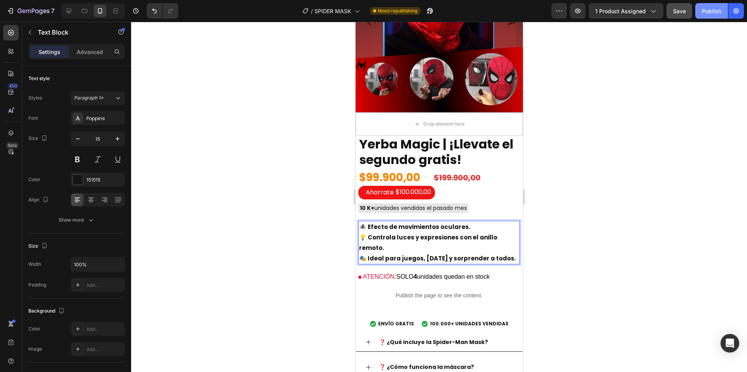
click at [698, 11] on button "Publish" at bounding box center [711, 11] width 33 height 16
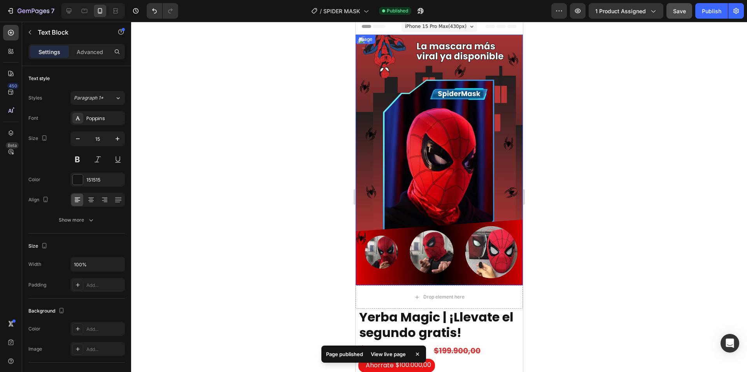
scroll to position [0, 0]
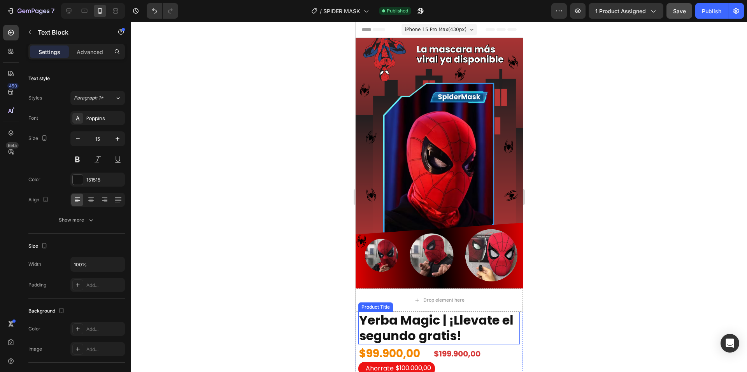
click at [444, 326] on h2 "Yerba Magic | ¡Llevate el segundo gratis!" at bounding box center [438, 328] width 161 height 33
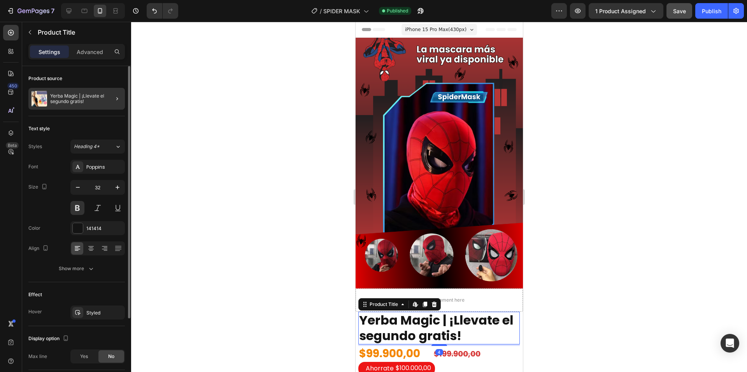
click at [110, 103] on div at bounding box center [114, 99] width 22 height 22
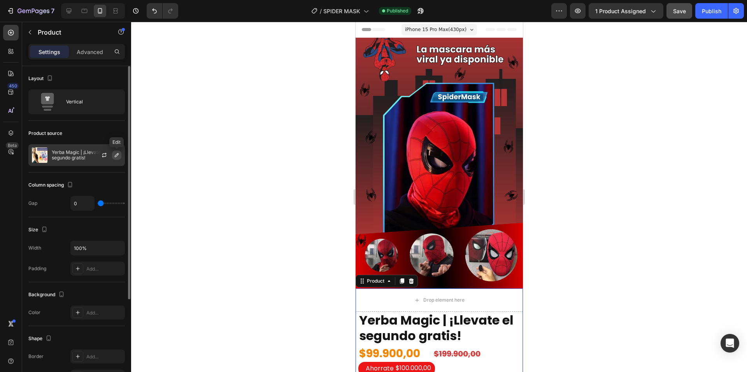
click at [114, 158] on icon "button" at bounding box center [117, 155] width 6 height 6
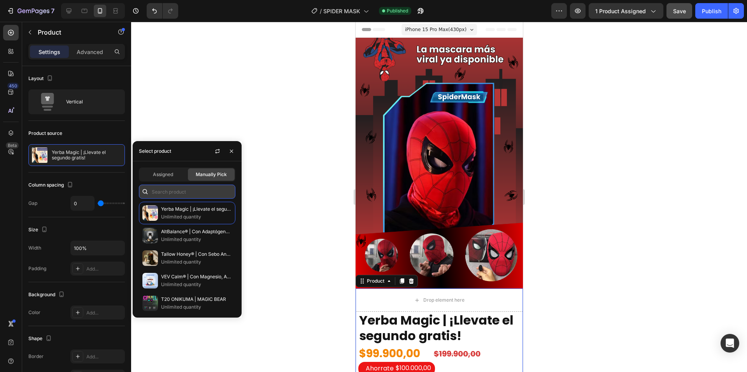
click at [178, 195] on input "text" at bounding box center [187, 192] width 96 height 14
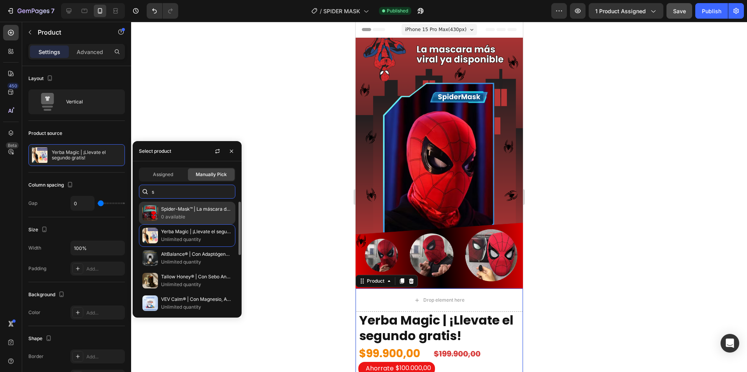
type input "s"
click at [170, 211] on p "Spider-Mask™ | La máscara de Spider-Man más realista jamás creada" at bounding box center [196, 209] width 71 height 8
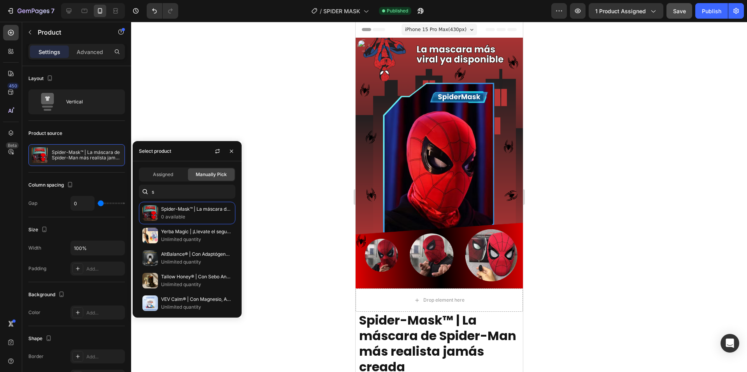
click at [303, 185] on div at bounding box center [439, 197] width 616 height 351
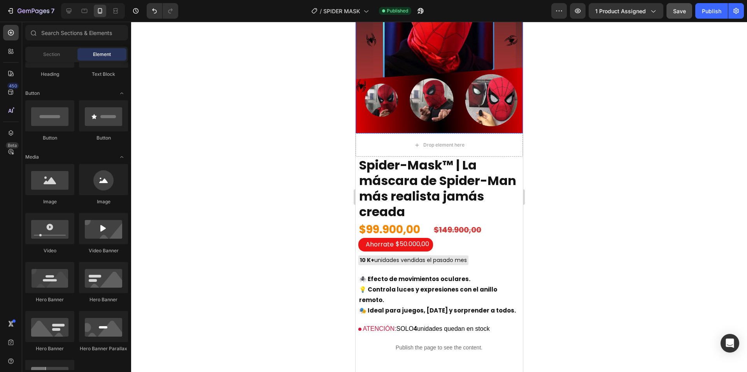
scroll to position [156, 0]
click at [403, 222] on div "$99.900,00" at bounding box center [397, 229] width 79 height 15
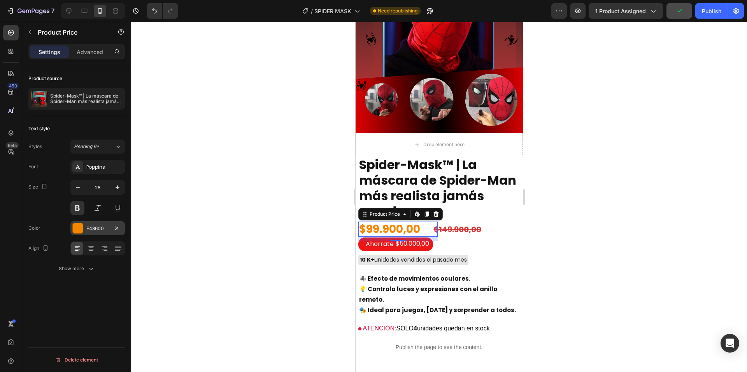
click at [77, 229] on div at bounding box center [78, 228] width 10 height 10
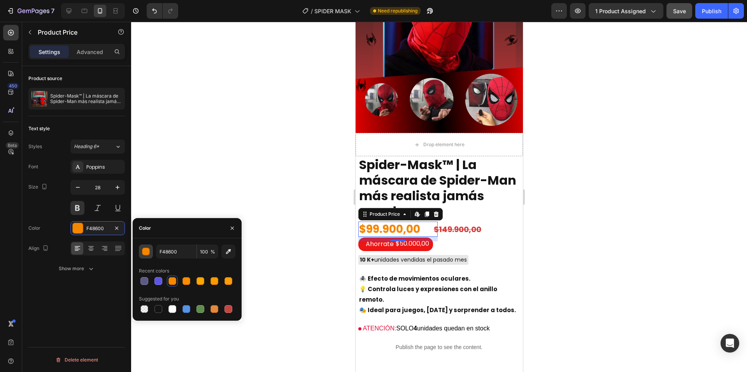
click at [151, 253] on button "button" at bounding box center [146, 252] width 14 height 14
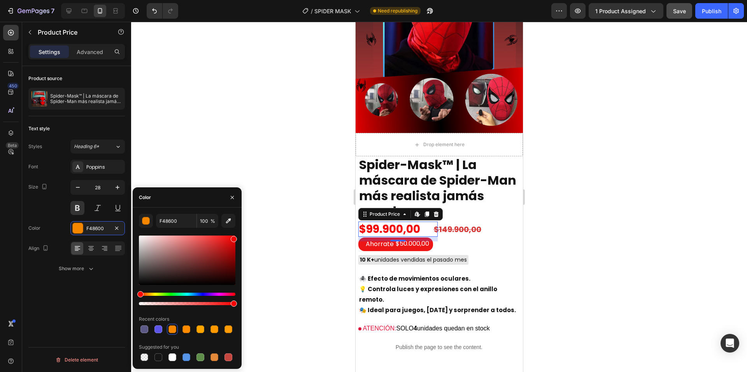
drag, startPoint x: 149, startPoint y: 295, endPoint x: 135, endPoint y: 295, distance: 14.4
click at [135, 295] on div "F48600 100 % Recent colors Suggested for you" at bounding box center [187, 288] width 109 height 149
type input "F40000"
click at [451, 224] on div "$149.900,00" at bounding box center [472, 229] width 79 height 11
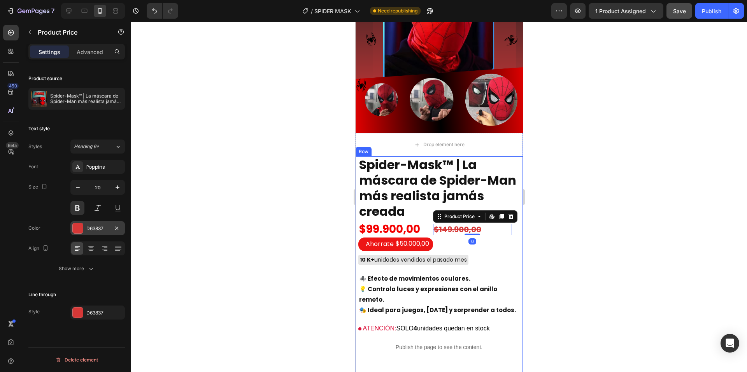
click at [80, 231] on div at bounding box center [78, 228] width 10 height 10
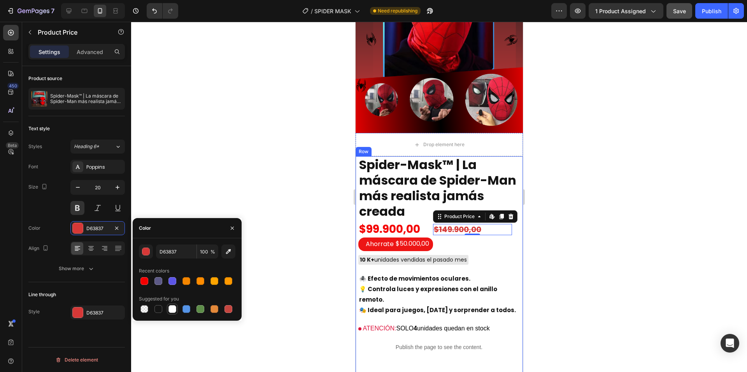
click at [170, 310] on div at bounding box center [172, 309] width 8 height 8
click at [198, 311] on div at bounding box center [200, 309] width 8 height 8
click at [214, 312] on div at bounding box center [214, 309] width 8 height 8
click at [174, 282] on div at bounding box center [172, 281] width 8 height 8
click at [156, 279] on div at bounding box center [158, 281] width 8 height 8
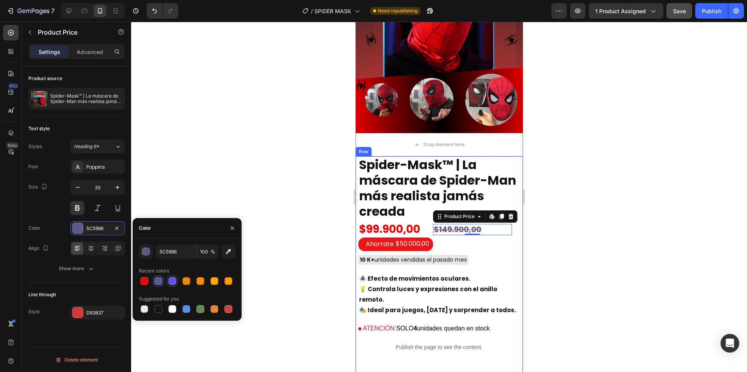
click at [170, 283] on div at bounding box center [172, 281] width 8 height 8
type input "5C55E7"
click at [238, 181] on div at bounding box center [439, 197] width 616 height 351
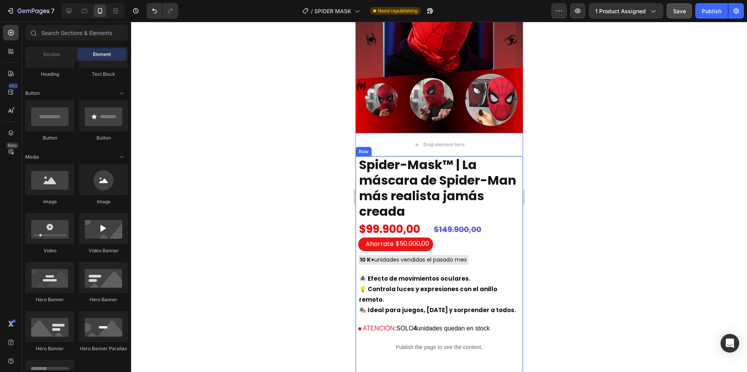
click at [238, 181] on div at bounding box center [439, 197] width 616 height 351
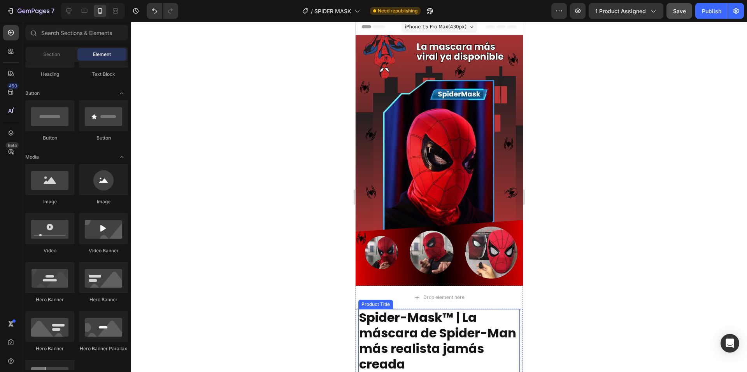
scroll to position [0, 0]
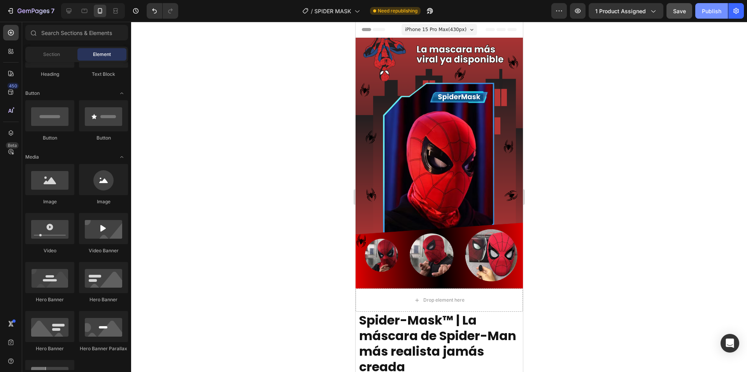
click at [707, 17] on button "Publish" at bounding box center [711, 11] width 33 height 16
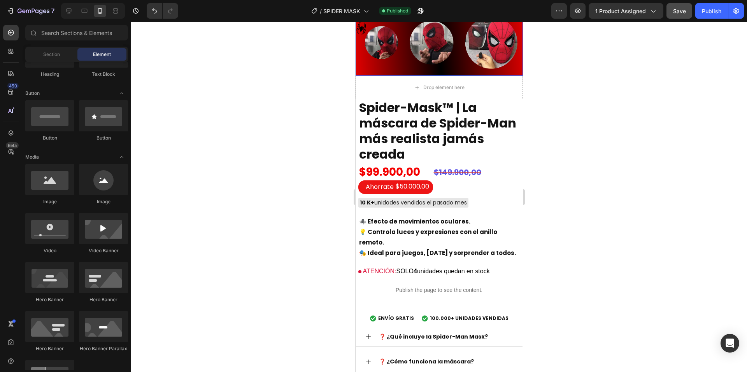
scroll to position [233, 0]
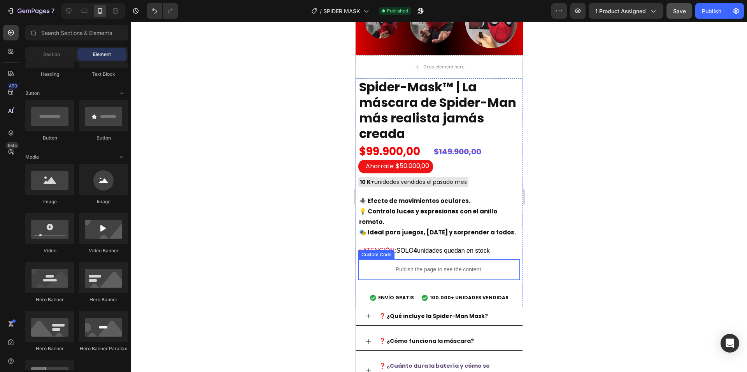
click at [423, 268] on p "Publish the page to see the content." at bounding box center [438, 270] width 161 height 8
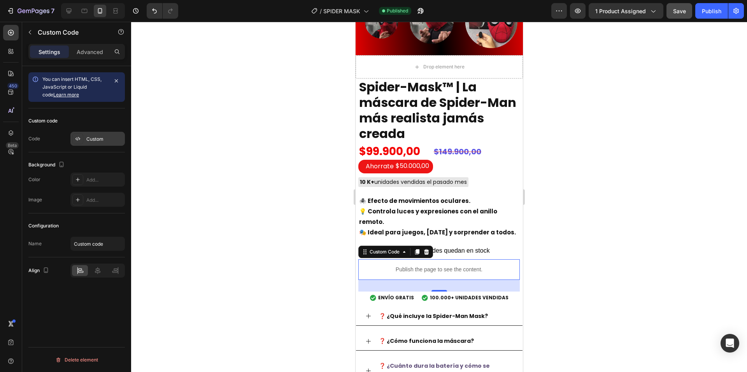
click at [87, 139] on div "Custom" at bounding box center [104, 139] width 37 height 7
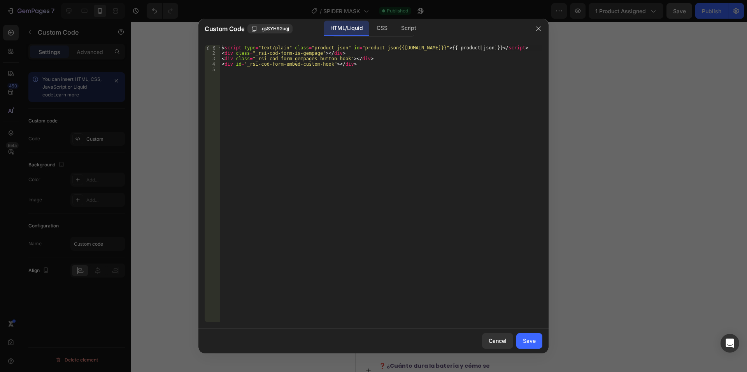
click at [163, 122] on div at bounding box center [373, 186] width 747 height 372
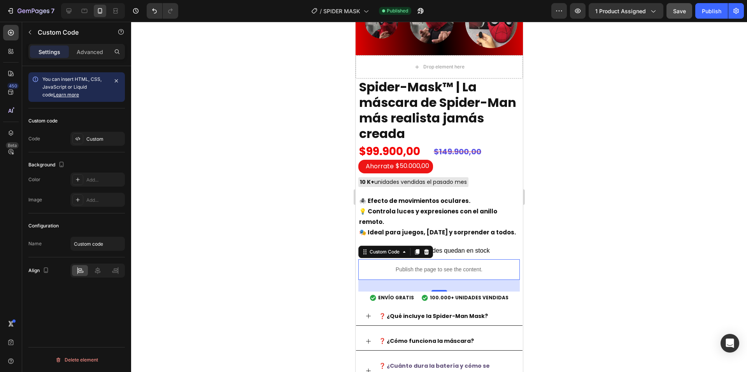
click at [566, 168] on div at bounding box center [439, 197] width 616 height 351
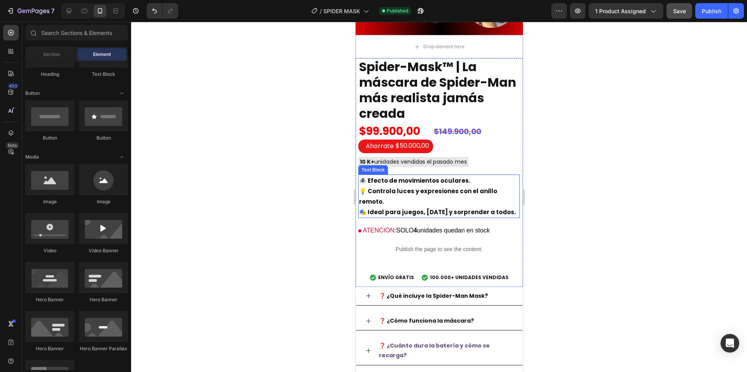
scroll to position [272, 0]
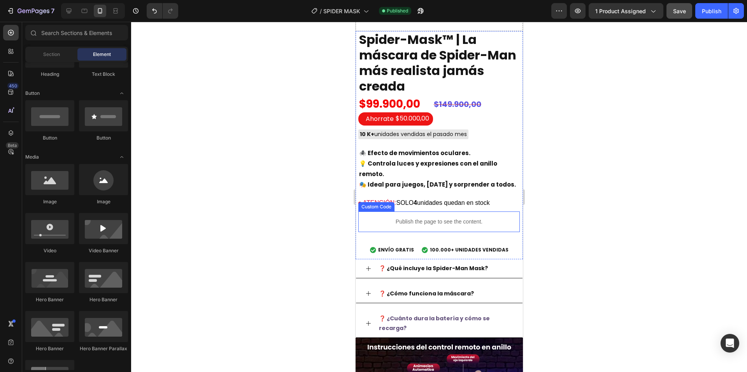
click at [438, 226] on p "Publish the page to see the content." at bounding box center [438, 222] width 161 height 8
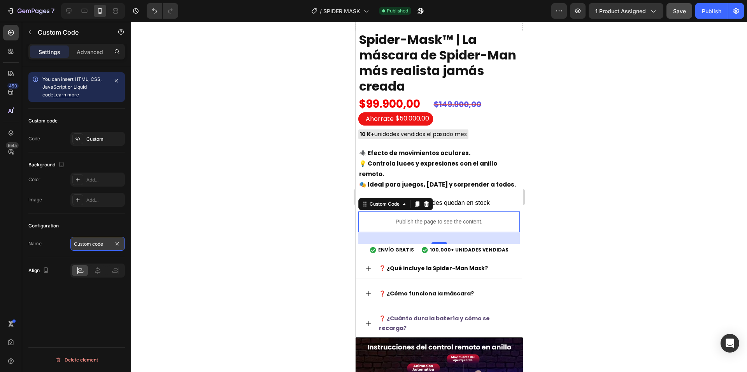
click at [98, 245] on input "Custom code" at bounding box center [97, 244] width 54 height 14
click at [150, 241] on div at bounding box center [439, 197] width 616 height 351
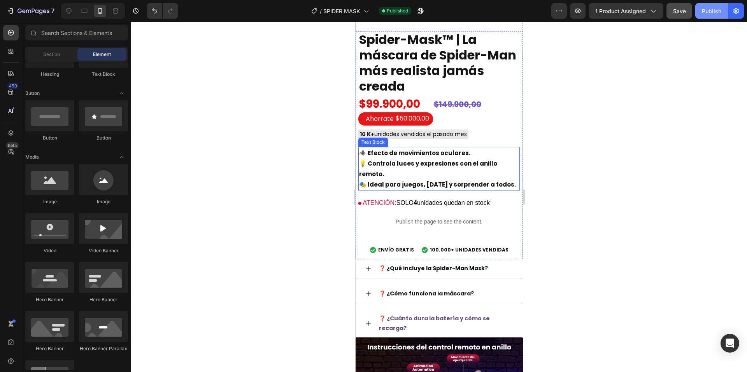
click at [705, 18] on button "Publish" at bounding box center [711, 11] width 33 height 16
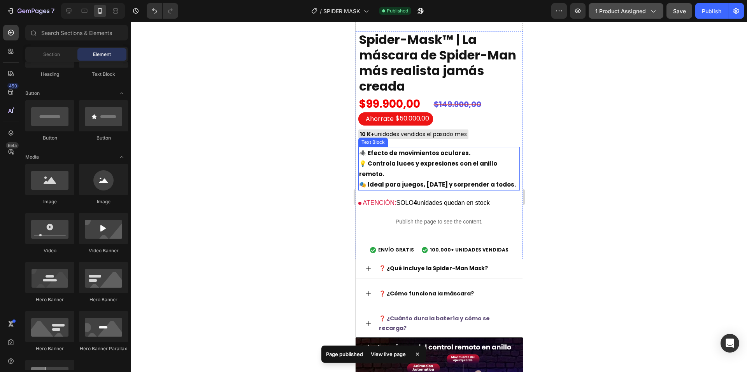
click at [631, 13] on span "1 product assigned" at bounding box center [620, 11] width 51 height 8
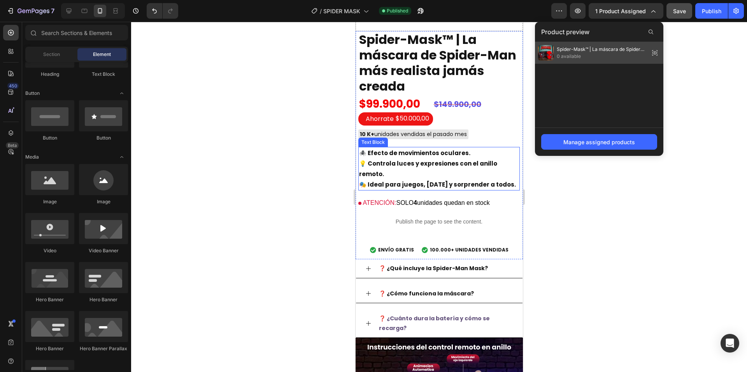
click at [599, 54] on span "0 available" at bounding box center [601, 56] width 89 height 7
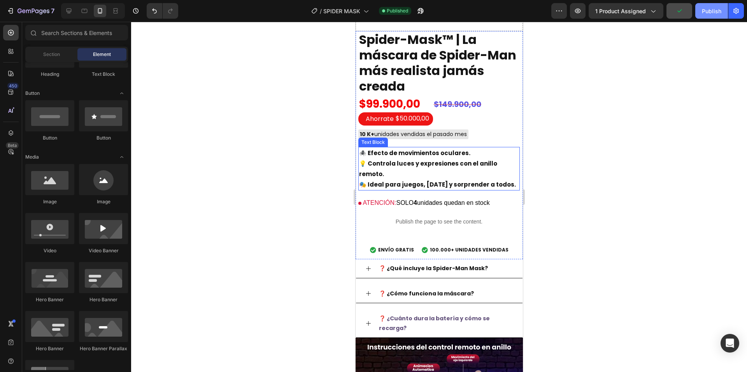
click at [702, 14] on button "Publish" at bounding box center [711, 11] width 33 height 16
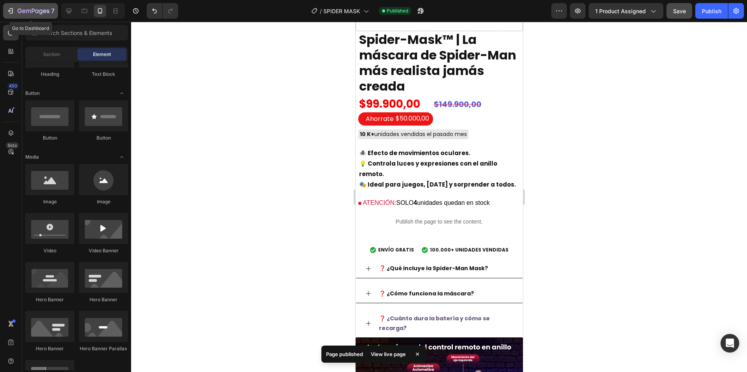
click at [16, 16] on button "7" at bounding box center [30, 11] width 55 height 16
